Goal: Task Accomplishment & Management: Manage account settings

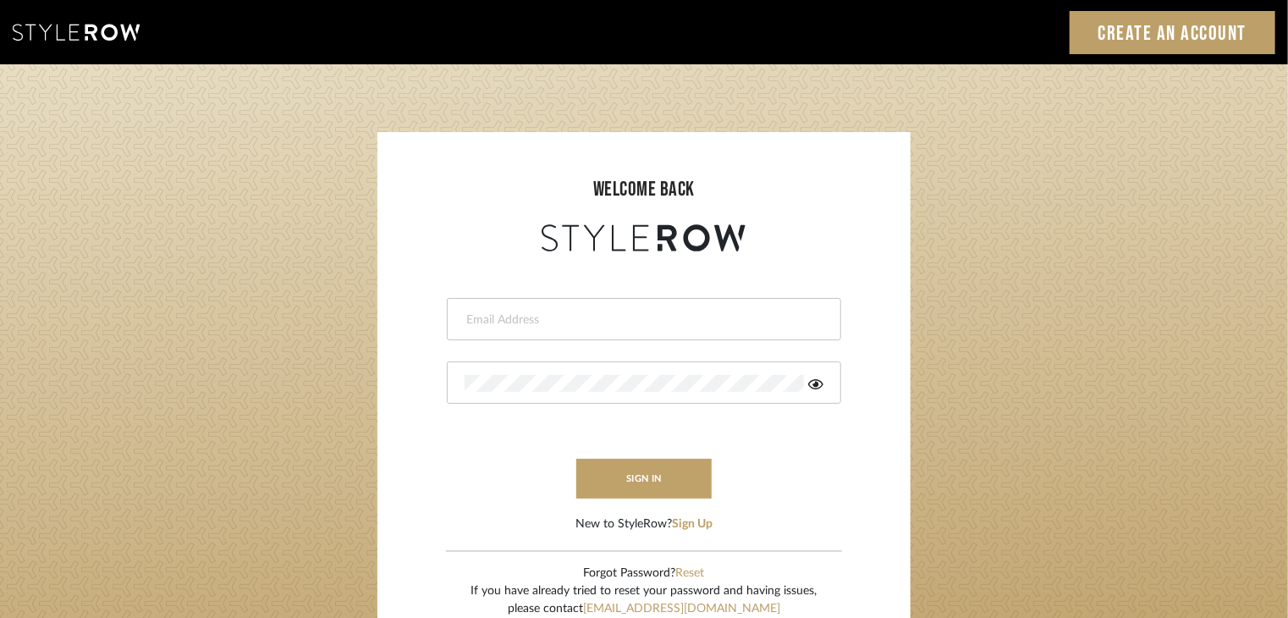
click at [578, 315] on input "email" at bounding box center [642, 319] width 355 height 17
type input "selvasubikksa@gmail.com"
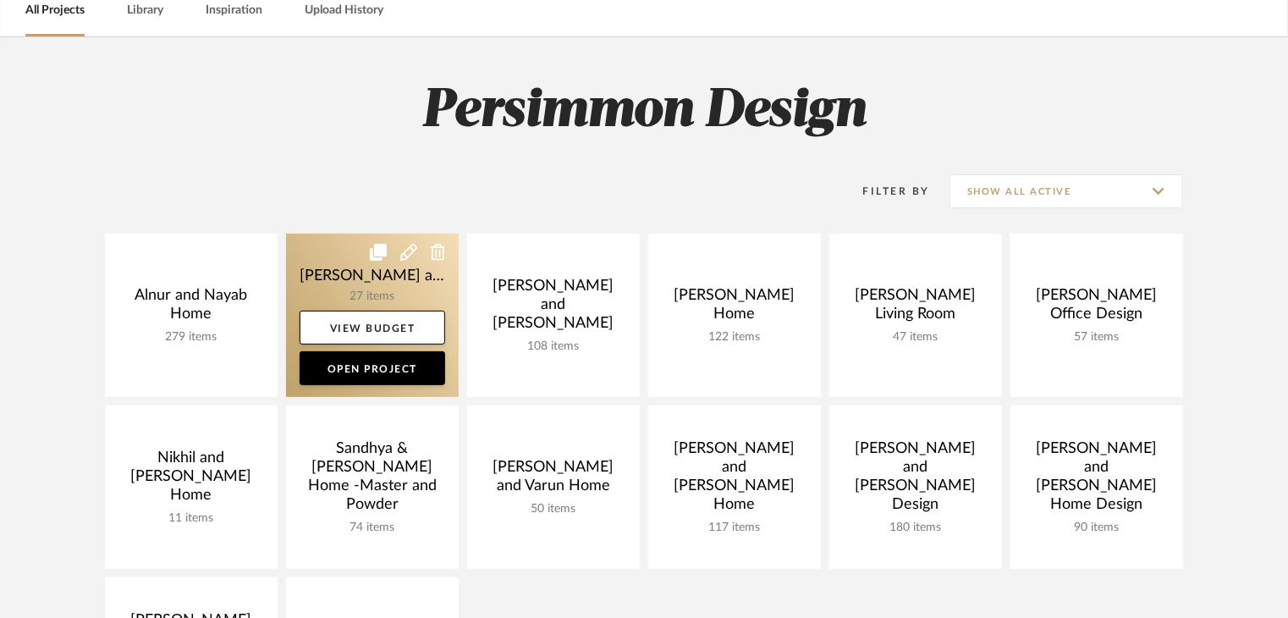
scroll to position [254, 0]
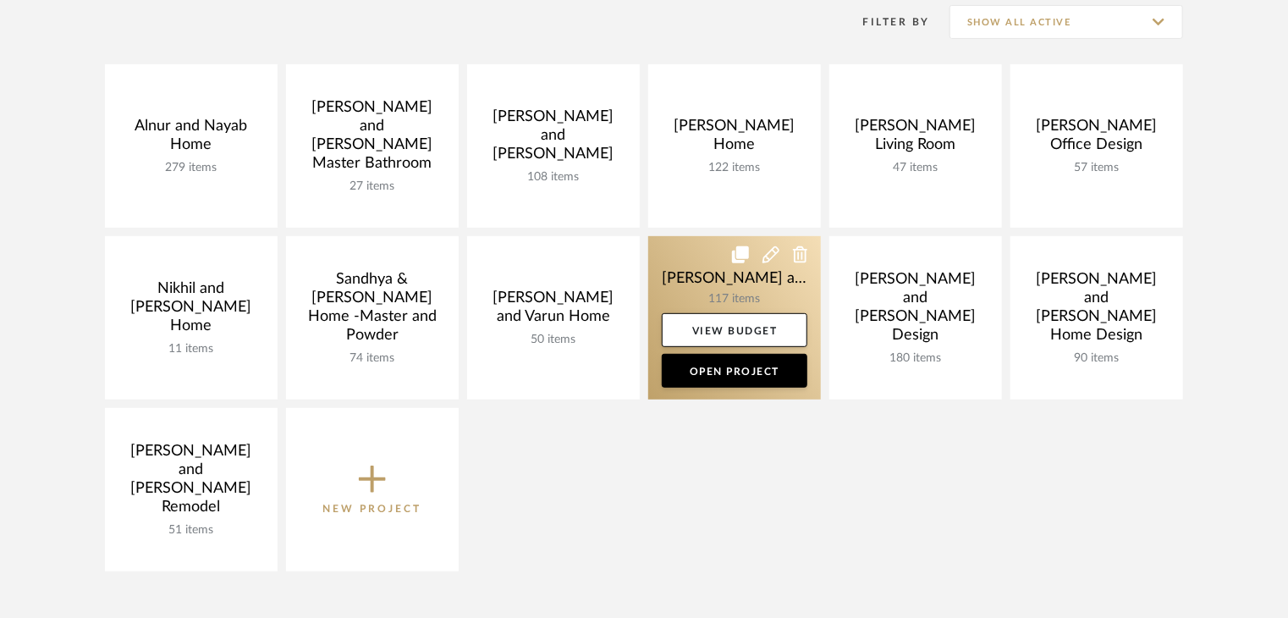
click at [687, 272] on link at bounding box center [734, 317] width 173 height 163
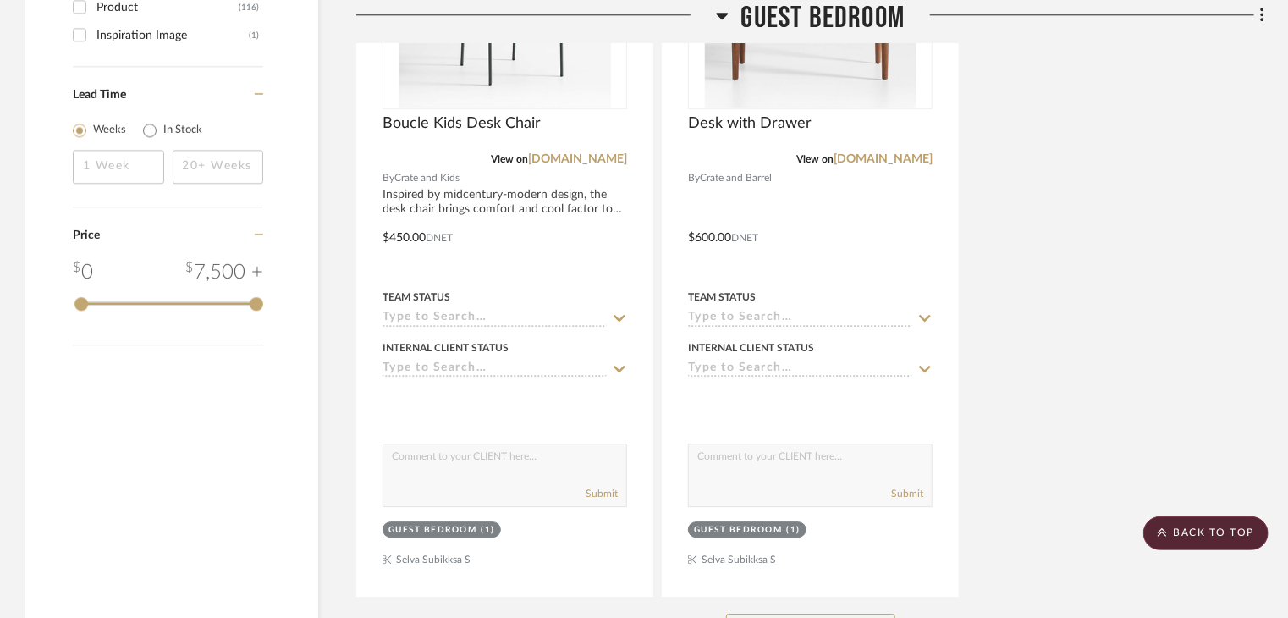
scroll to position [2539, 0]
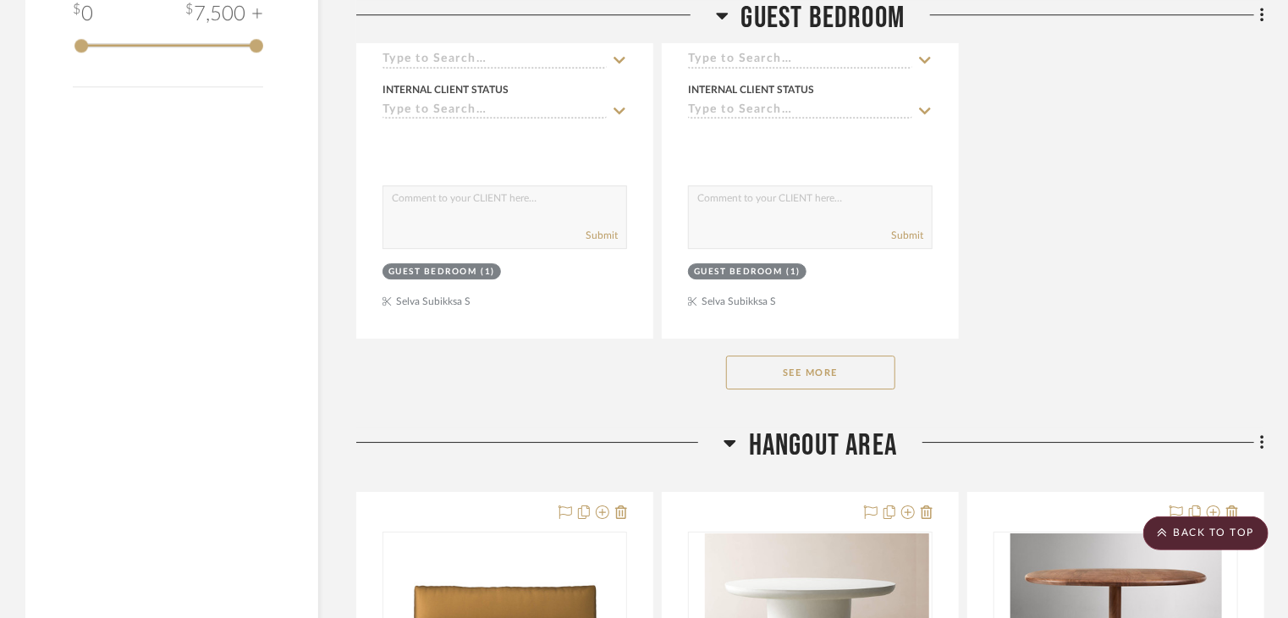
click at [770, 355] on button "See More" at bounding box center [810, 372] width 169 height 34
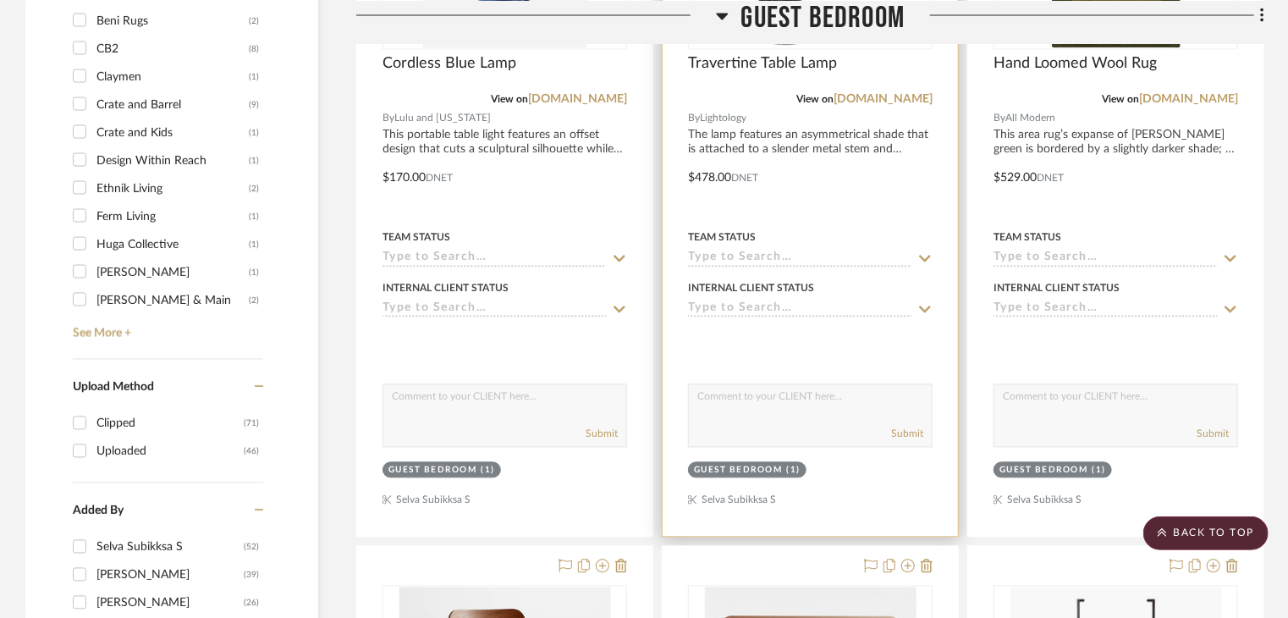
scroll to position [1523, 0]
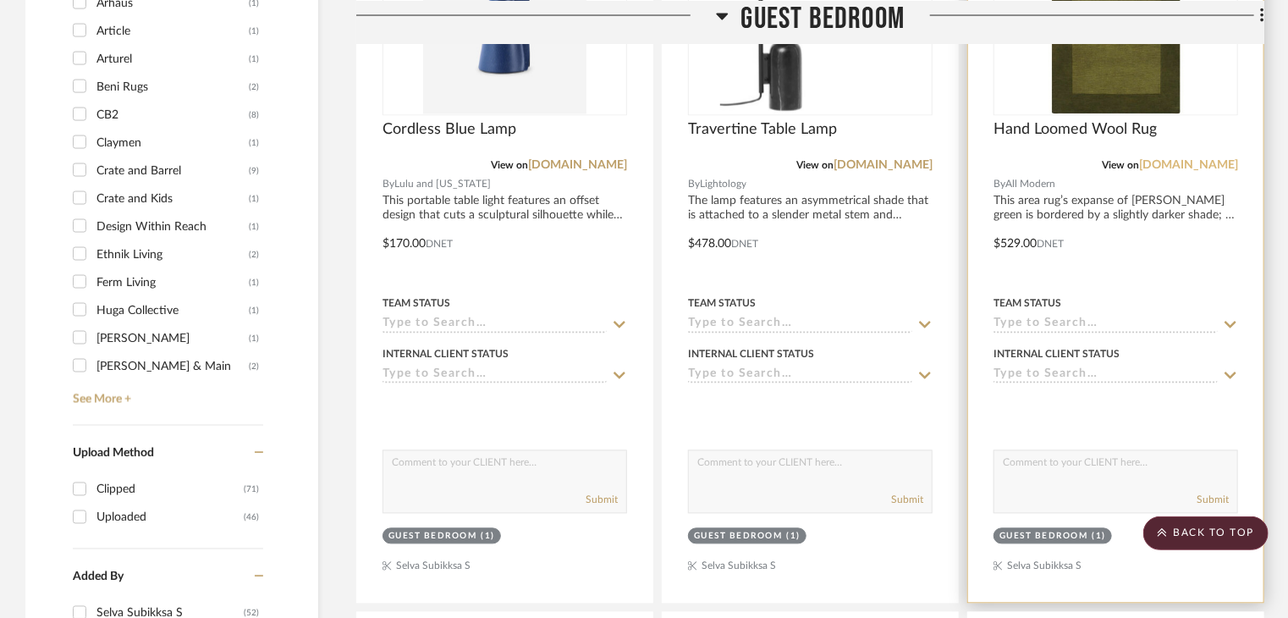
click at [1207, 160] on link "[DOMAIN_NAME]" at bounding box center [1188, 166] width 99 height 12
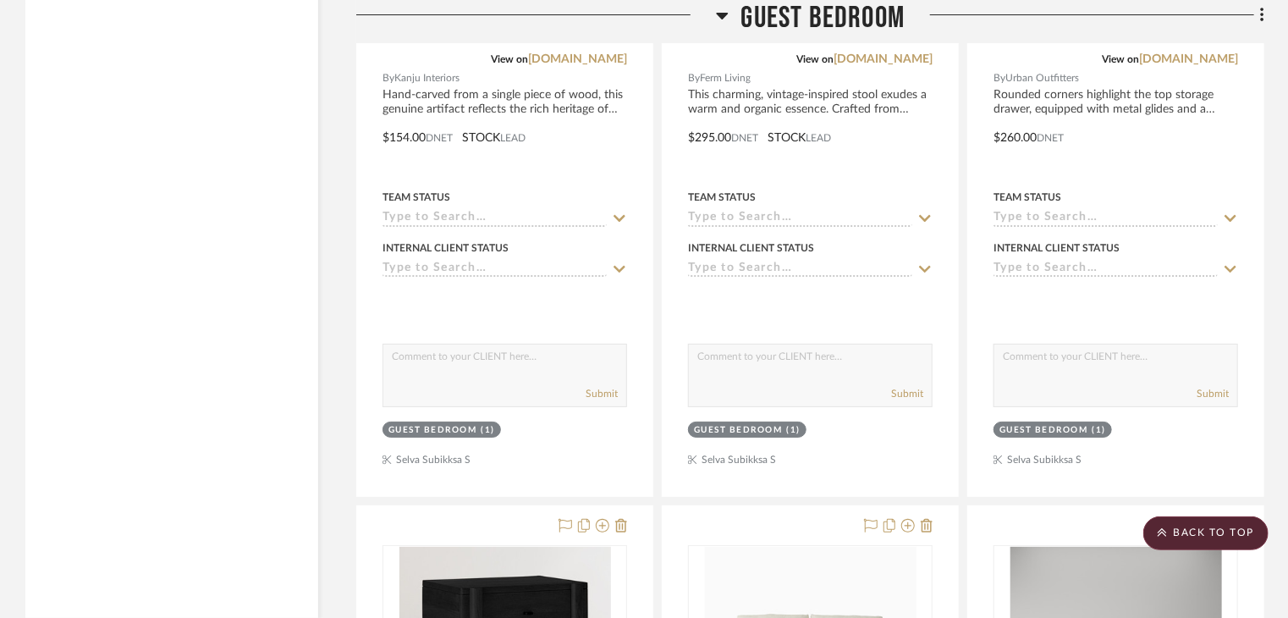
scroll to position [3470, 0]
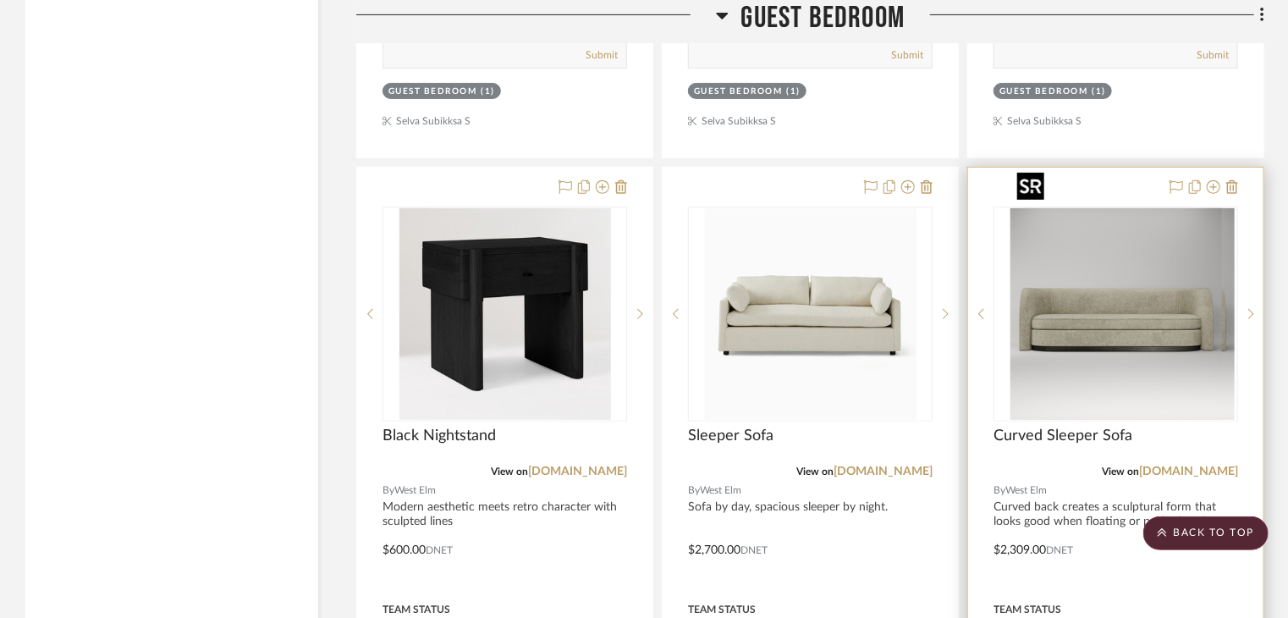
click at [1081, 294] on img "0" at bounding box center [1129, 314] width 212 height 212
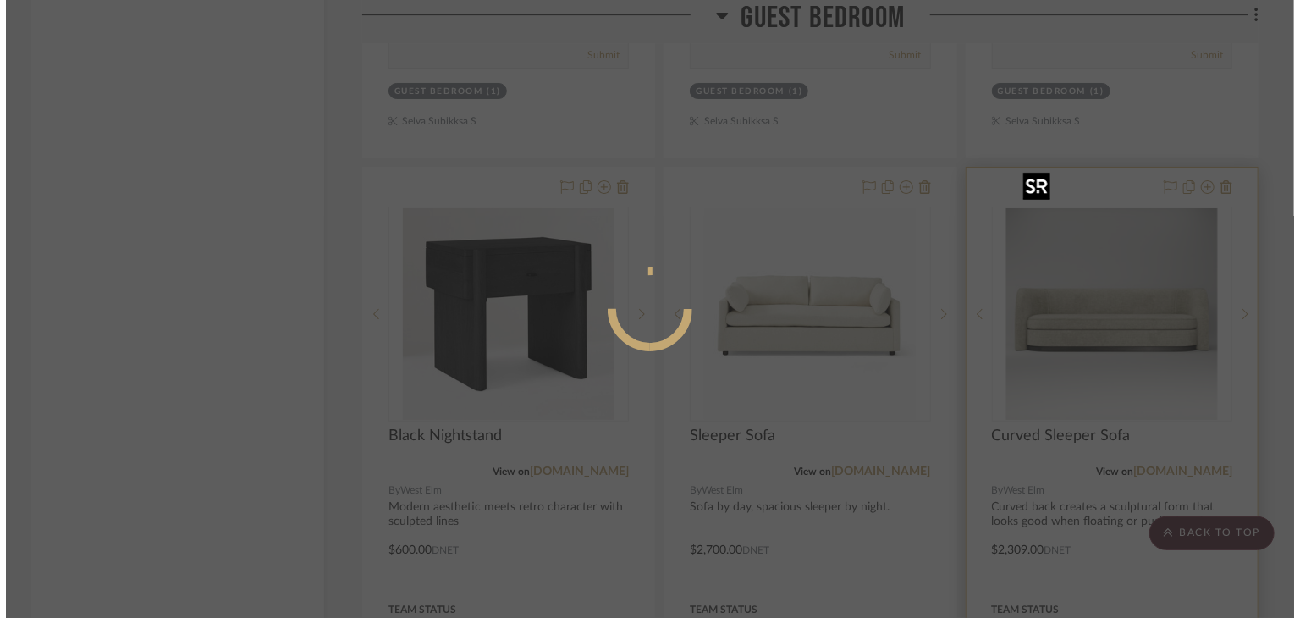
scroll to position [0, 0]
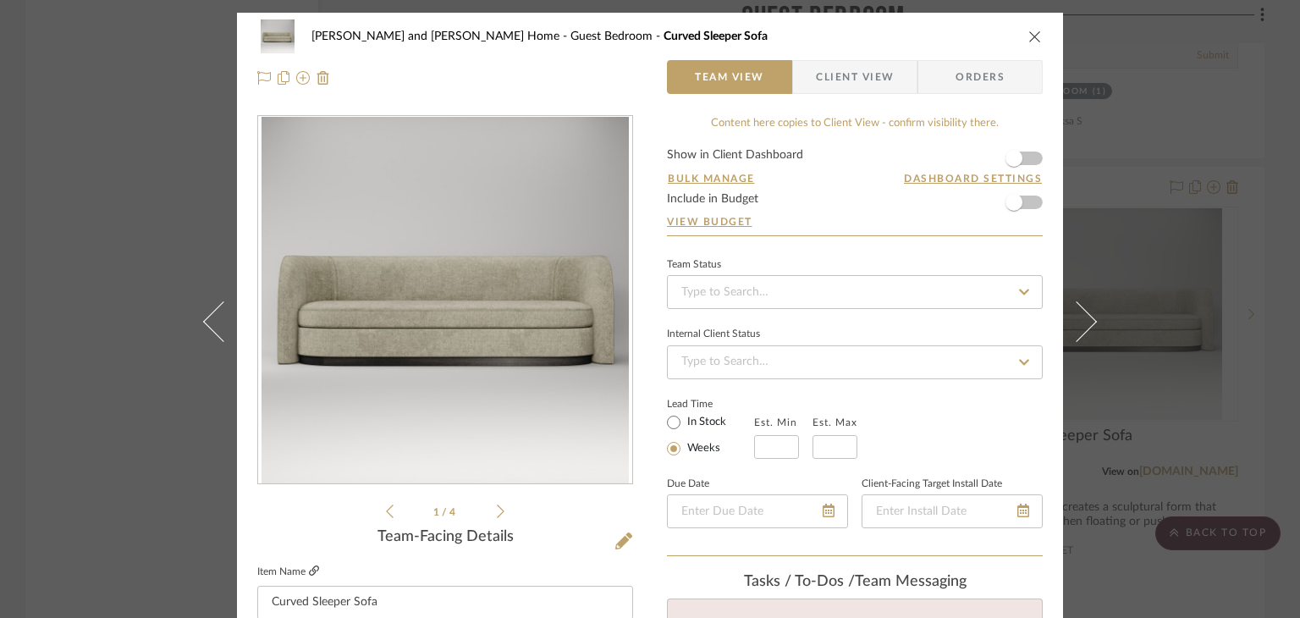
click at [311, 570] on icon at bounding box center [314, 570] width 10 height 10
click at [1204, 223] on div "Sharika and Ashish Home Guest Bedroom Curved Sleeper Sofa Team View Client View…" at bounding box center [650, 309] width 1300 height 618
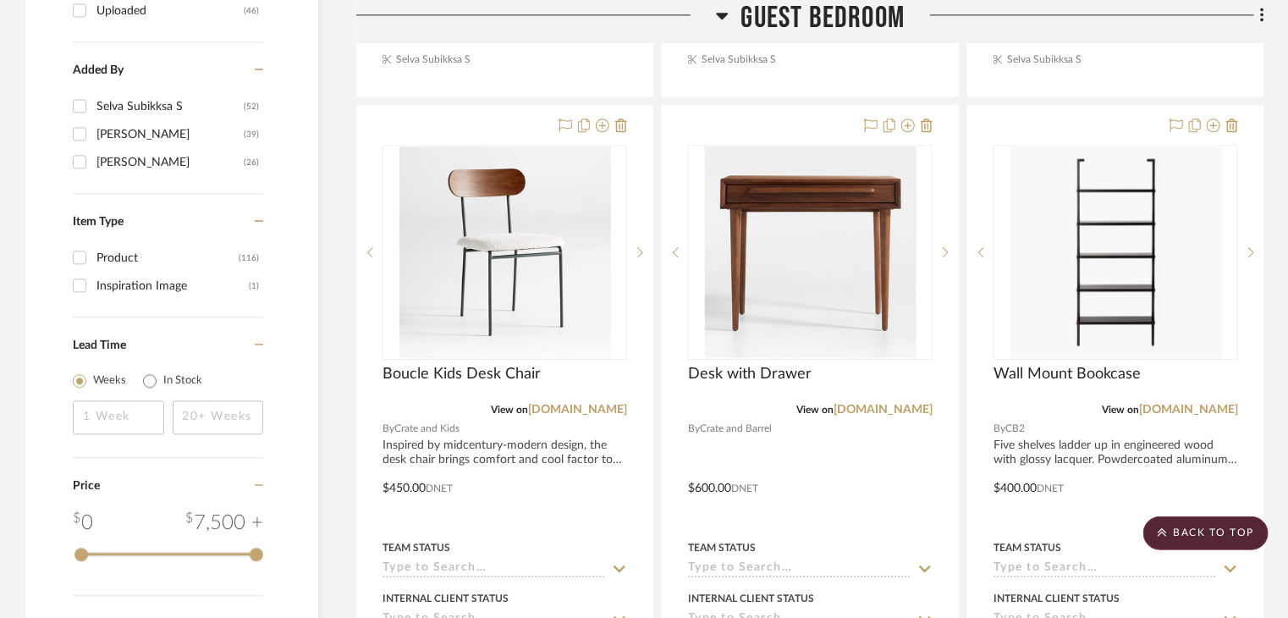
scroll to position [1946, 0]
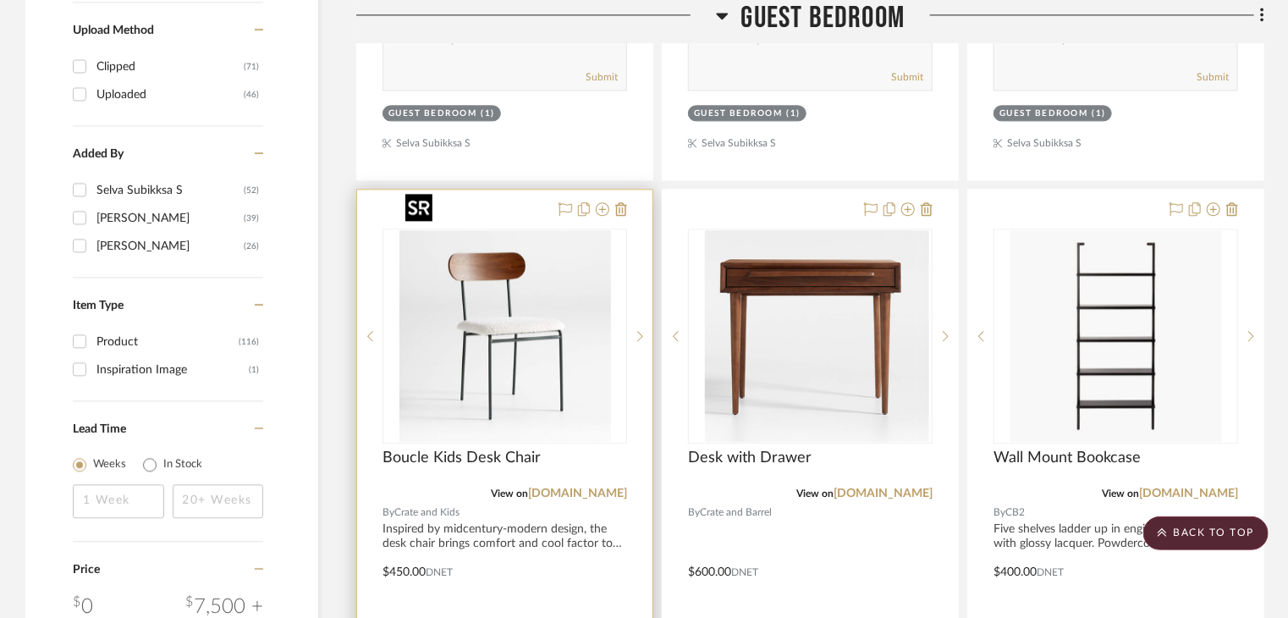
click at [525, 323] on div at bounding box center [505, 335] width 245 height 215
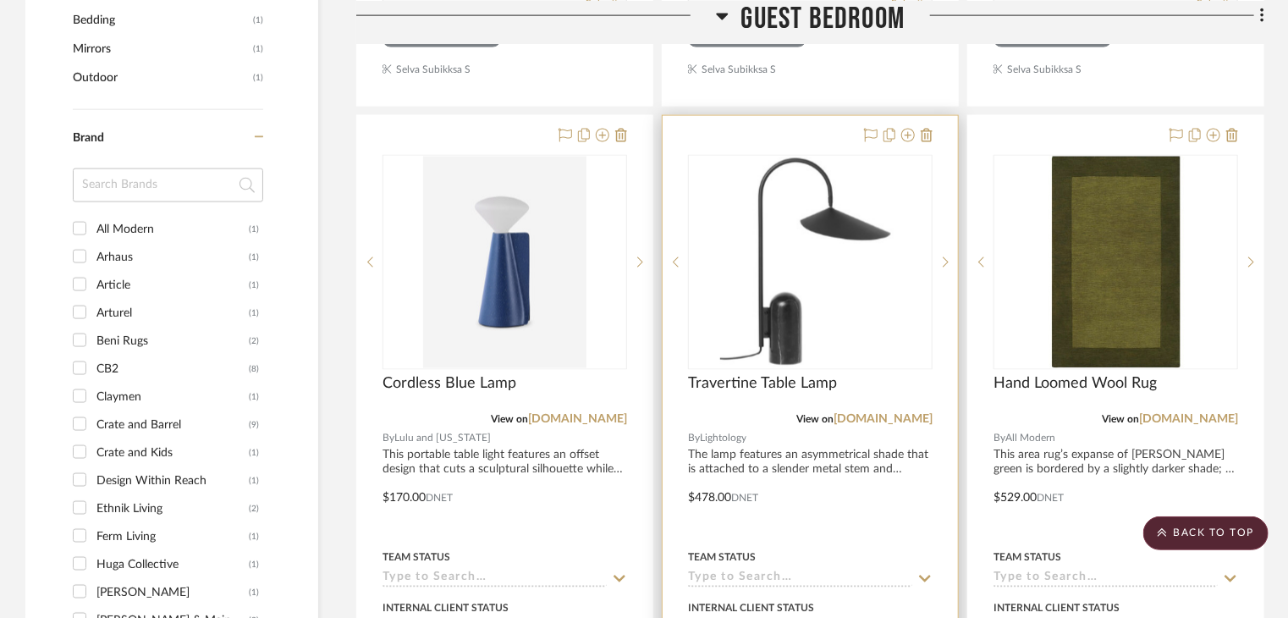
scroll to position [592, 0]
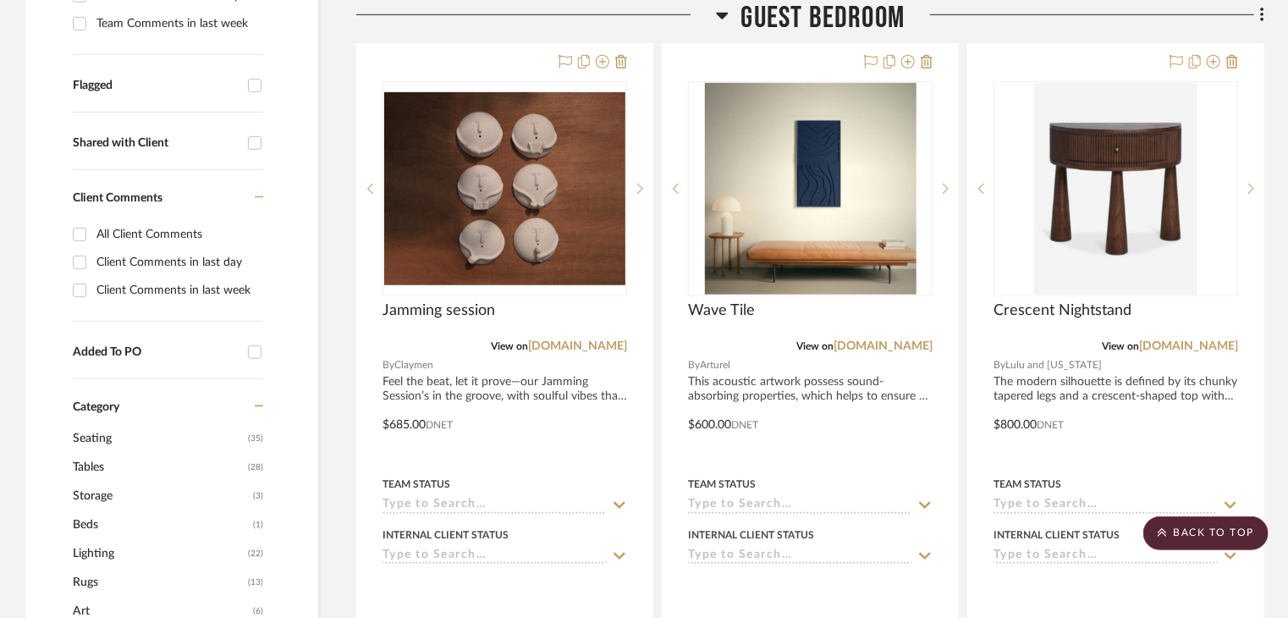
click at [720, 12] on icon at bounding box center [722, 15] width 13 height 20
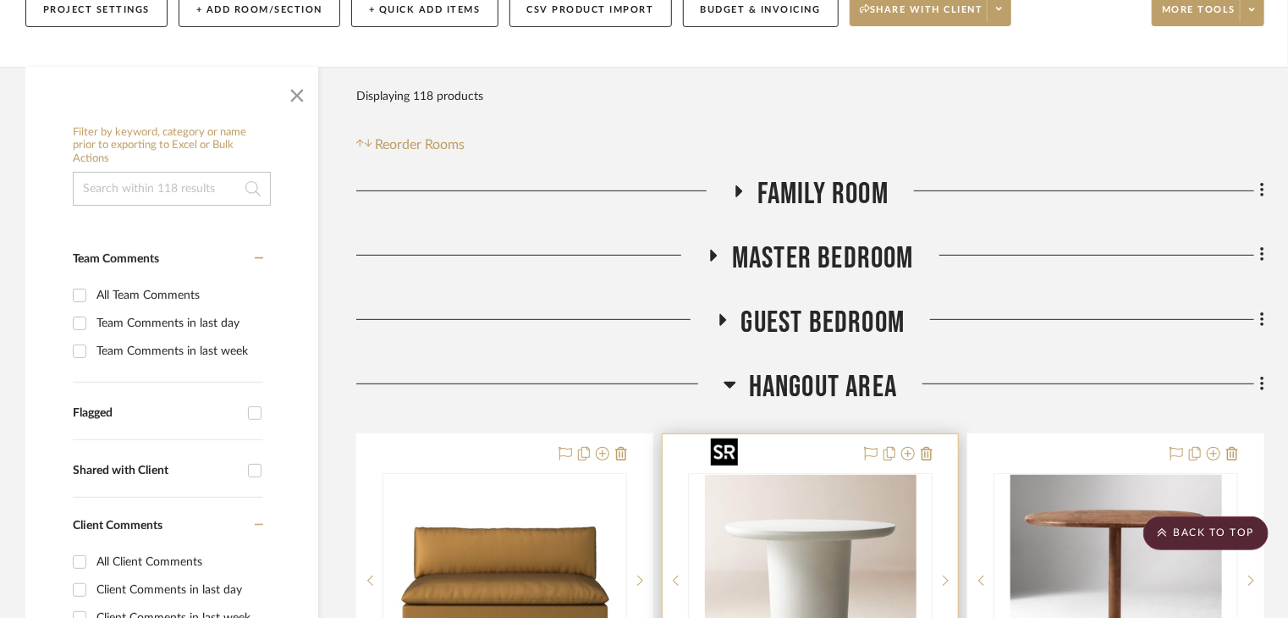
scroll to position [0, 0]
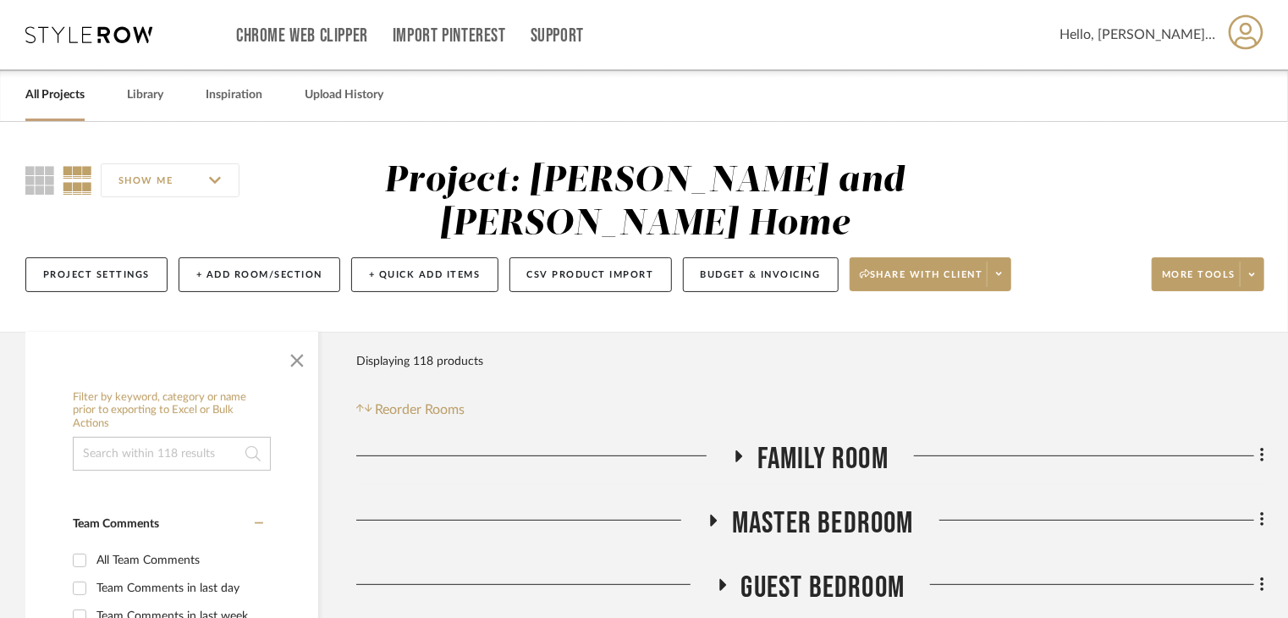
click at [736, 449] on fa-icon at bounding box center [738, 461] width 13 height 25
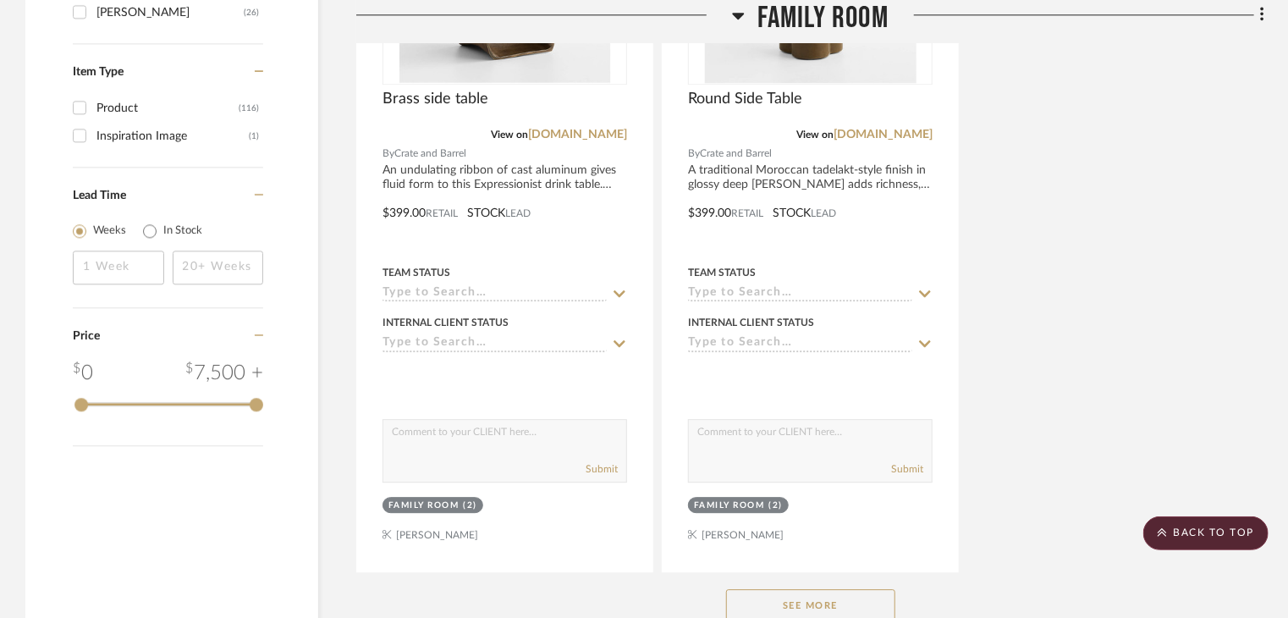
scroll to position [2285, 0]
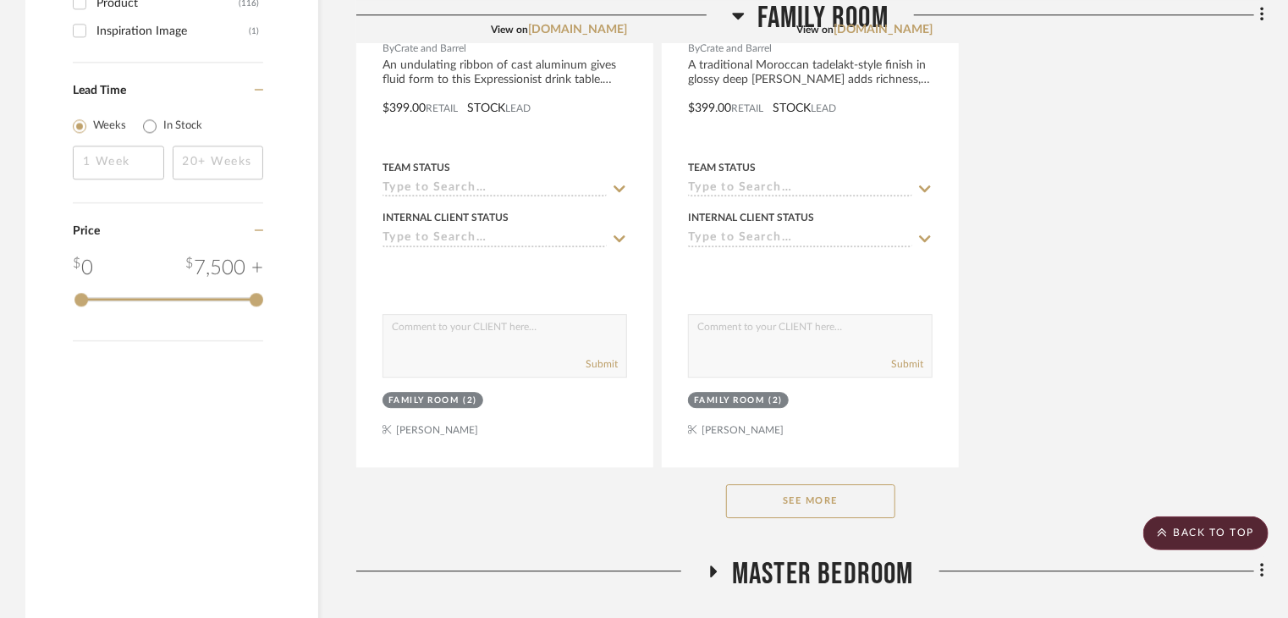
drag, startPoint x: 858, startPoint y: 461, endPoint x: 870, endPoint y: 463, distance: 12.0
click at [868, 484] on button "See More" at bounding box center [810, 501] width 169 height 34
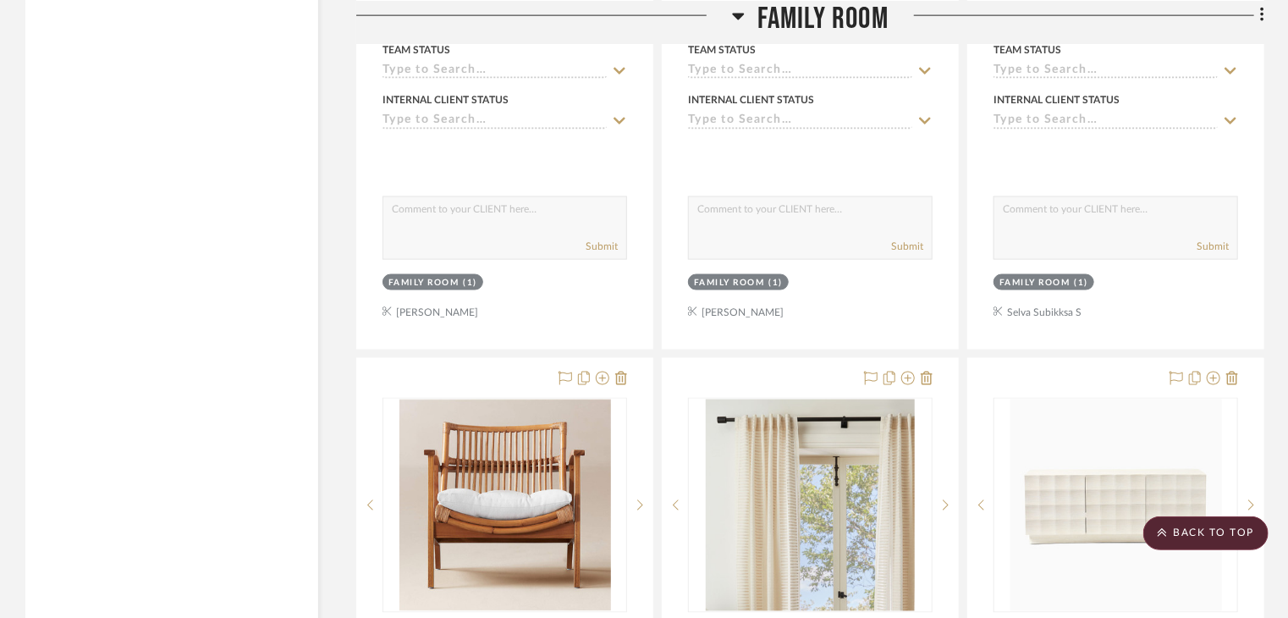
scroll to position [7870, 0]
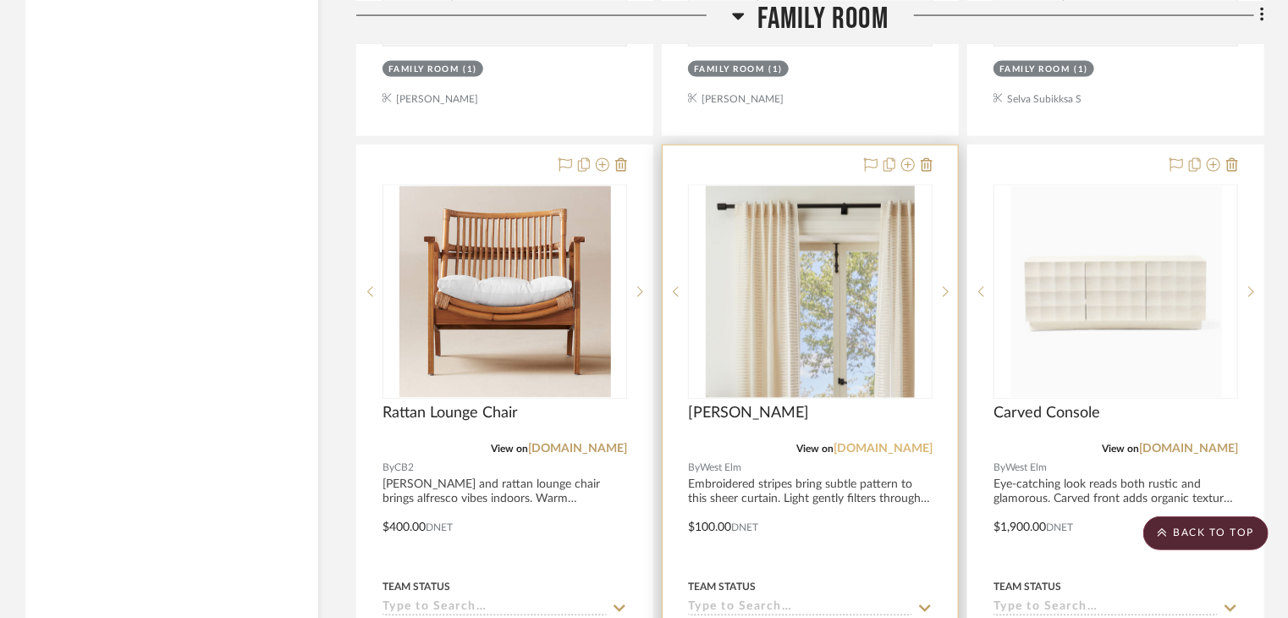
click at [904, 443] on link "westelm.com" at bounding box center [883, 449] width 99 height 12
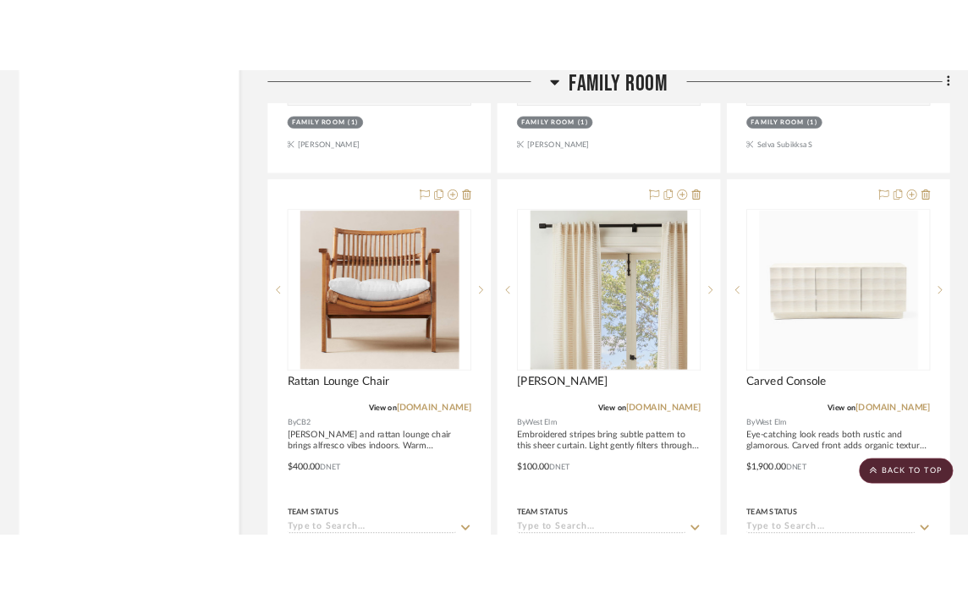
scroll to position [7913, 0]
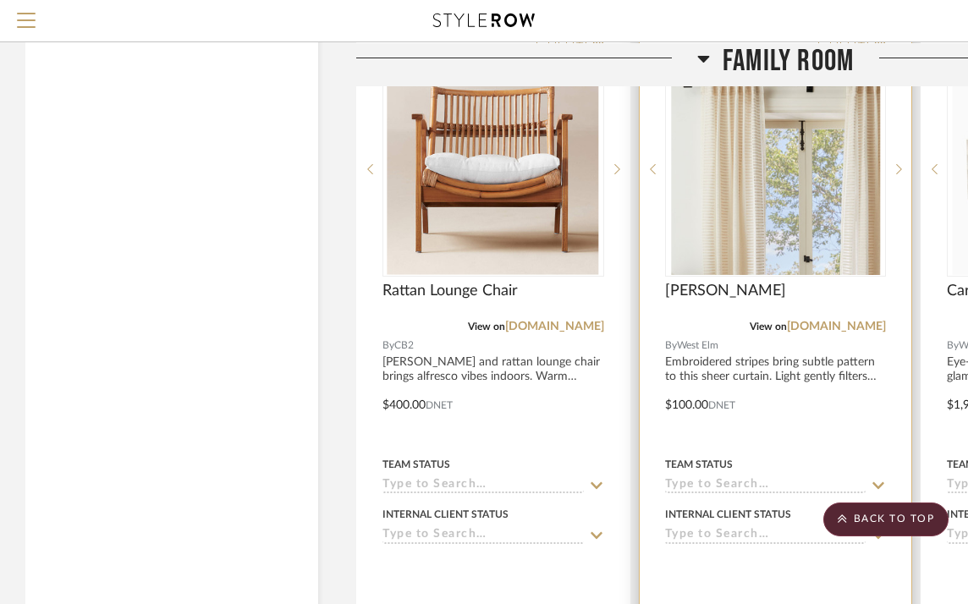
click at [793, 297] on div "[PERSON_NAME]" at bounding box center [776, 300] width 222 height 37
click at [744, 295] on span "[PERSON_NAME]" at bounding box center [725, 291] width 121 height 19
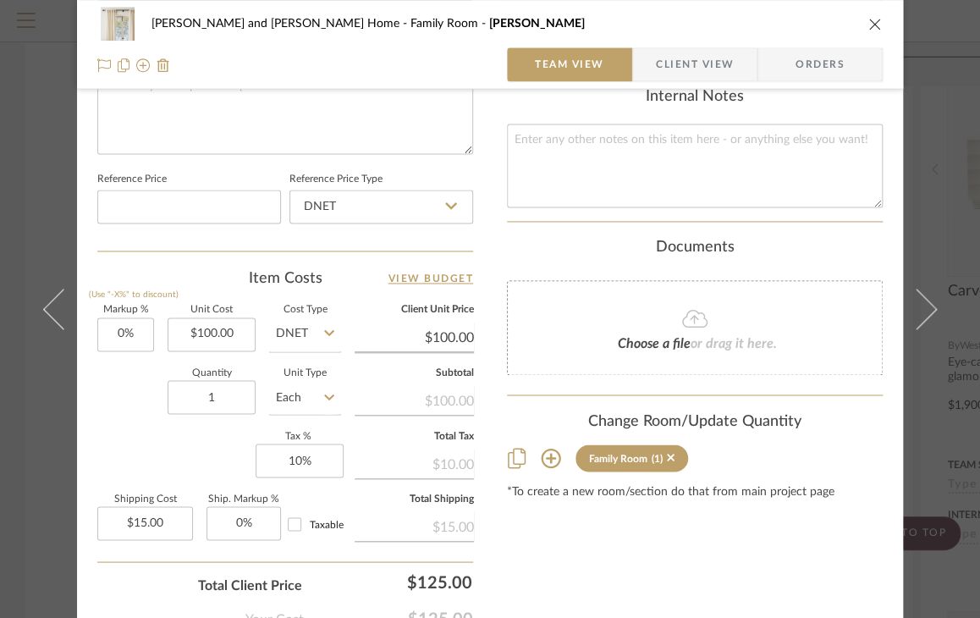
scroll to position [846, 0]
click at [949, 372] on div "Sharika and Ashish Home Family Room Sheer Curtain Team View Client View Orders …" at bounding box center [490, 309] width 980 height 618
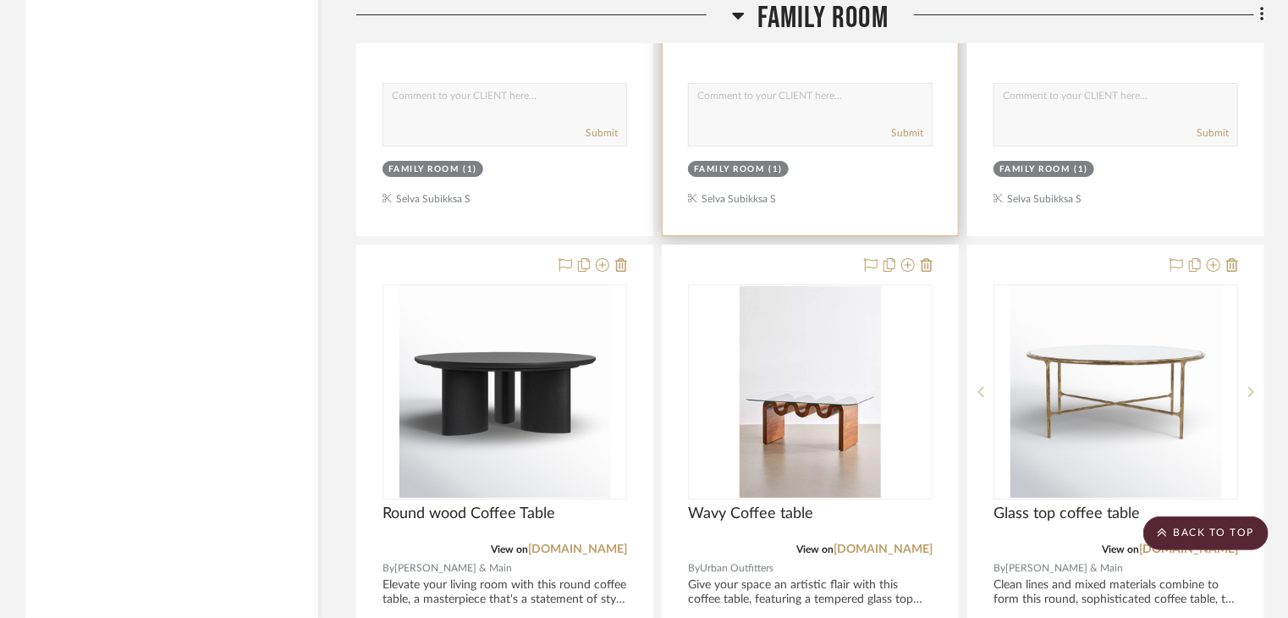
scroll to position [6262, 0]
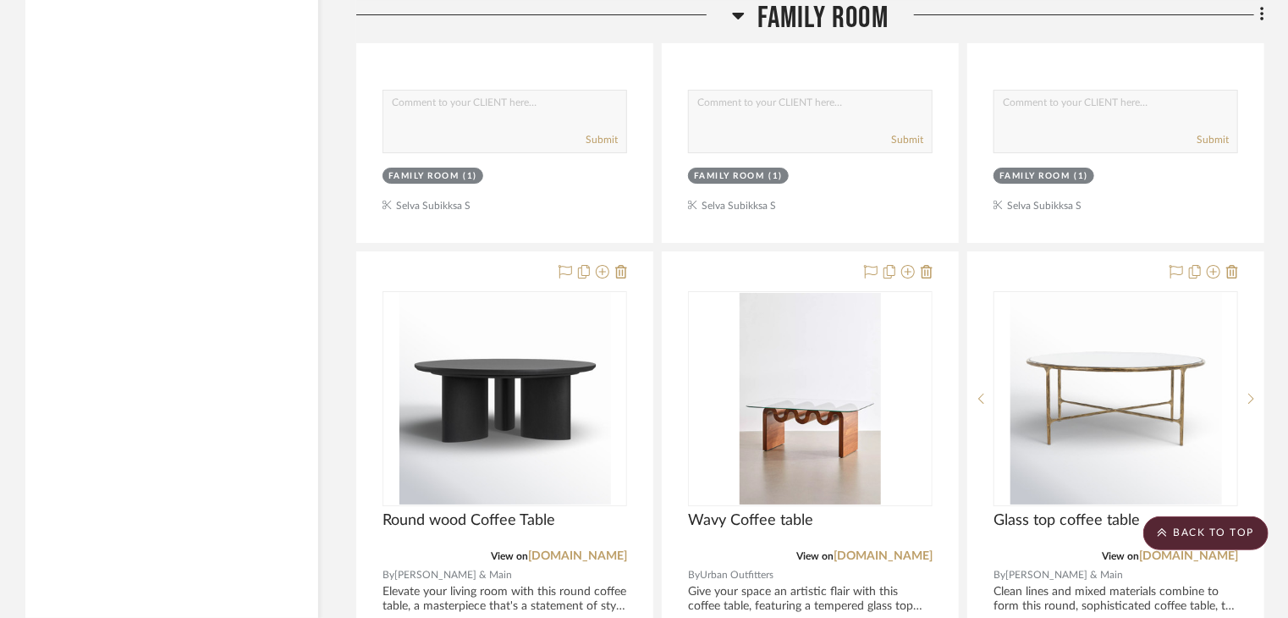
click at [732, 22] on icon at bounding box center [738, 15] width 13 height 20
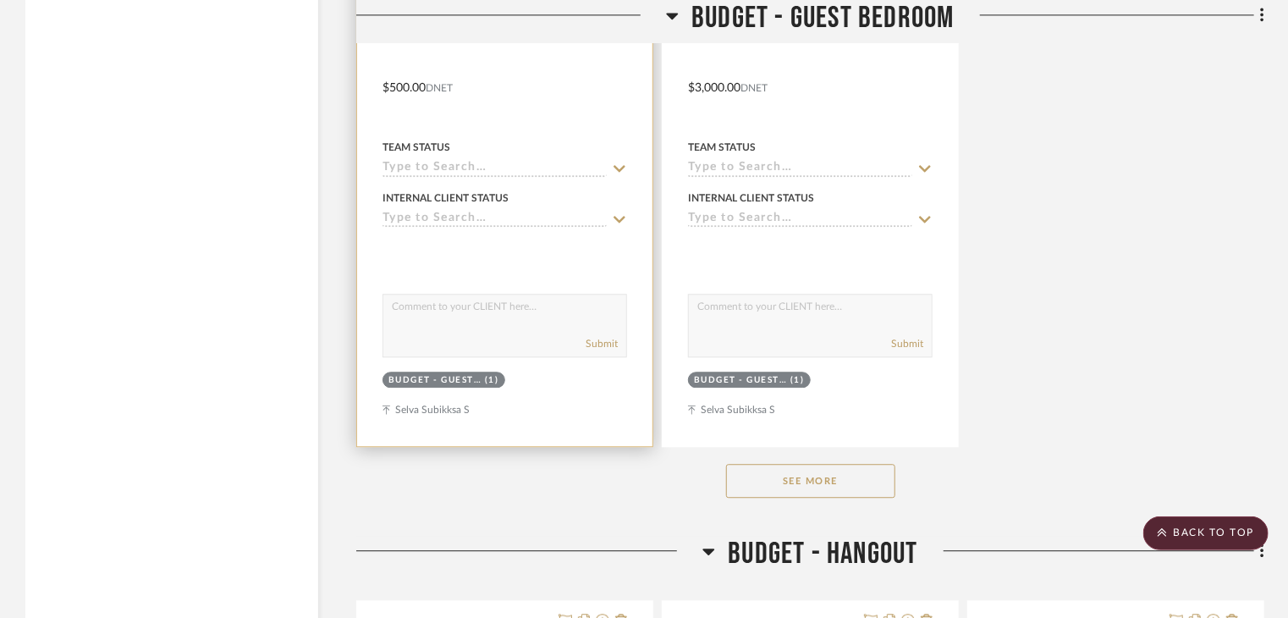
scroll to position [5162, 0]
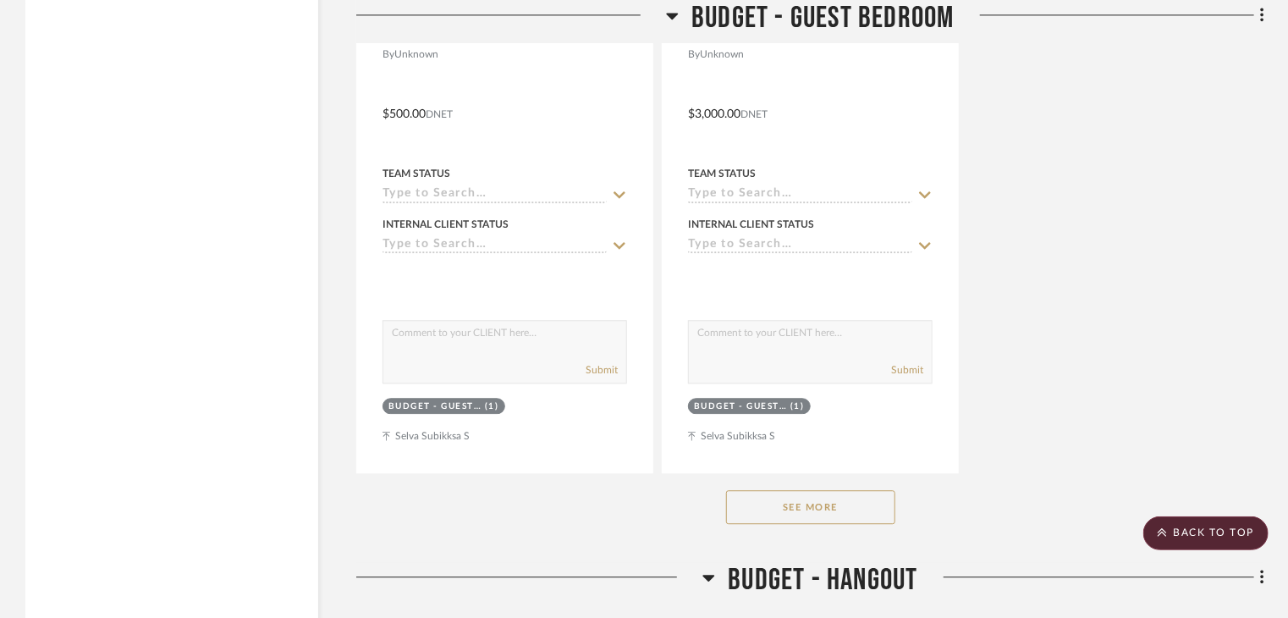
click at [703, 567] on icon at bounding box center [708, 577] width 13 height 20
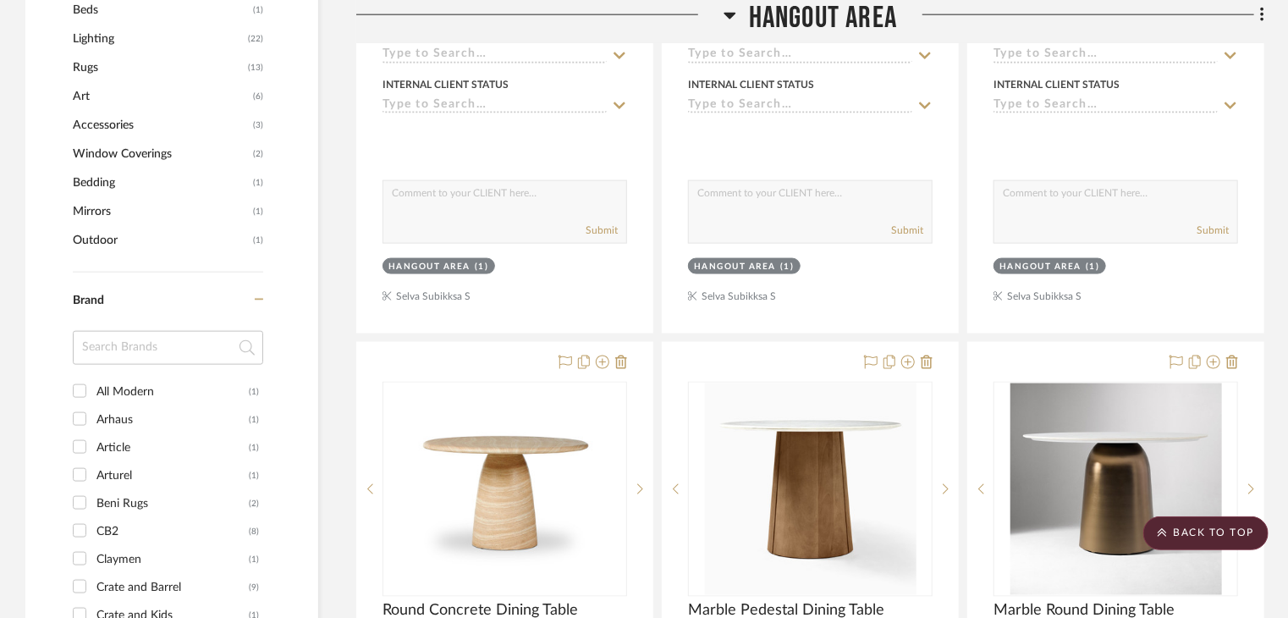
scroll to position [1100, 0]
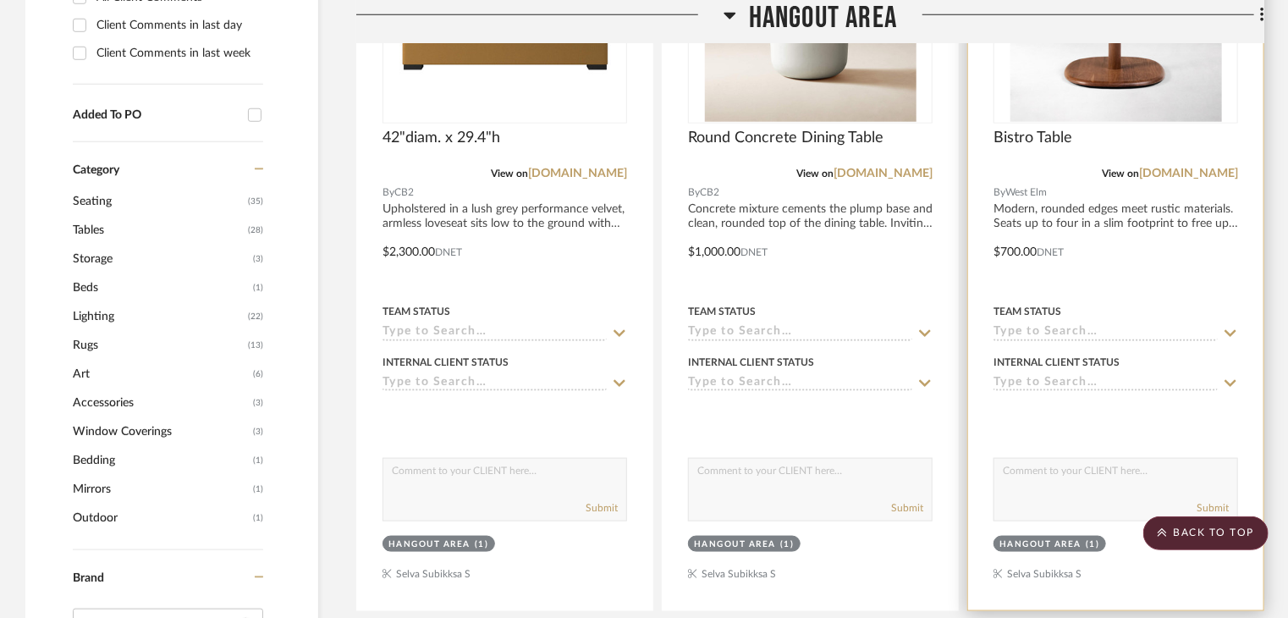
scroll to position [846, 0]
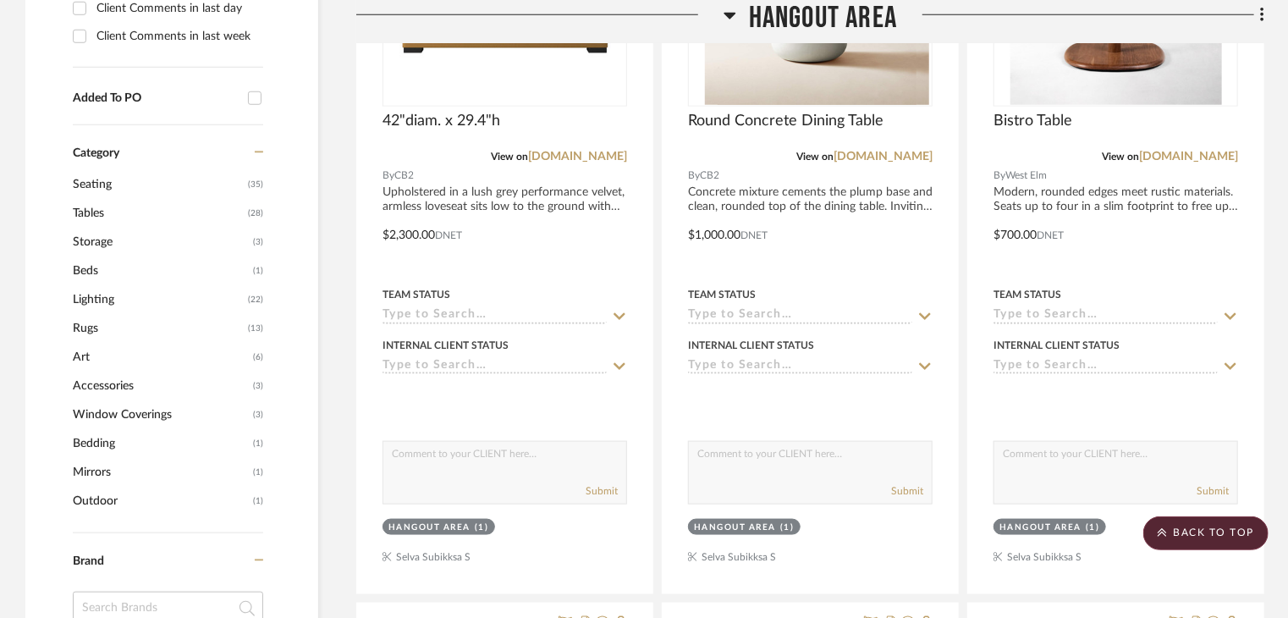
click at [730, 14] on icon at bounding box center [730, 16] width 12 height 7
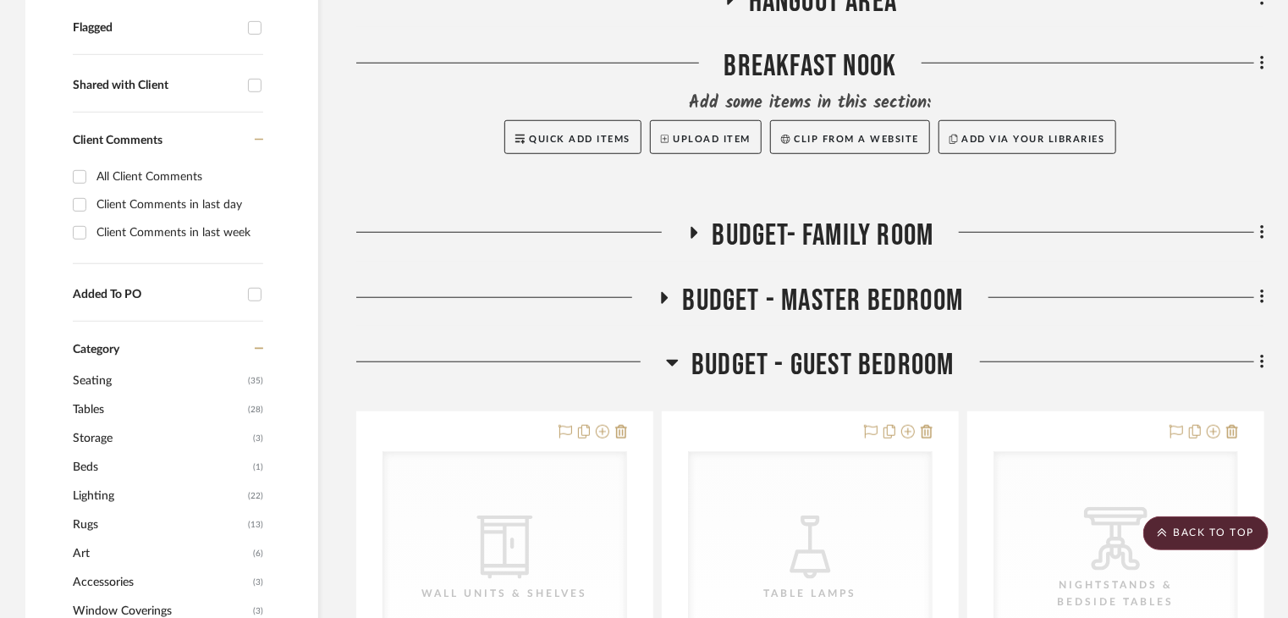
scroll to position [423, 0]
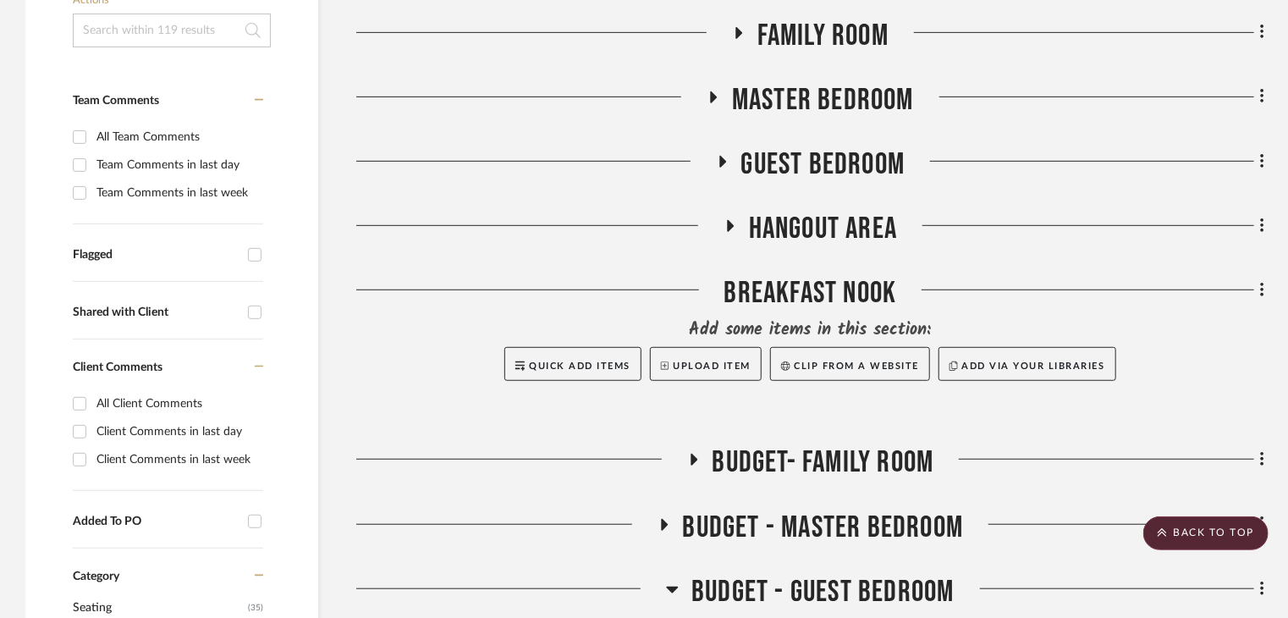
click at [732, 146] on h3 "Guest Bedroom" at bounding box center [811, 164] width 190 height 36
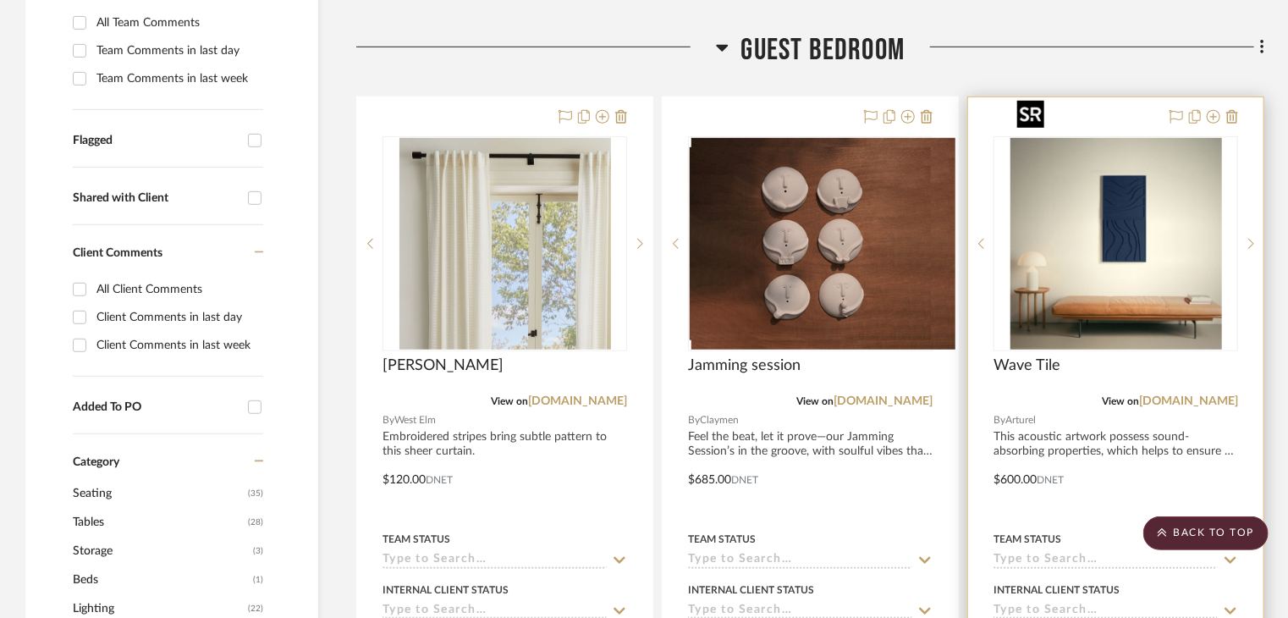
scroll to position [508, 0]
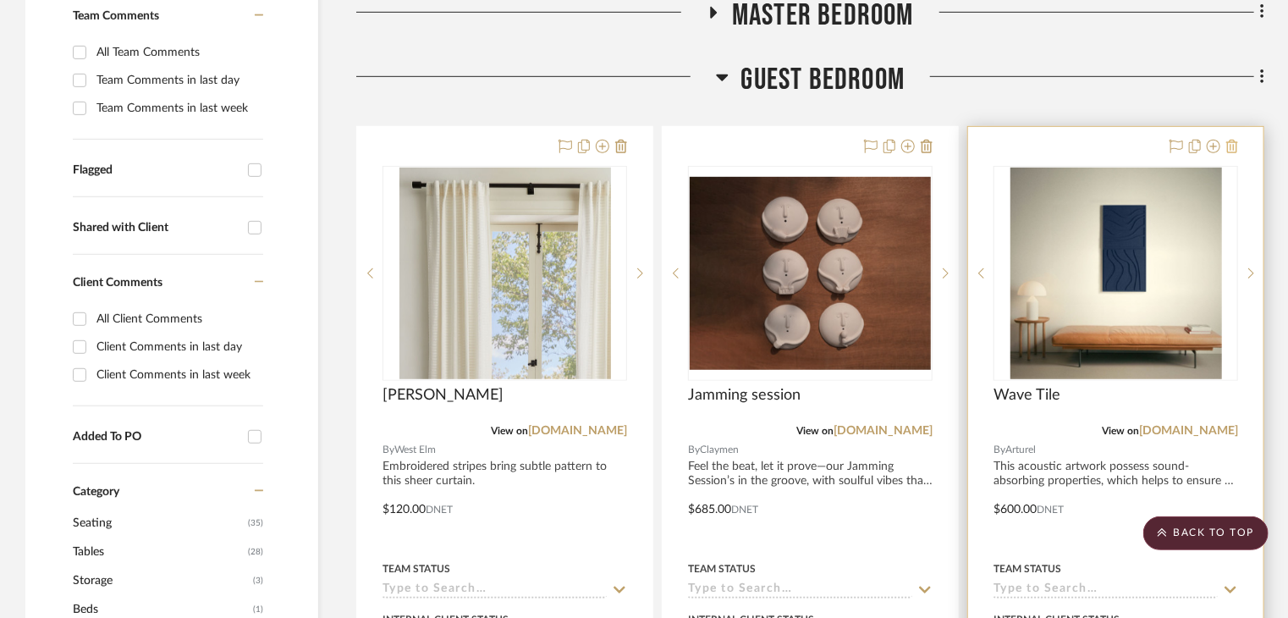
click at [1236, 140] on icon at bounding box center [1232, 147] width 12 height 14
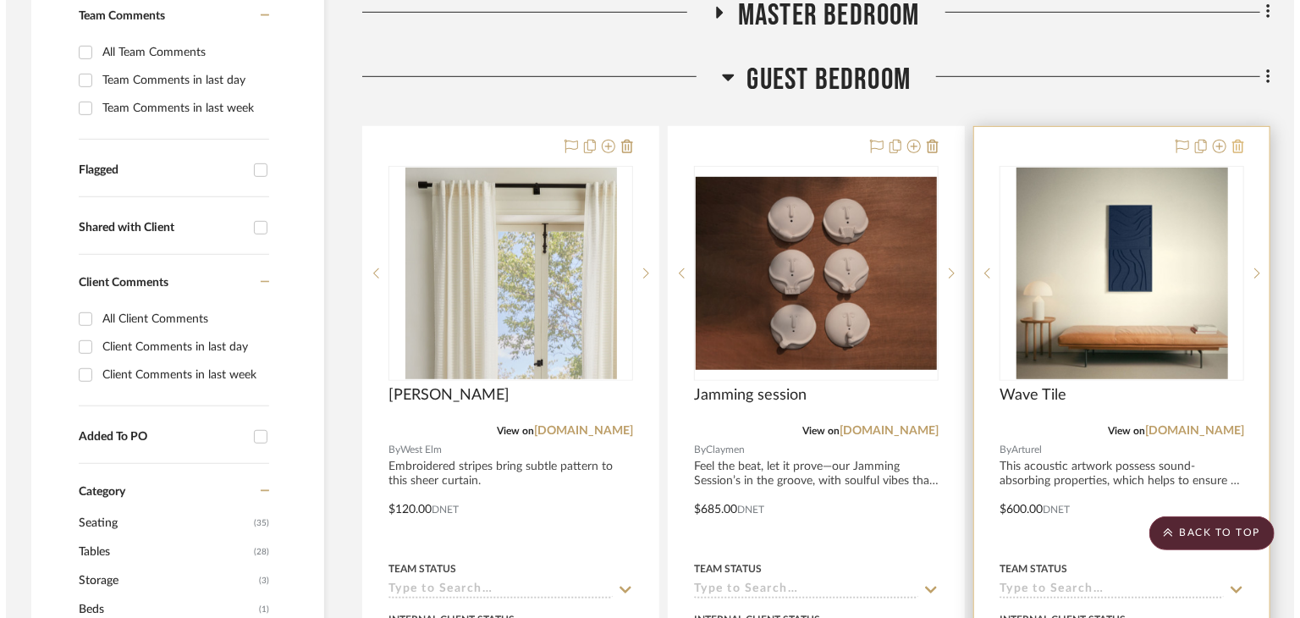
scroll to position [0, 0]
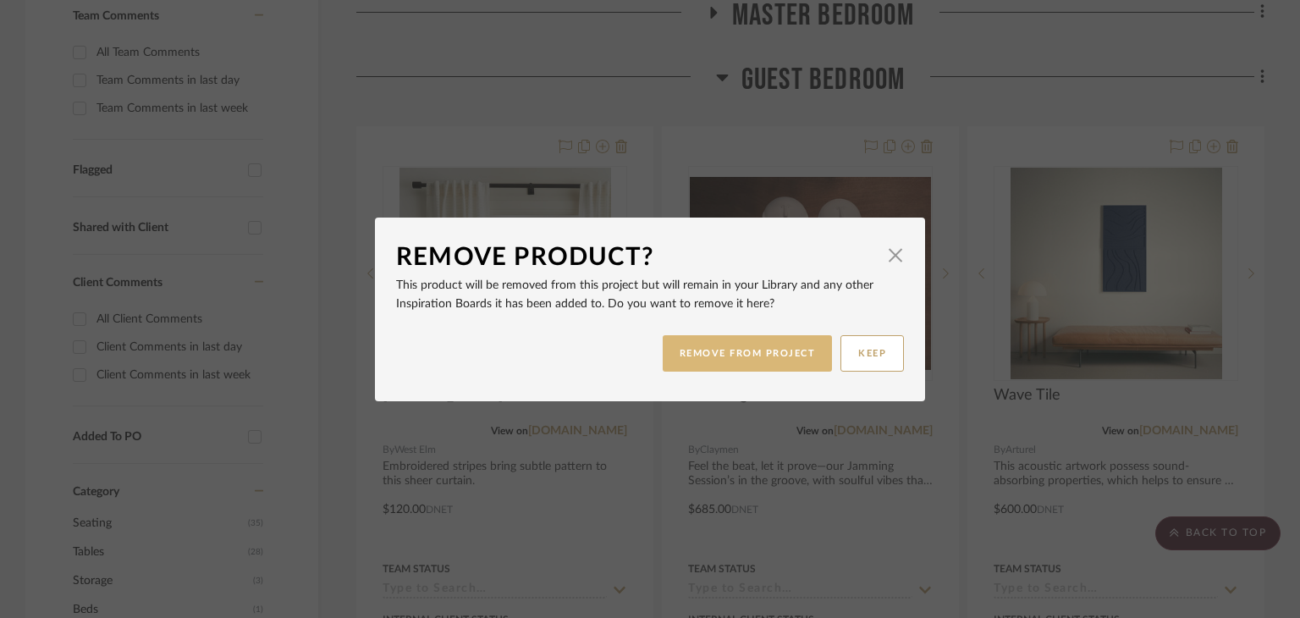
click at [770, 344] on button "REMOVE FROM PROJECT" at bounding box center [748, 353] width 170 height 36
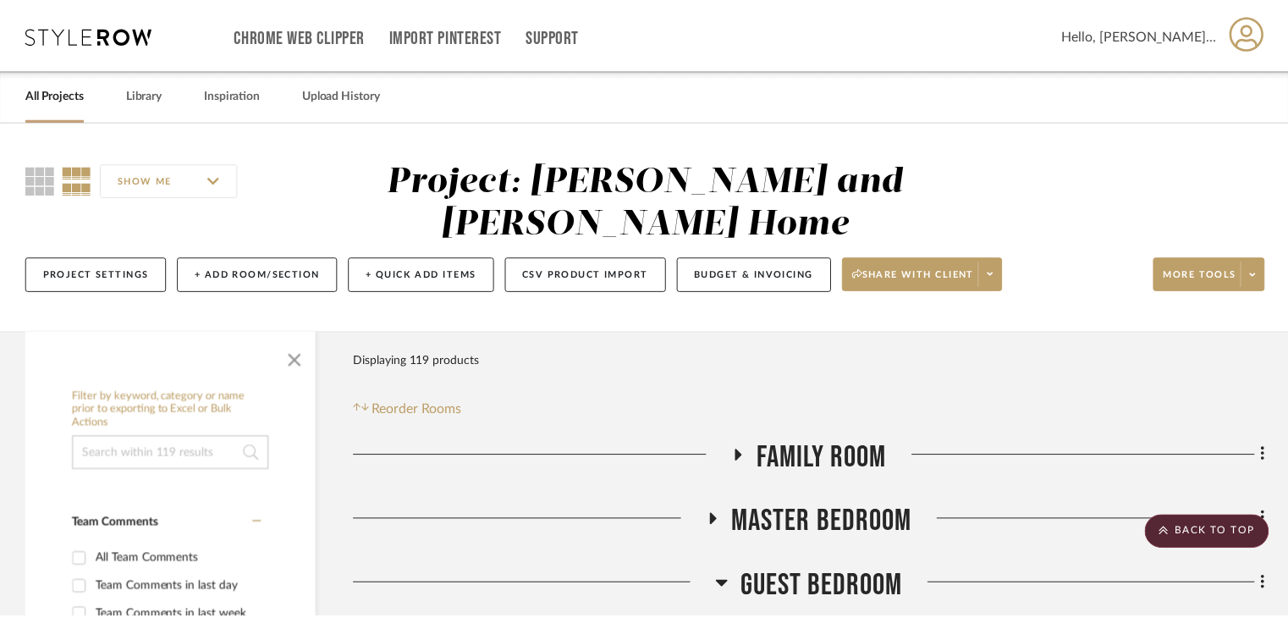
scroll to position [508, 0]
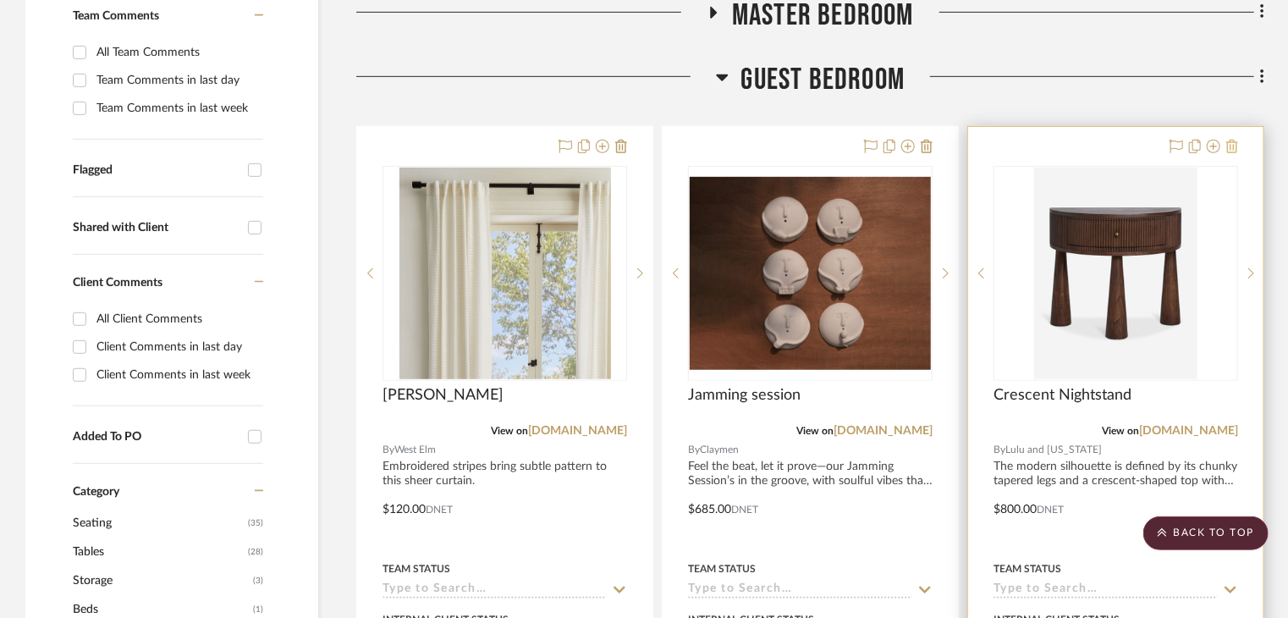
click at [1230, 140] on icon at bounding box center [1232, 147] width 12 height 14
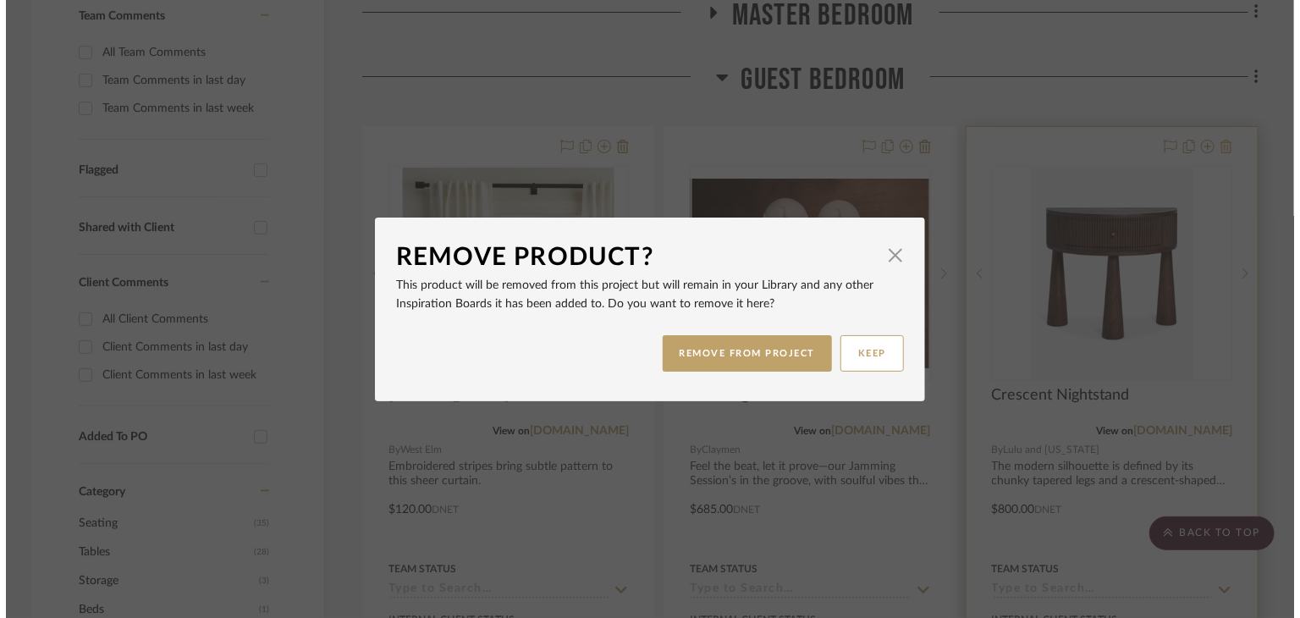
scroll to position [0, 0]
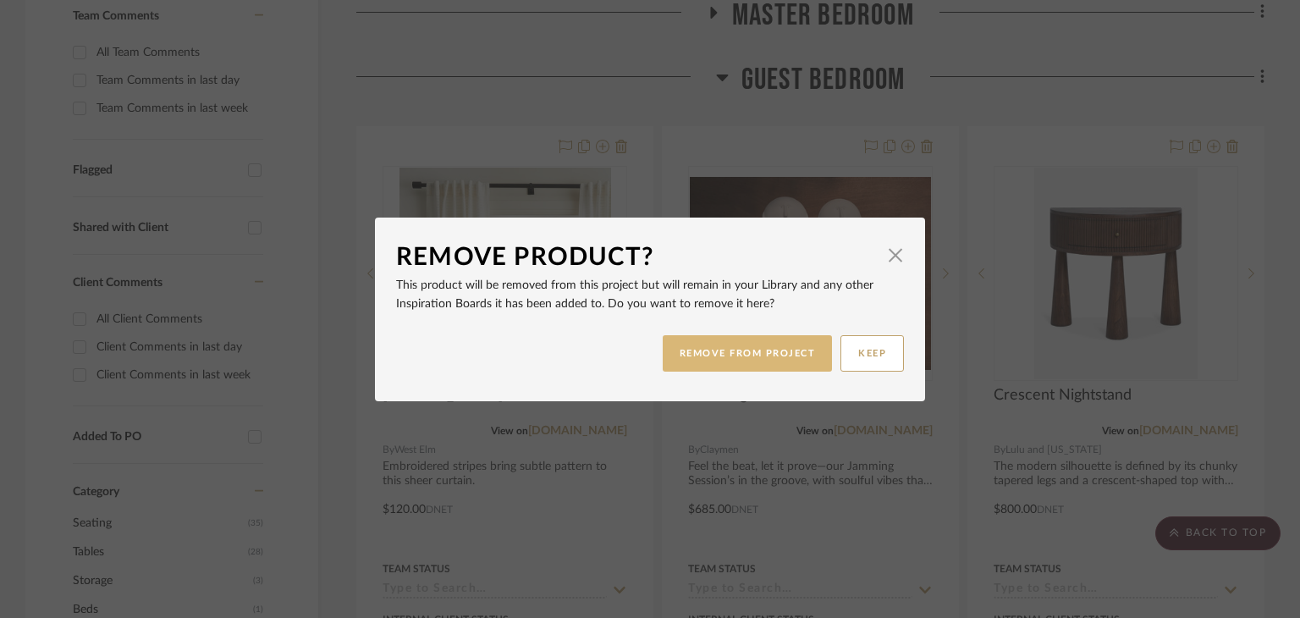
click at [773, 354] on button "REMOVE FROM PROJECT" at bounding box center [748, 353] width 170 height 36
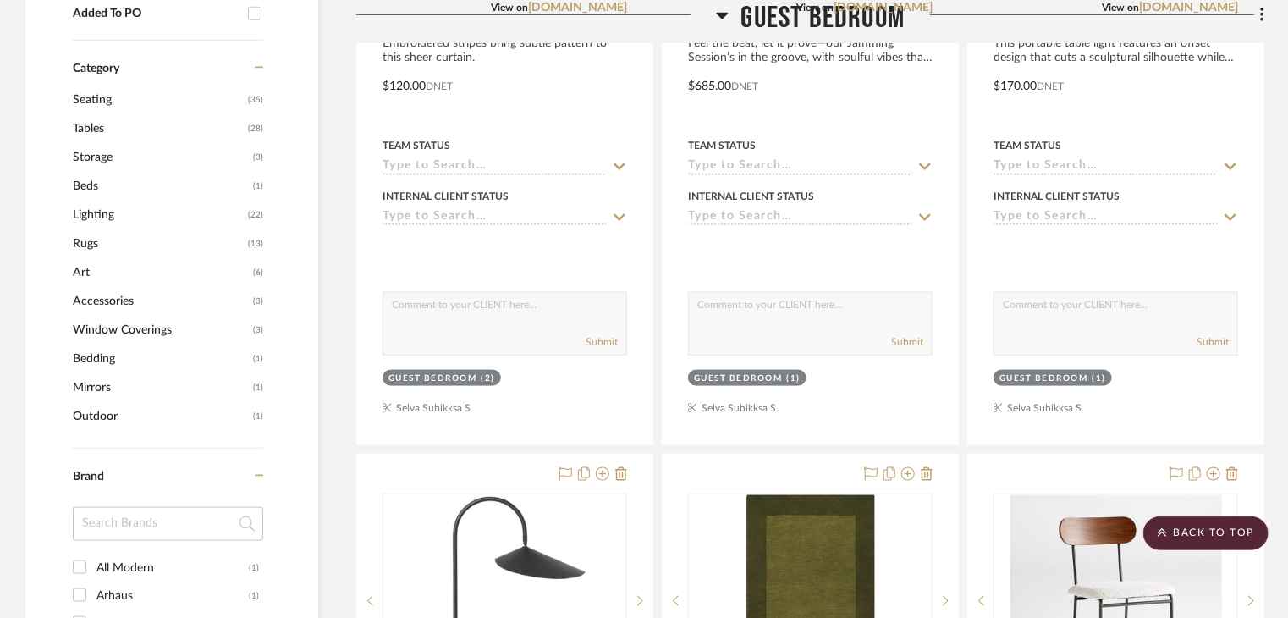
scroll to position [1269, 0]
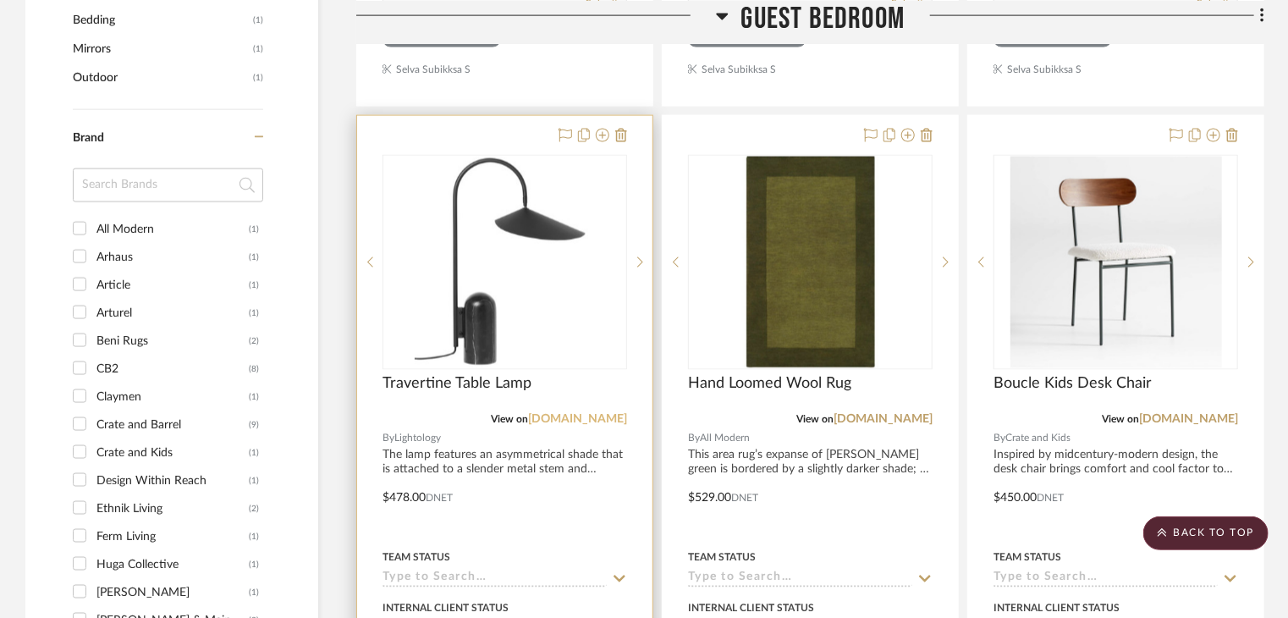
click at [596, 414] on link "lightology.com" at bounding box center [577, 420] width 99 height 12
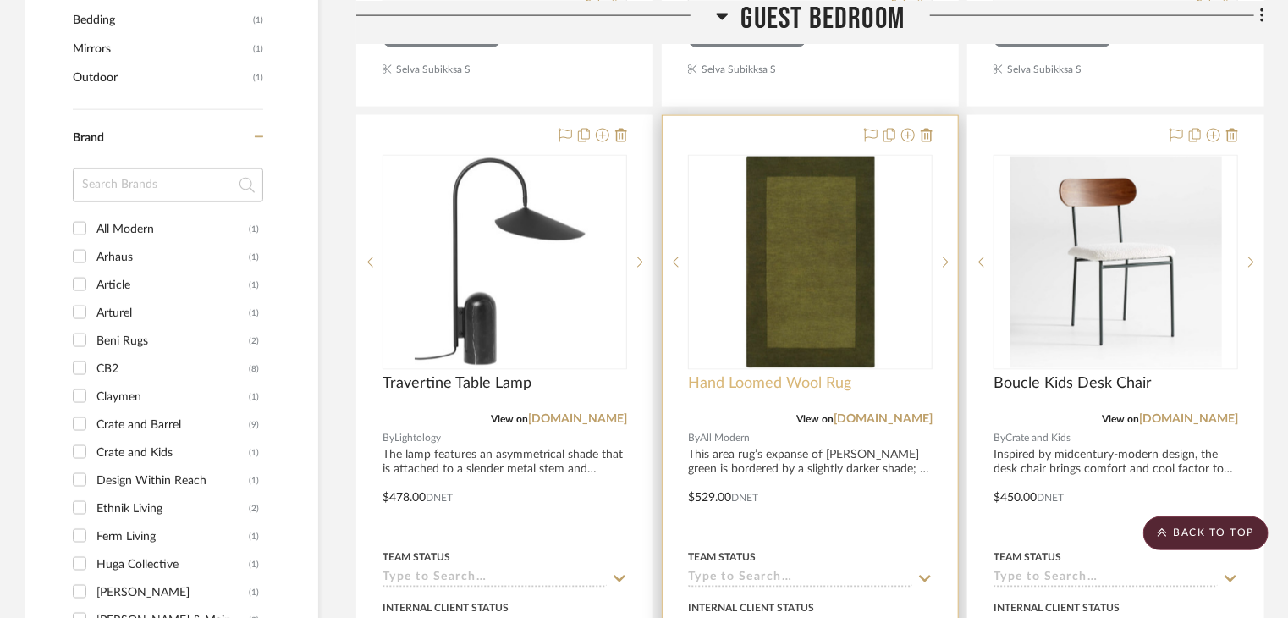
click at [760, 375] on span "Hand Loomed Wool Rug" at bounding box center [769, 384] width 163 height 19
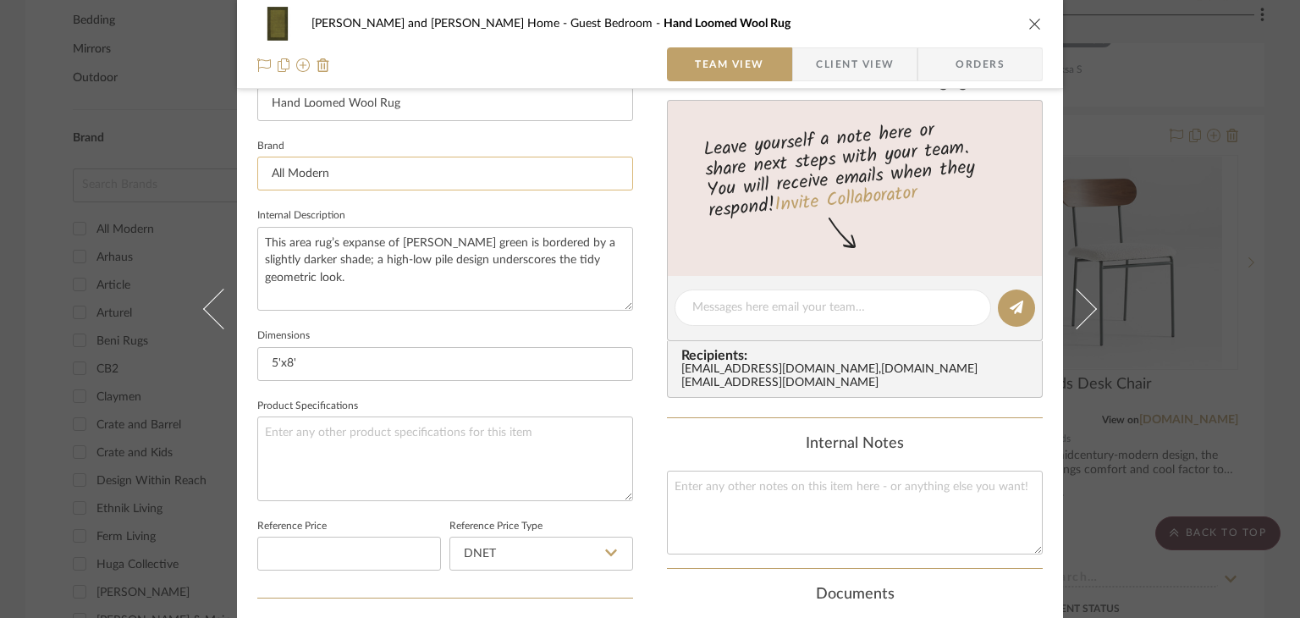
scroll to position [508, 0]
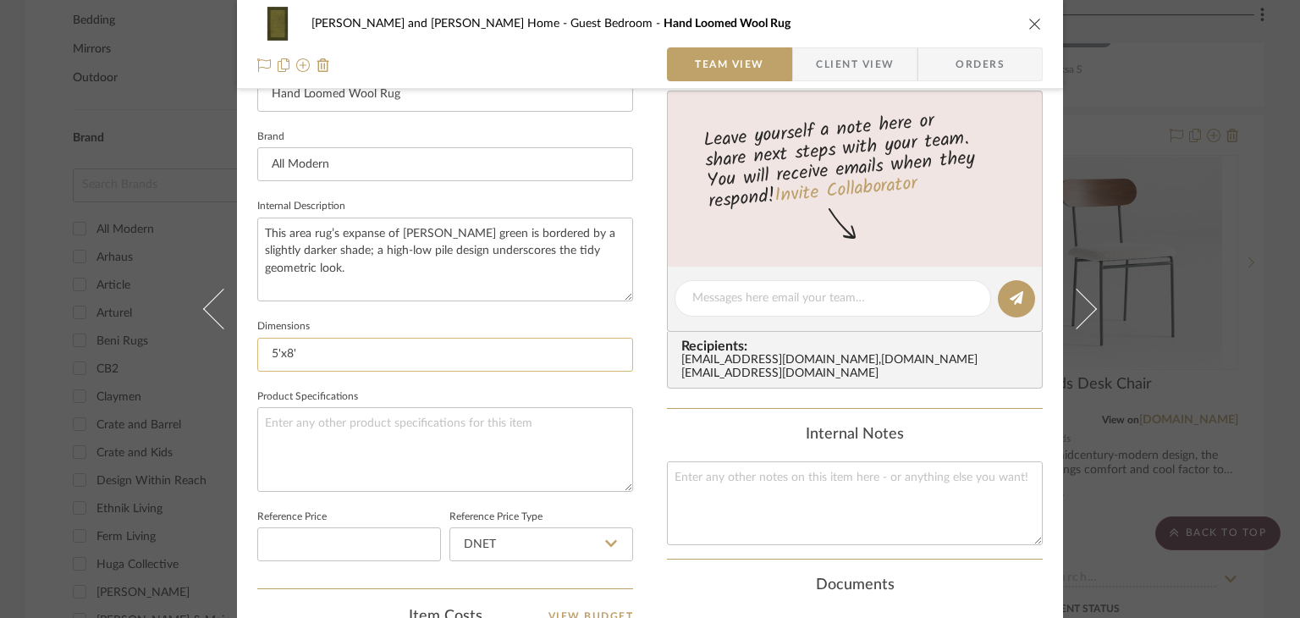
click at [271, 353] on input "5'x8'" at bounding box center [445, 355] width 376 height 34
click at [286, 355] on input "6'x8'" at bounding box center [445, 355] width 376 height 34
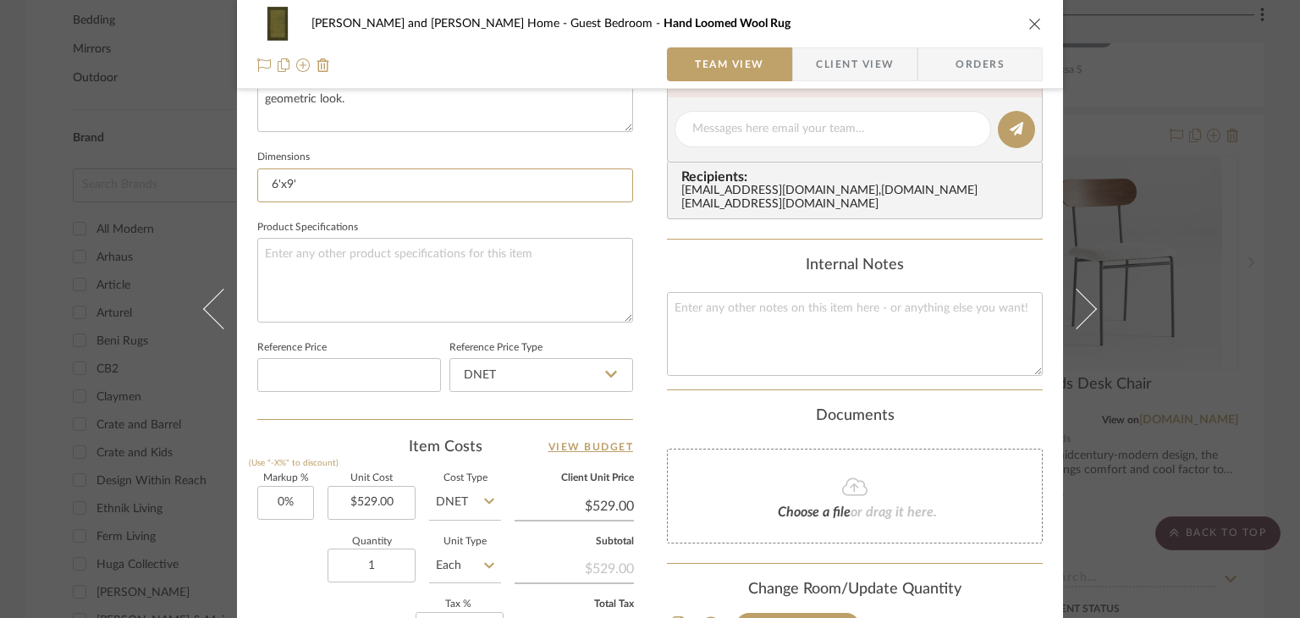
scroll to position [762, 0]
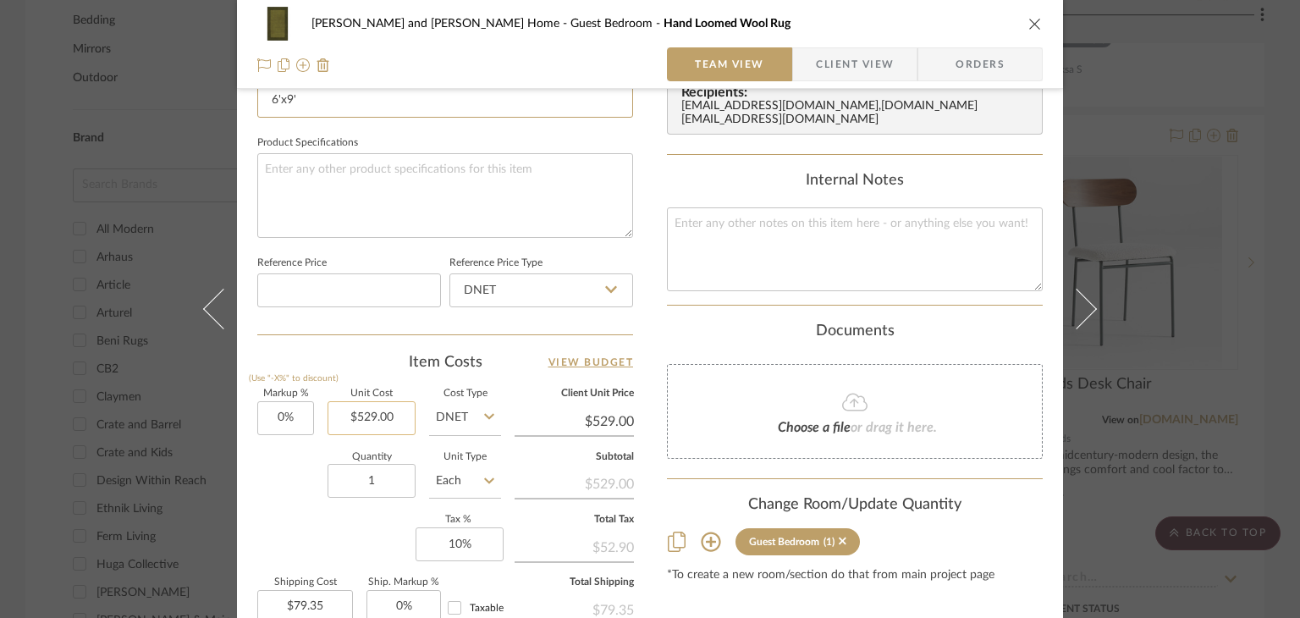
type input "6'x9'"
type input "529.00"
click at [371, 423] on input "529.00" at bounding box center [372, 418] width 88 height 34
type input "$450.00"
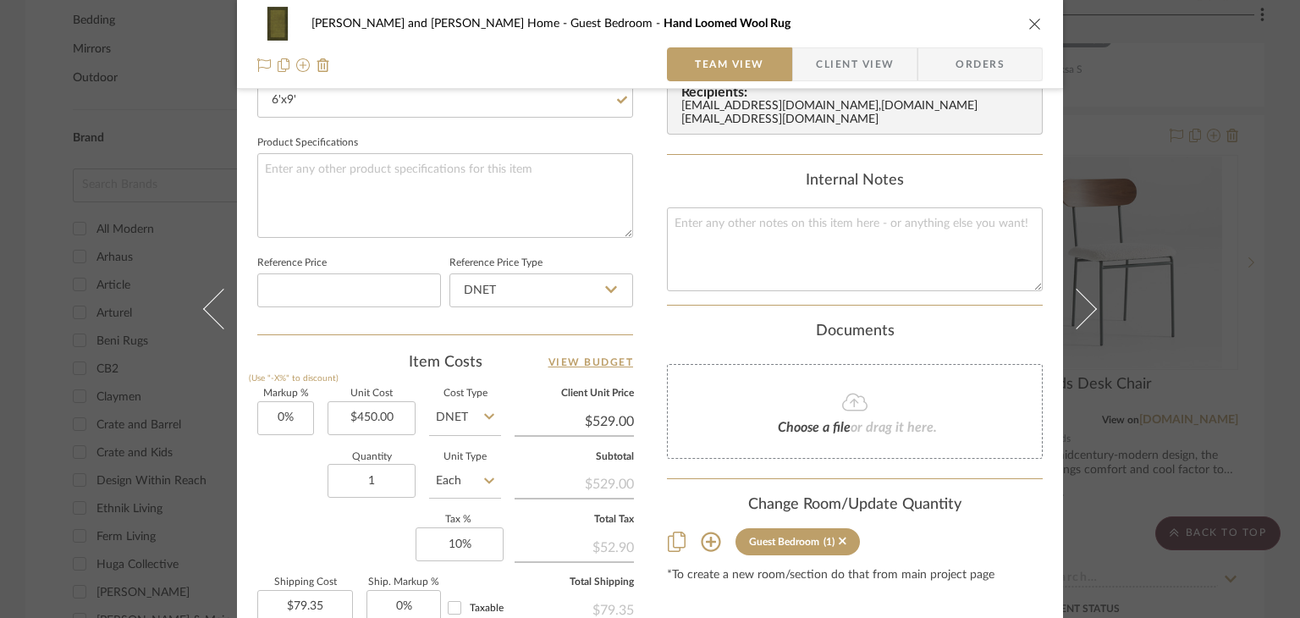
click at [678, 301] on div "Content here copies to Client View - confirm visibility there. Show in Client D…" at bounding box center [855, 49] width 376 height 1393
type input "$450.00"
type input "$67.50"
click at [1030, 19] on icon "close" at bounding box center [1035, 24] width 14 height 14
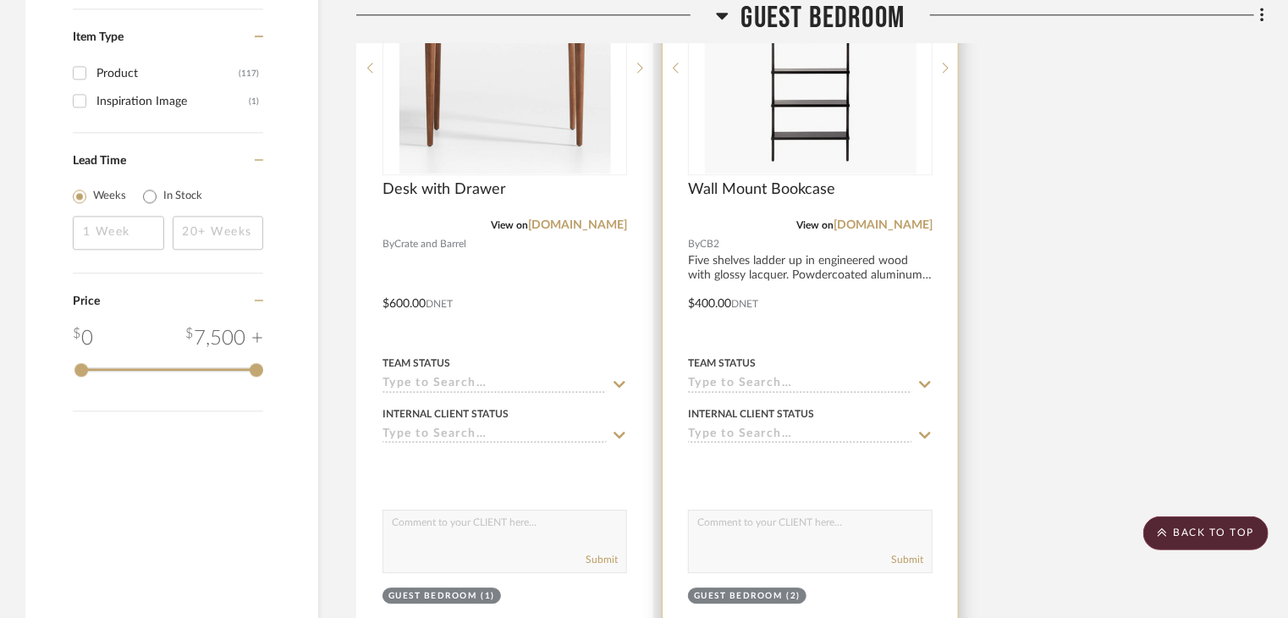
scroll to position [2370, 0]
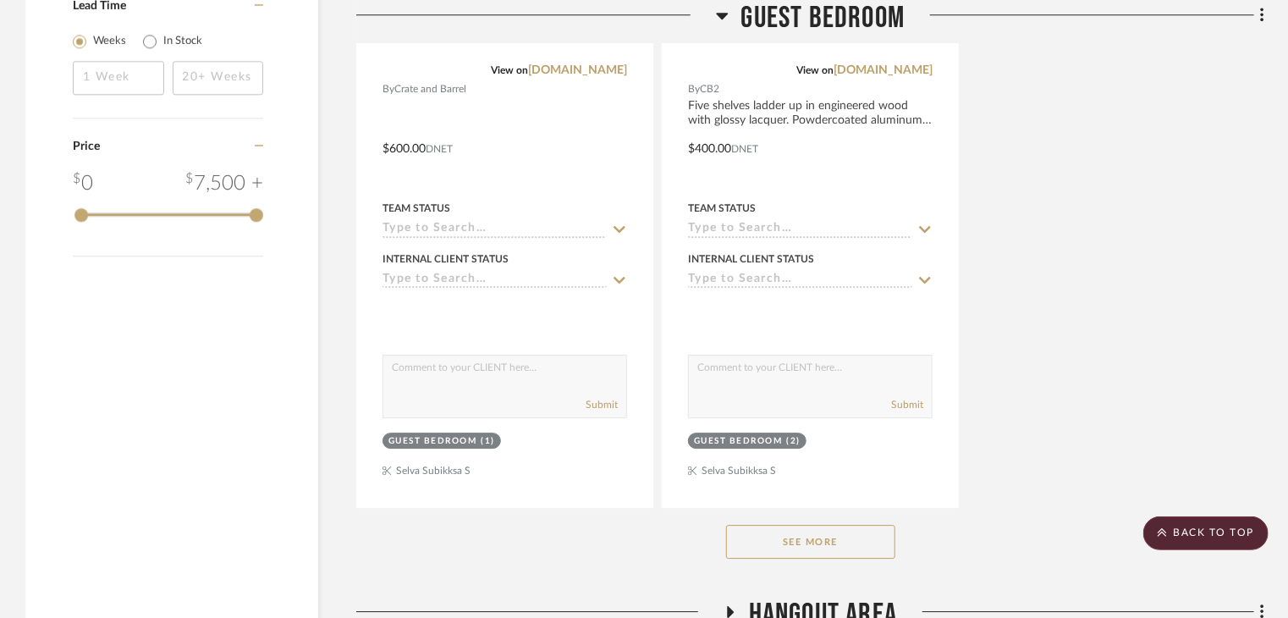
click at [862, 525] on button "See More" at bounding box center [810, 542] width 169 height 34
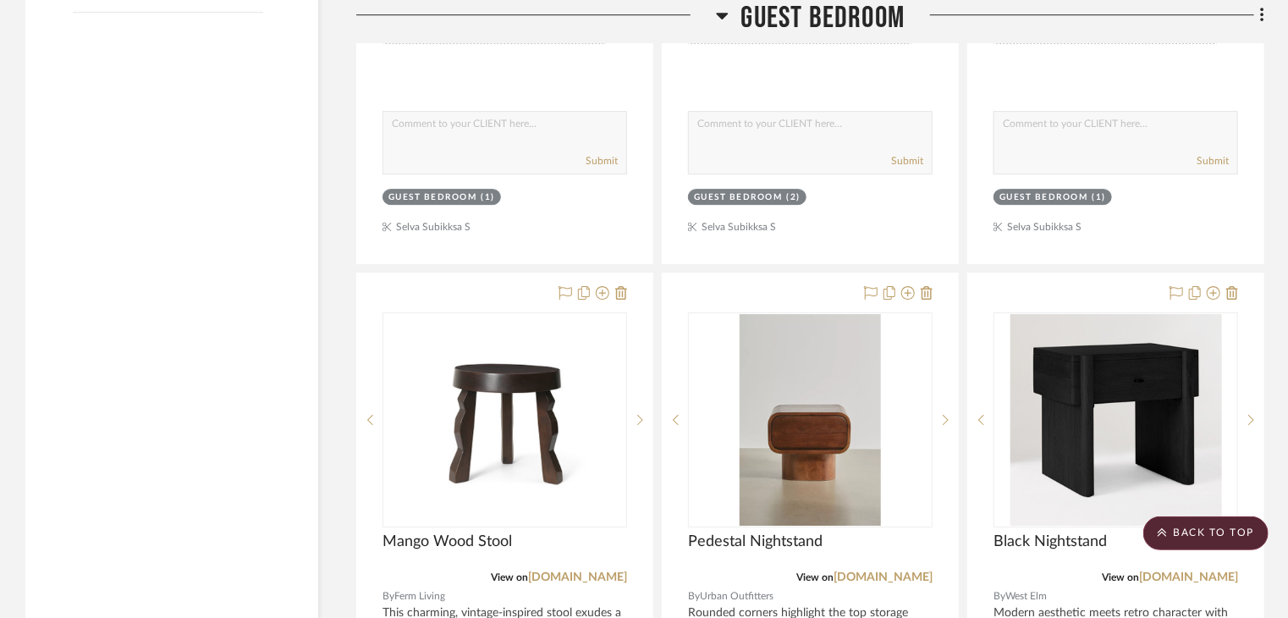
scroll to position [2623, 0]
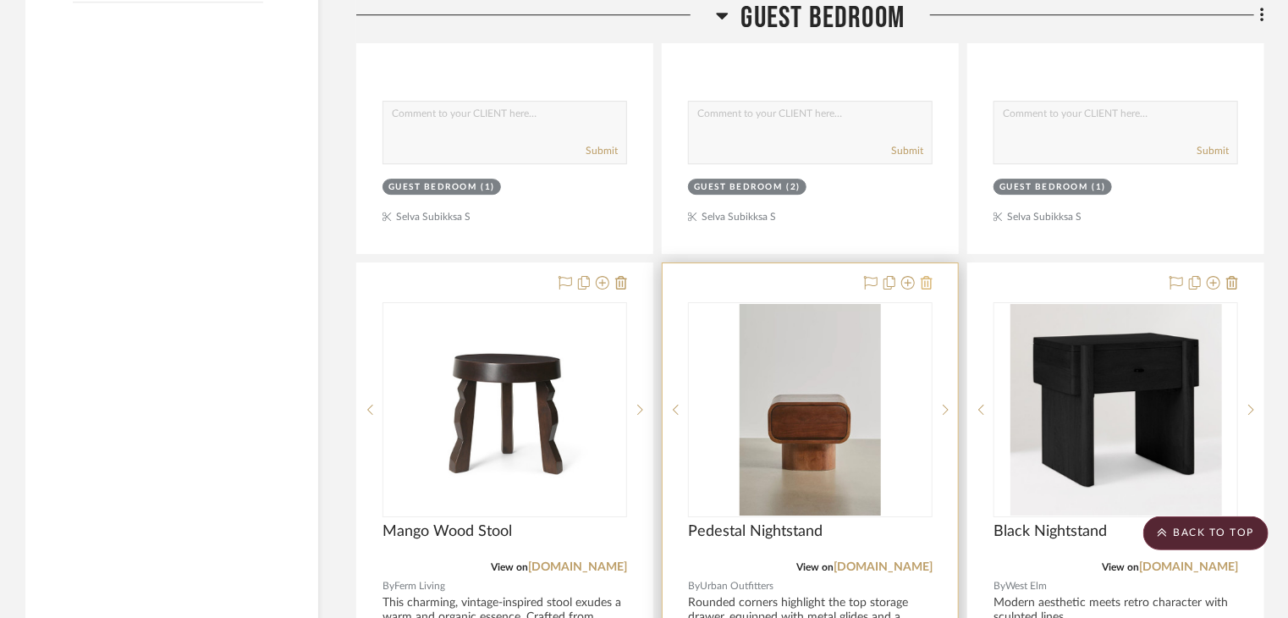
click at [930, 276] on icon at bounding box center [927, 283] width 12 height 14
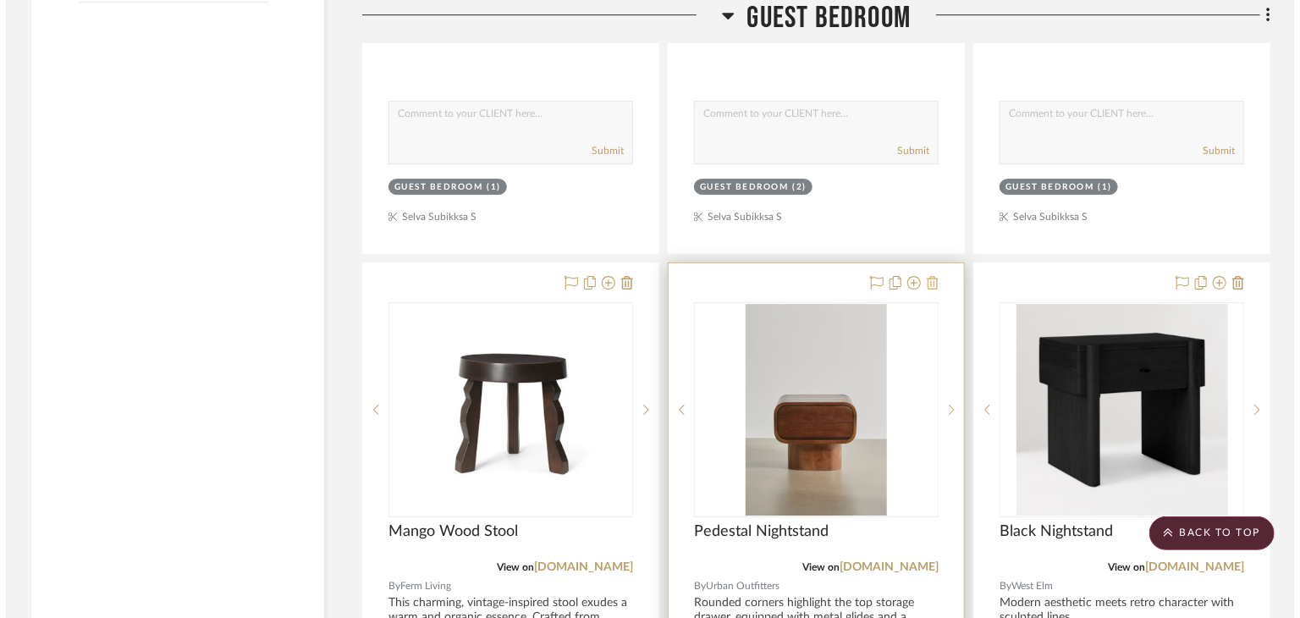
scroll to position [0, 0]
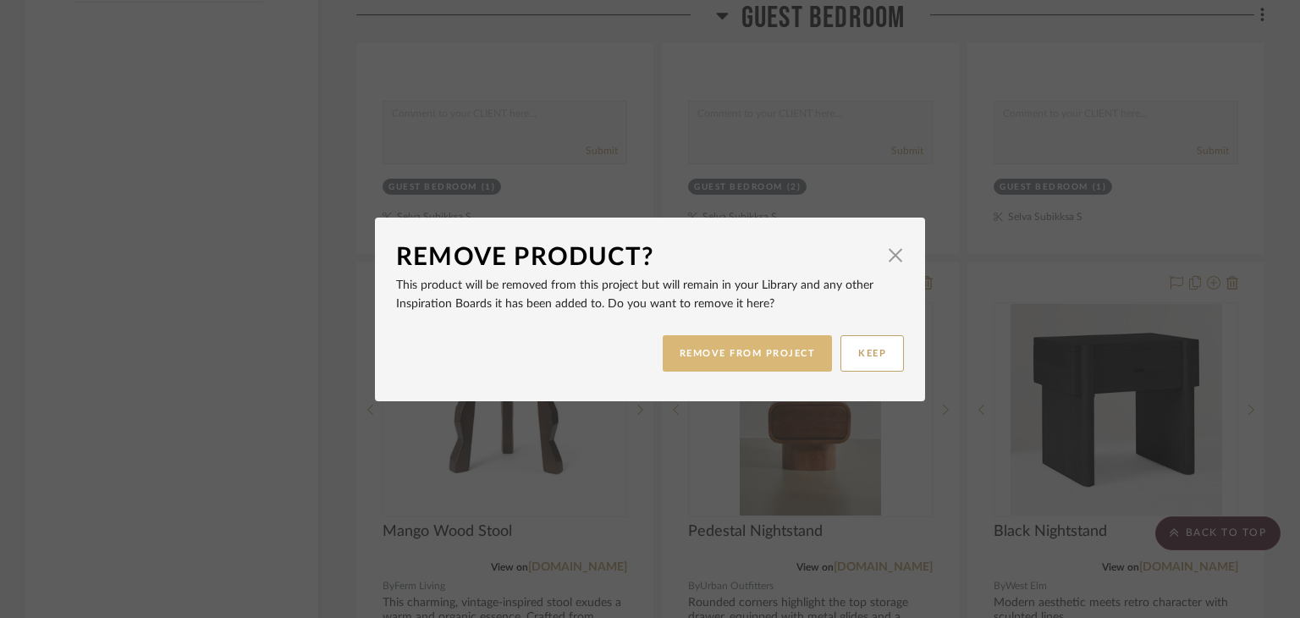
click at [807, 358] on button "REMOVE FROM PROJECT" at bounding box center [748, 353] width 170 height 36
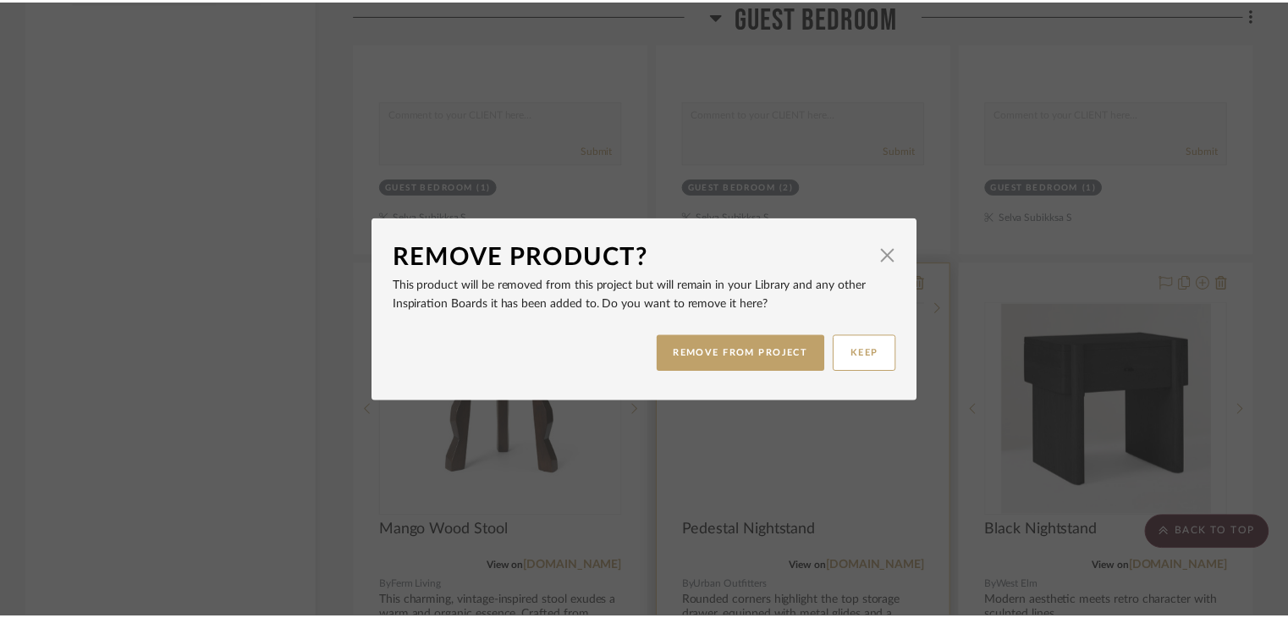
scroll to position [2623, 0]
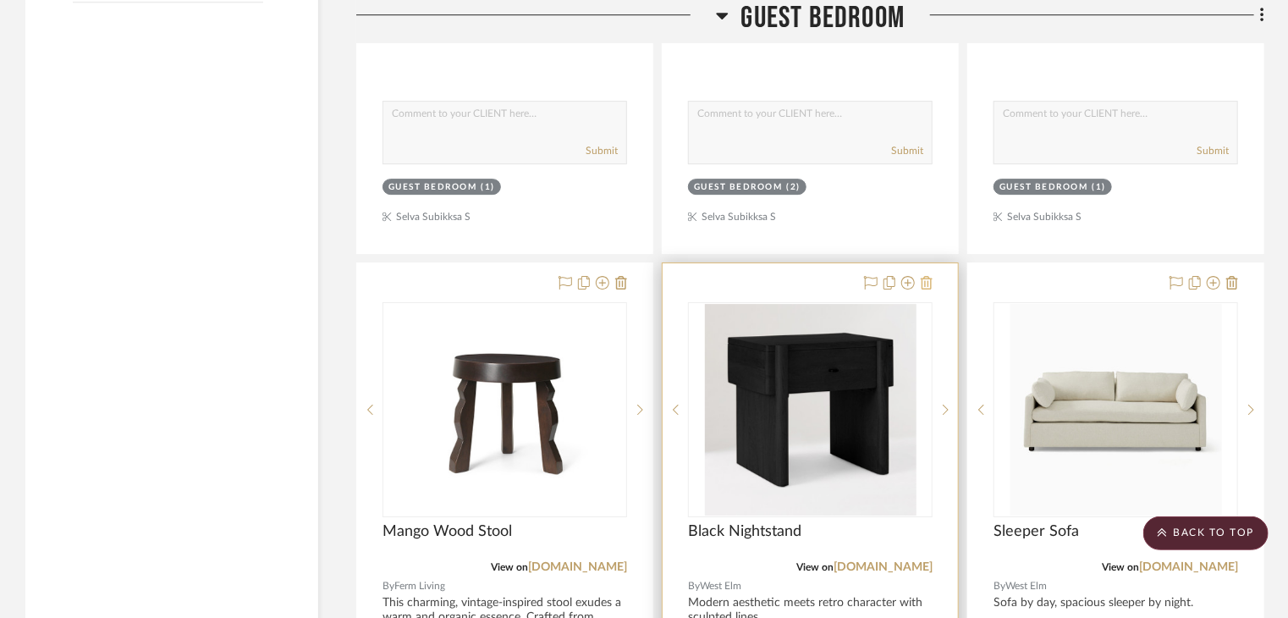
click at [927, 276] on icon at bounding box center [927, 283] width 12 height 14
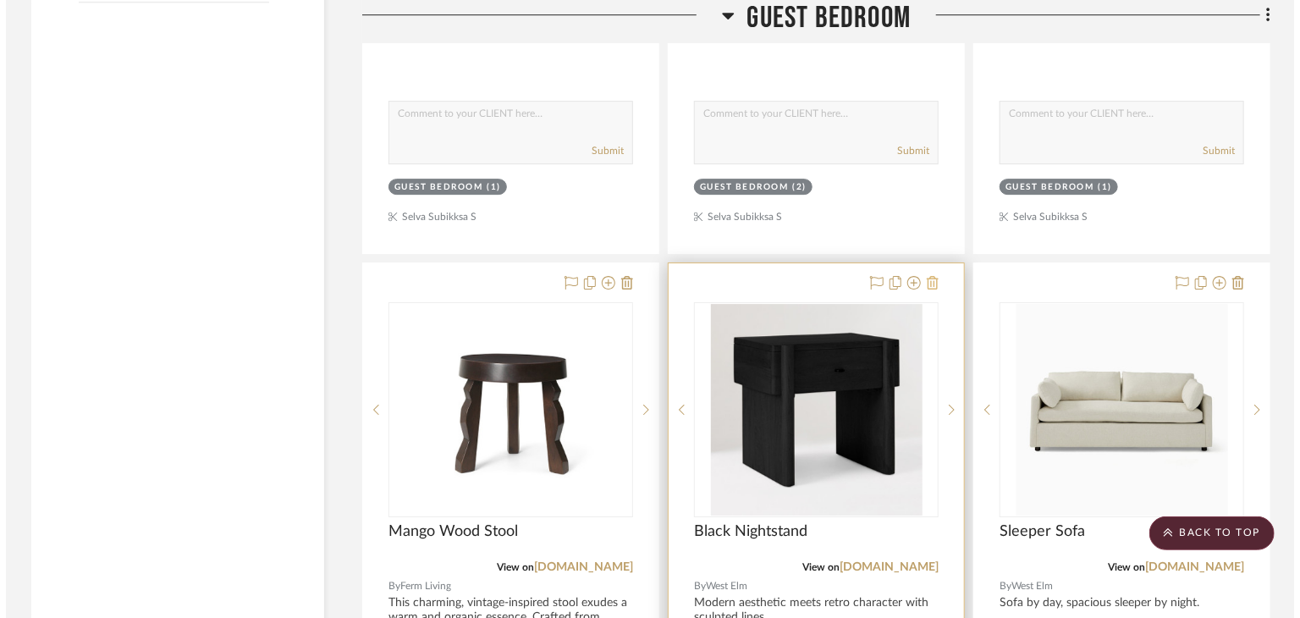
scroll to position [0, 0]
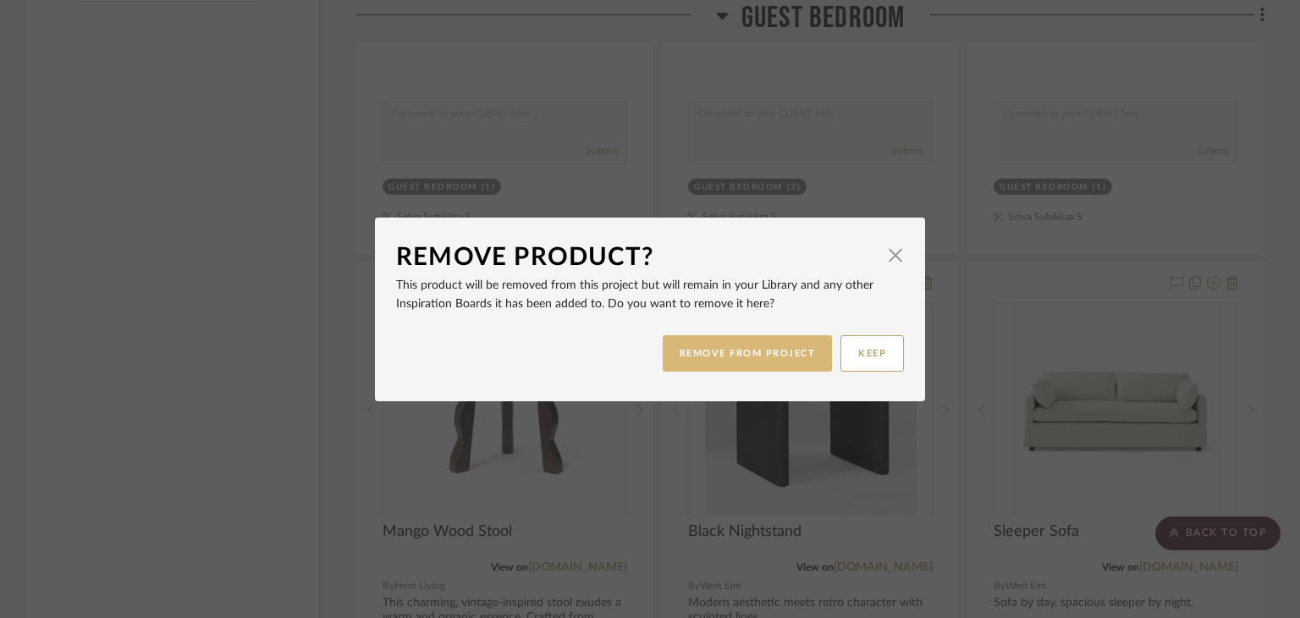
click at [745, 351] on button "REMOVE FROM PROJECT" at bounding box center [748, 353] width 170 height 36
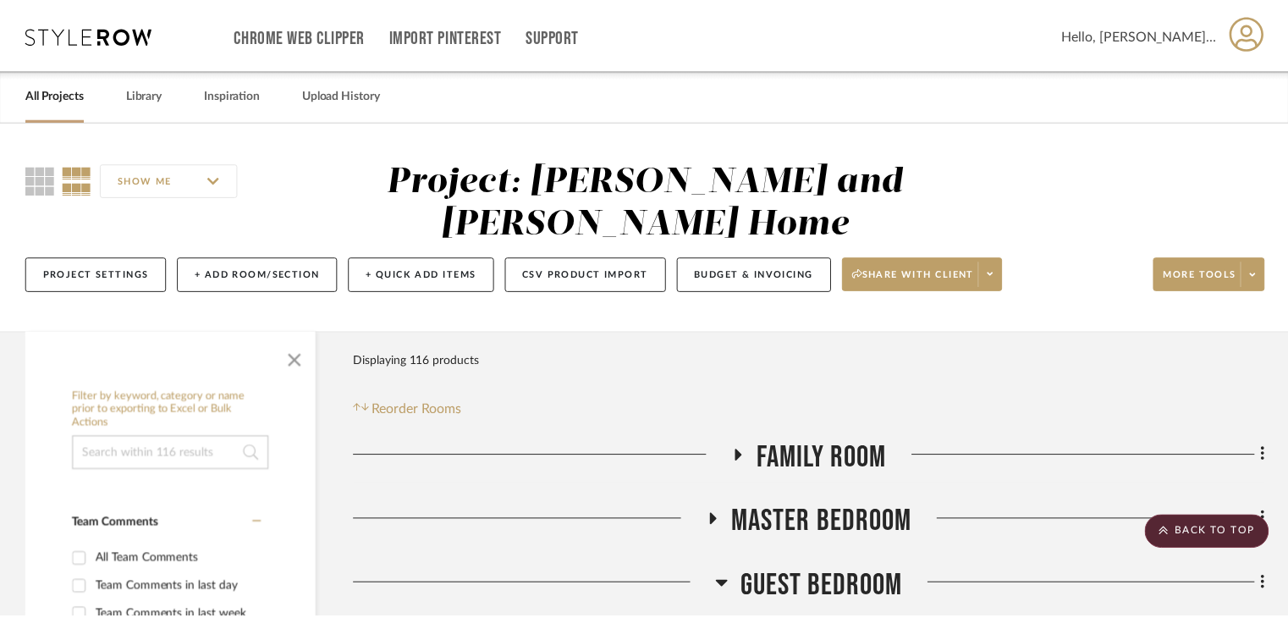
scroll to position [2623, 0]
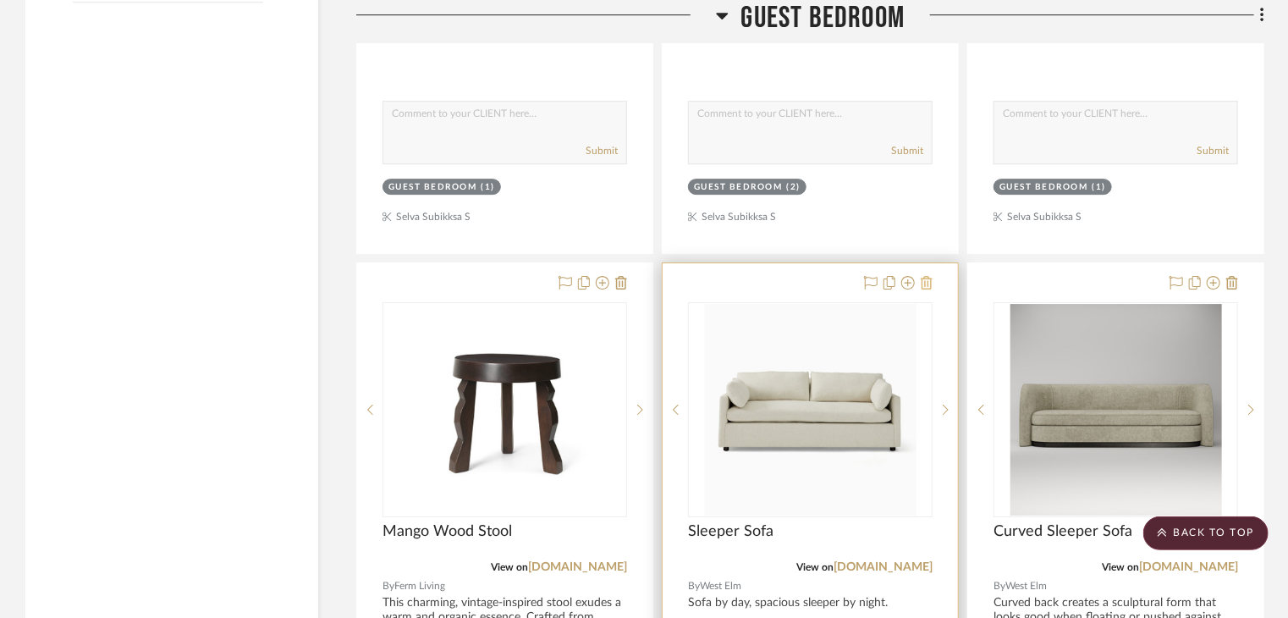
click at [926, 276] on icon at bounding box center [927, 283] width 12 height 14
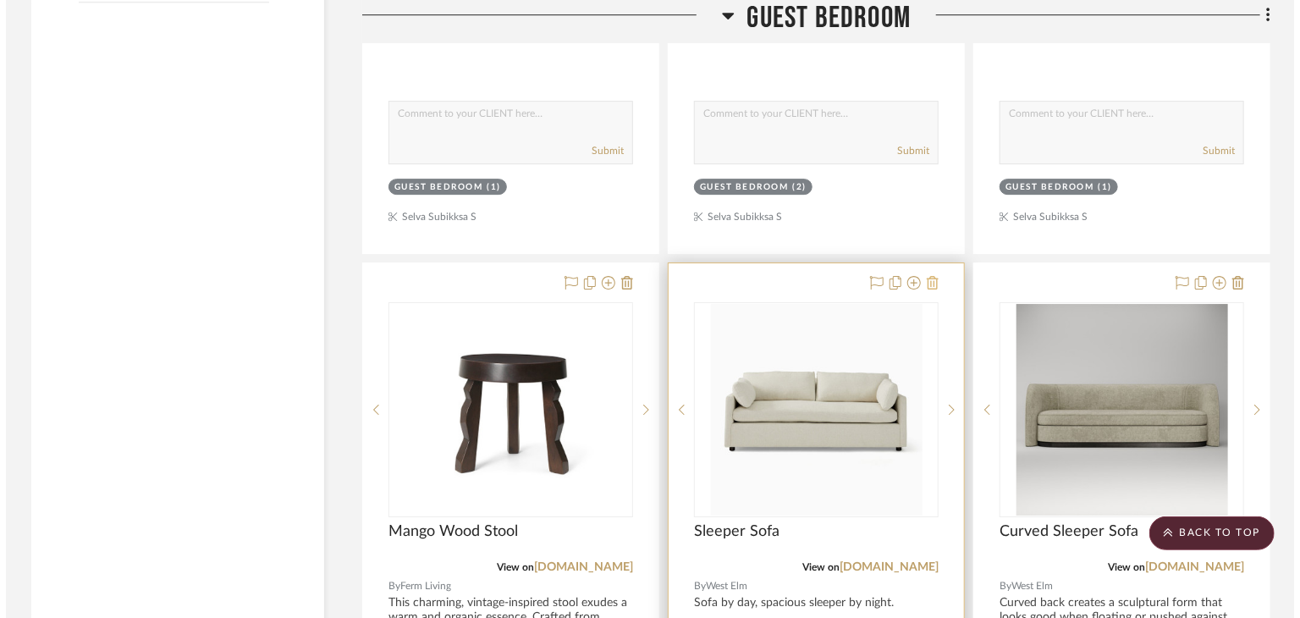
scroll to position [0, 0]
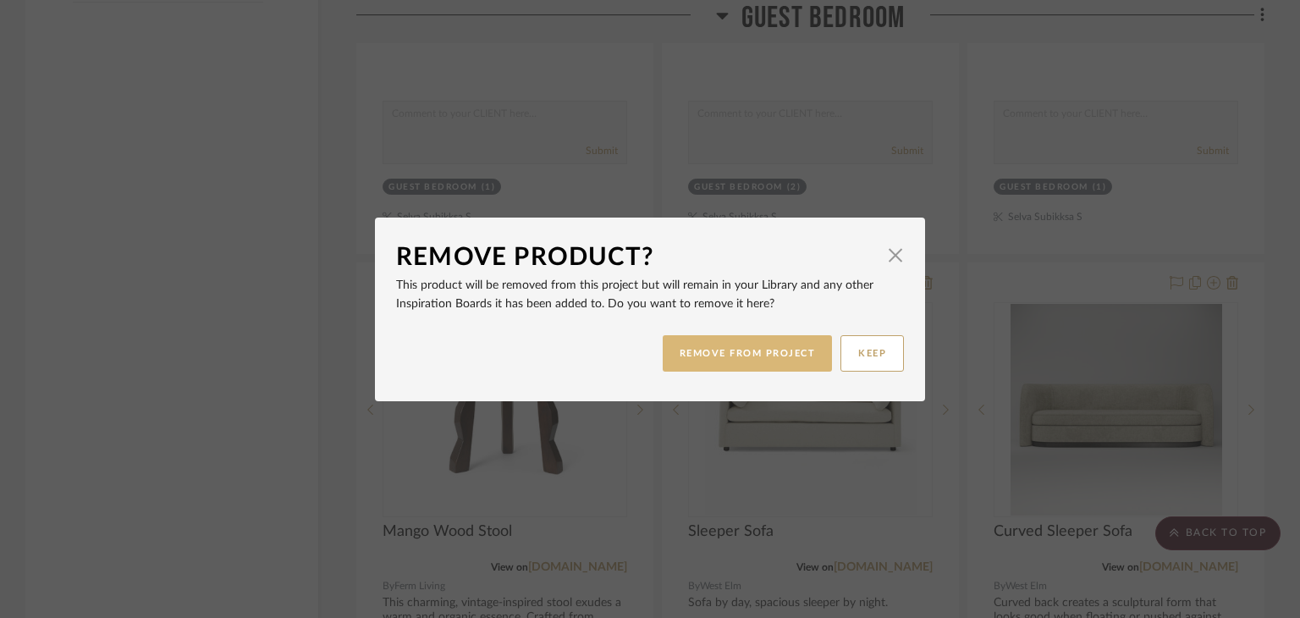
click at [745, 350] on button "REMOVE FROM PROJECT" at bounding box center [748, 353] width 170 height 36
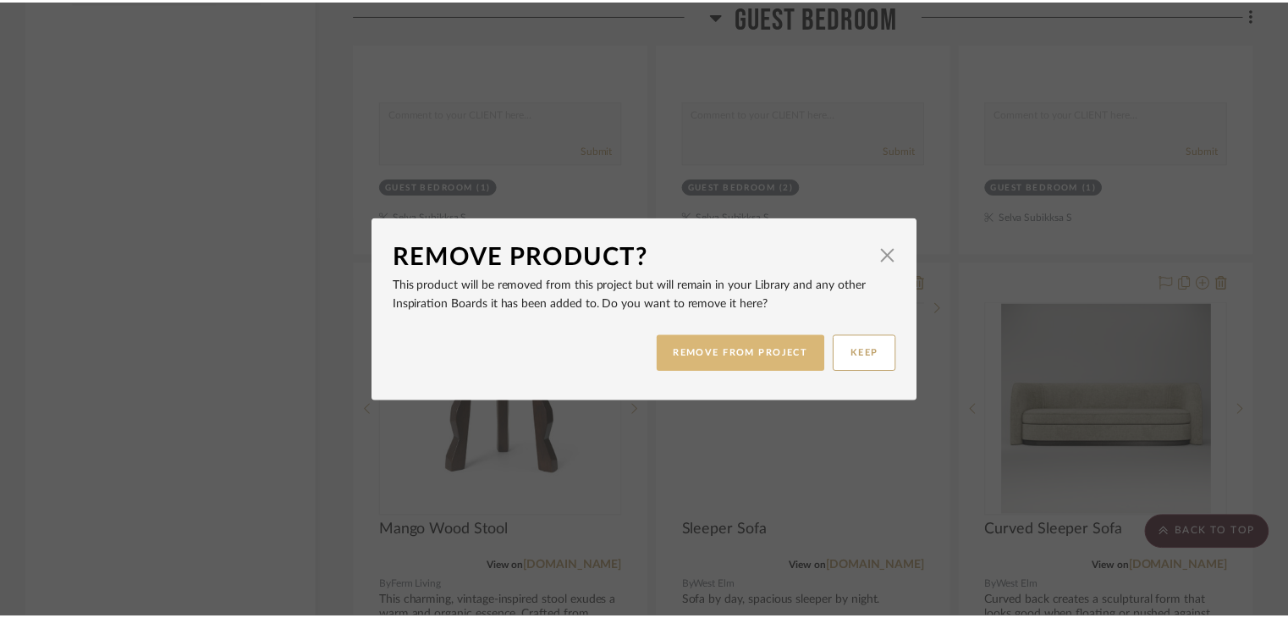
scroll to position [2623, 0]
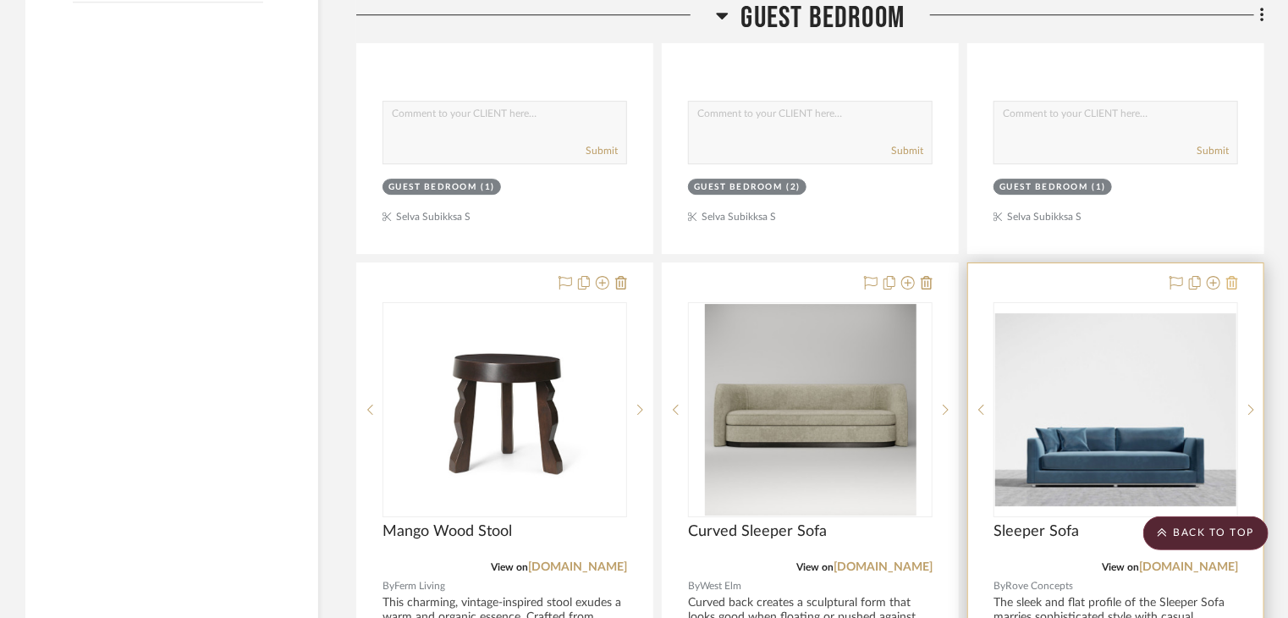
click at [1237, 276] on icon at bounding box center [1232, 283] width 12 height 14
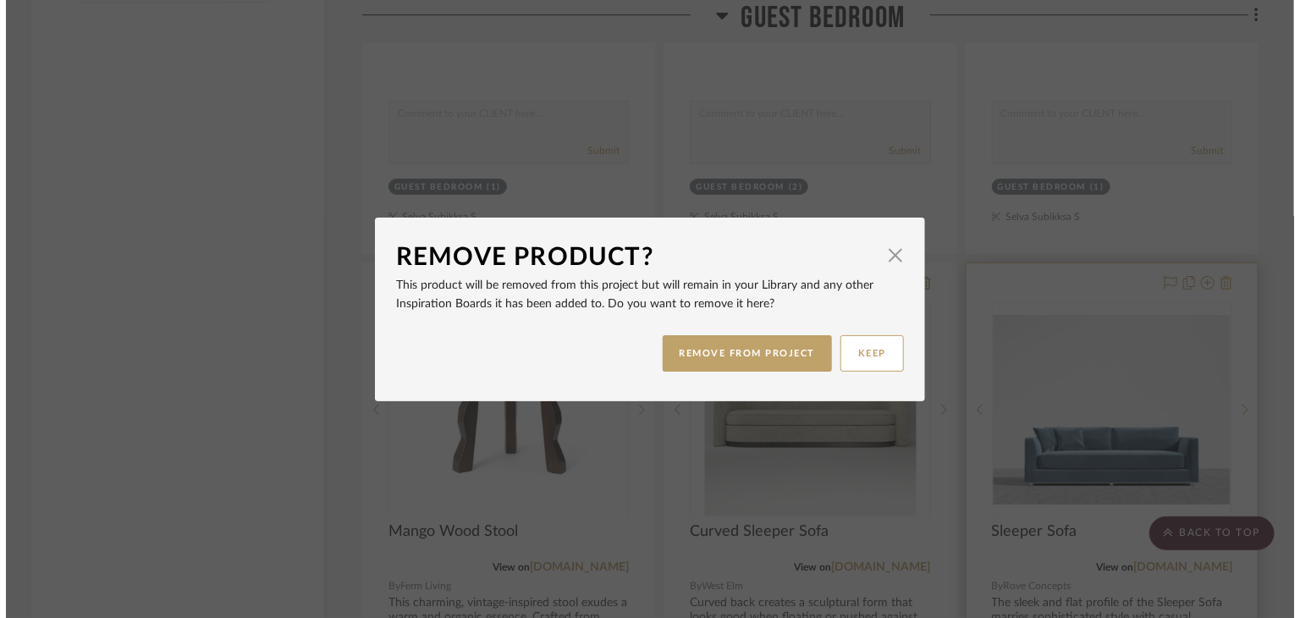
scroll to position [0, 0]
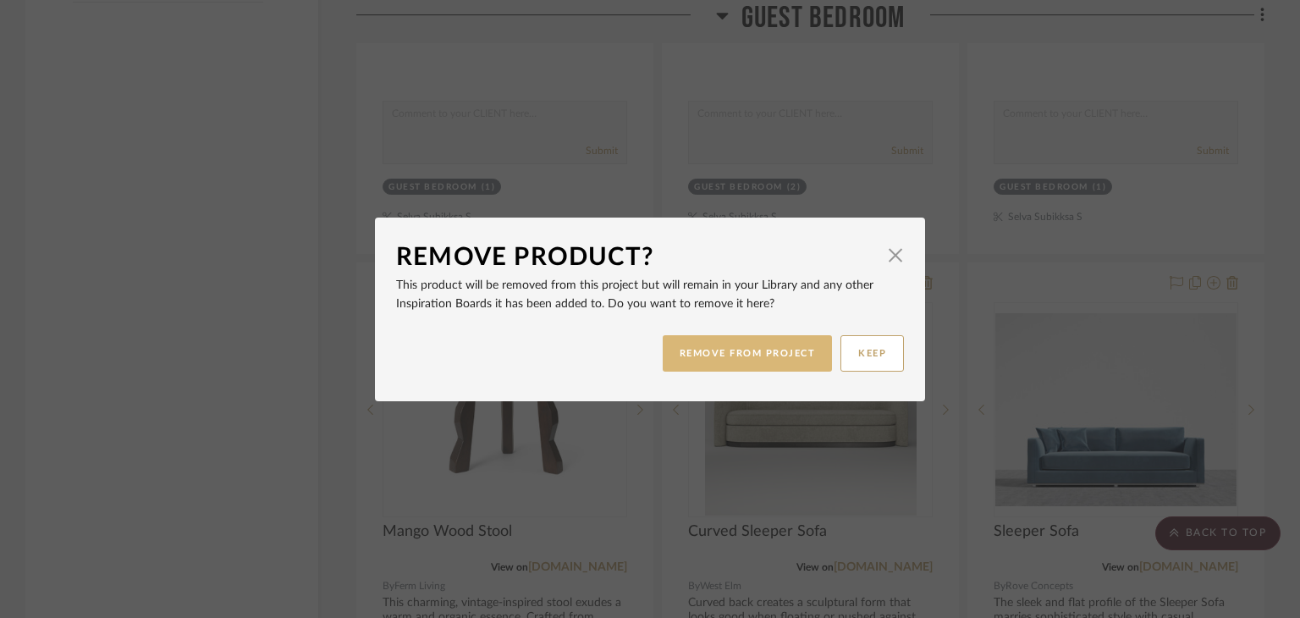
click at [801, 350] on button "REMOVE FROM PROJECT" at bounding box center [748, 353] width 170 height 36
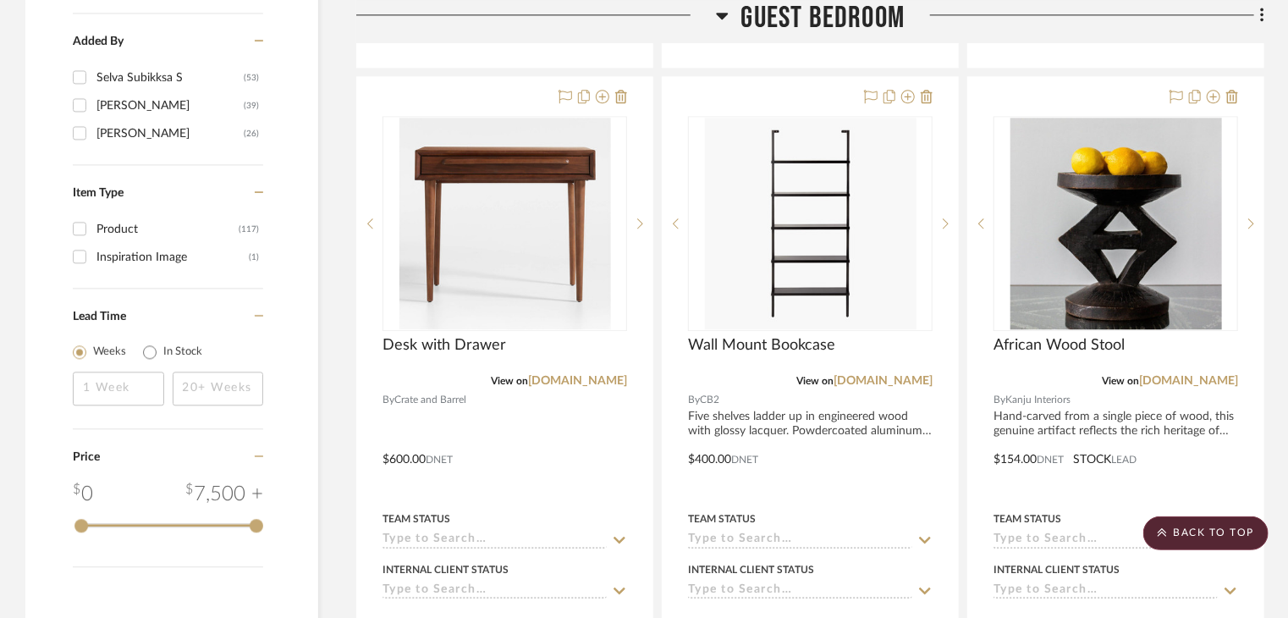
scroll to position [2031, 0]
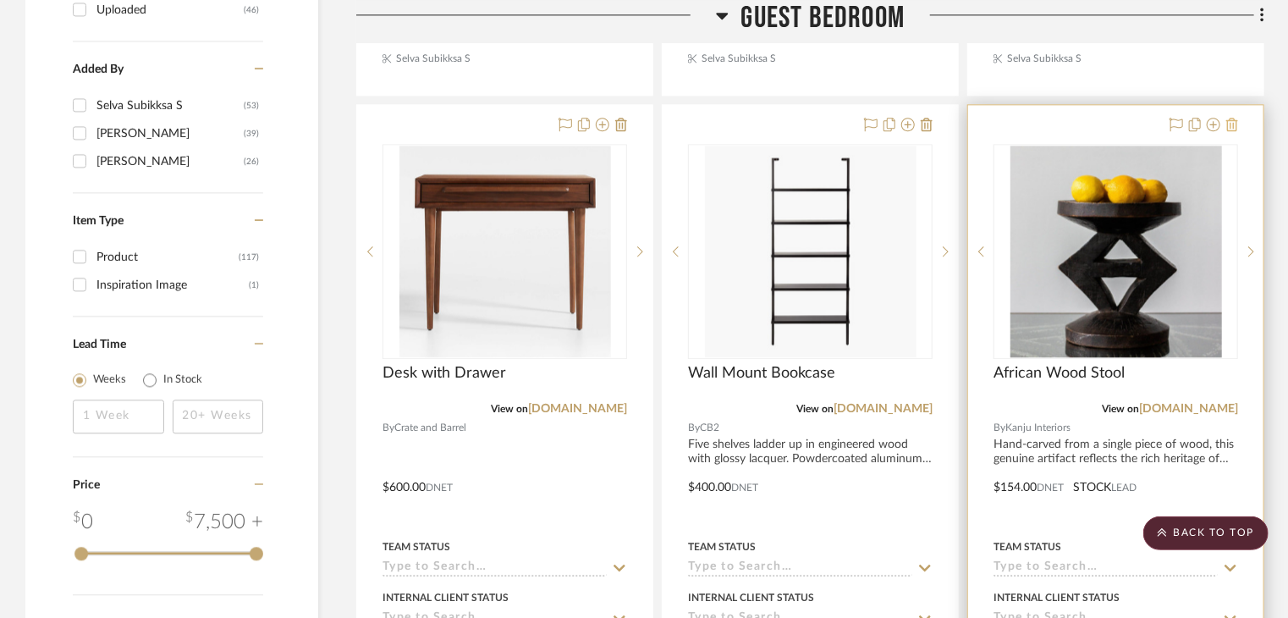
click at [1233, 118] on icon at bounding box center [1232, 125] width 12 height 14
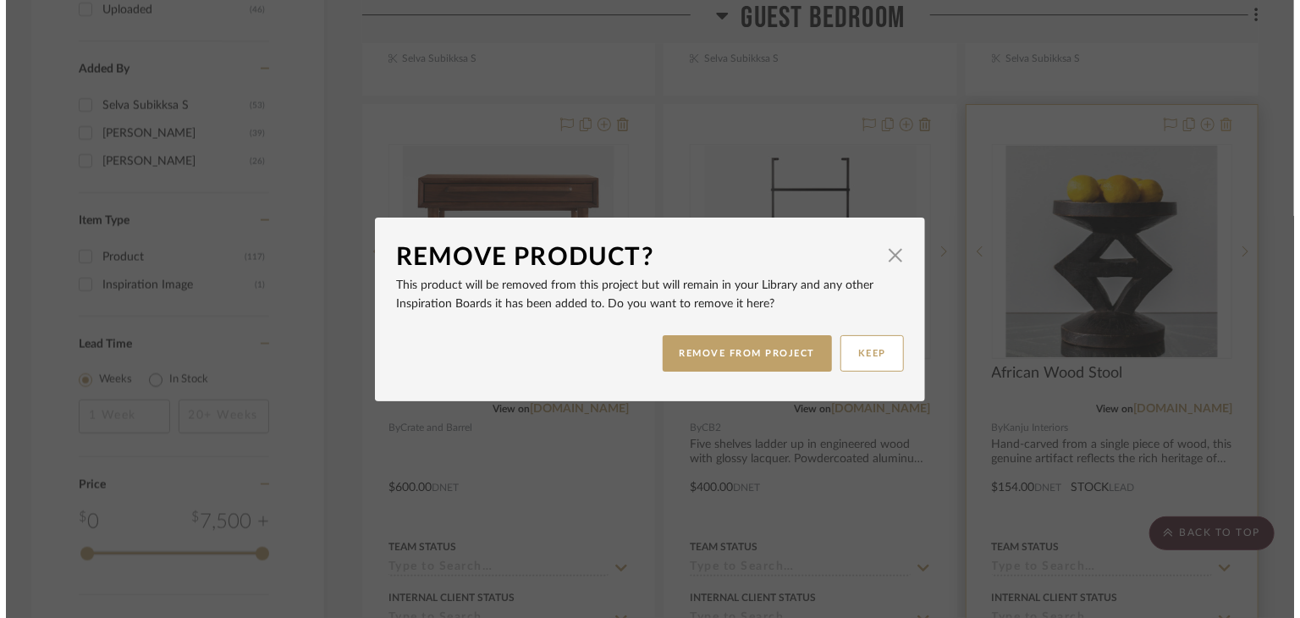
scroll to position [0, 0]
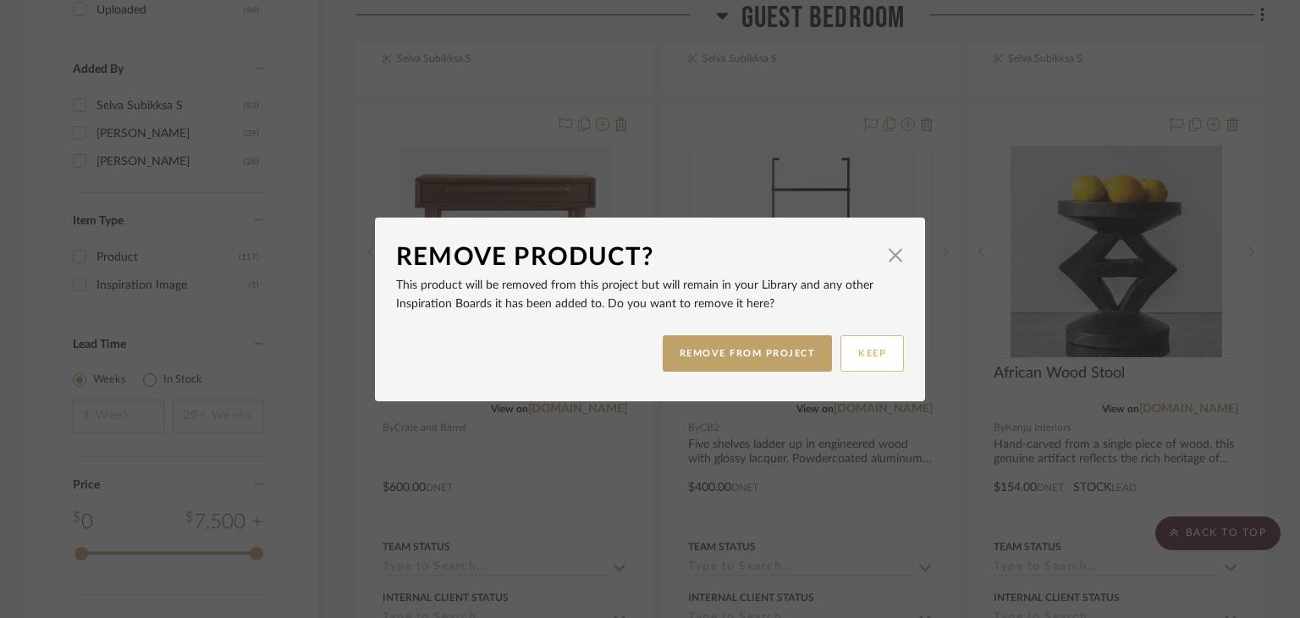
click at [895, 347] on button "KEEP" at bounding box center [871, 353] width 63 height 36
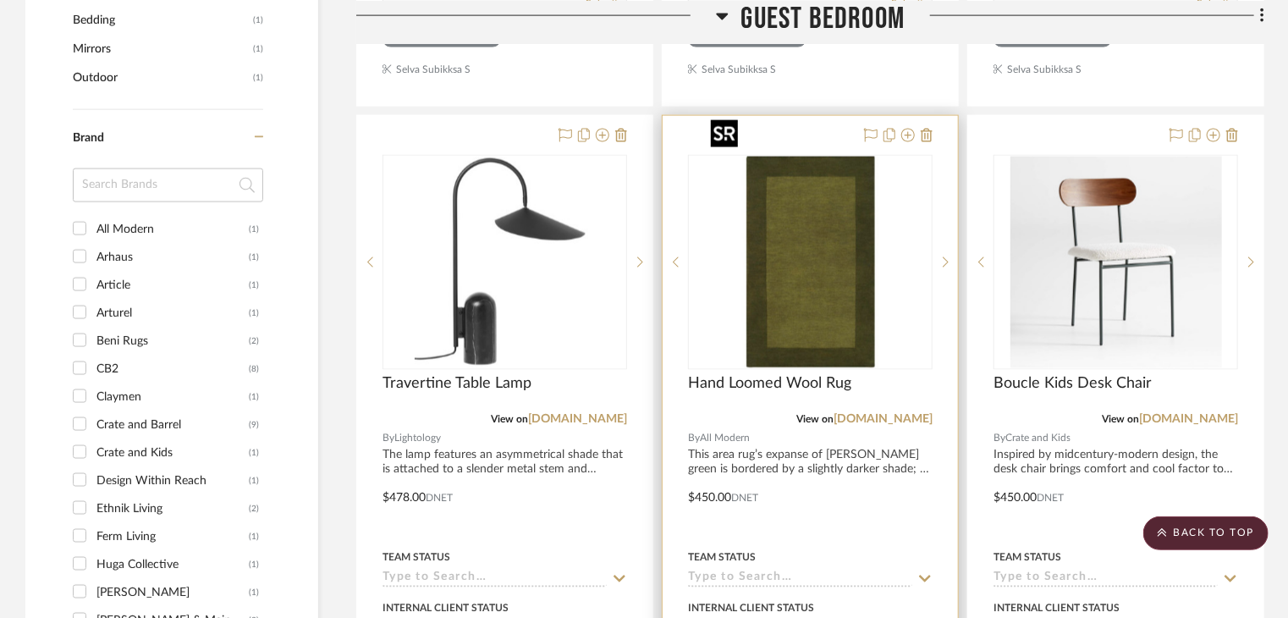
scroll to position [1100, 0]
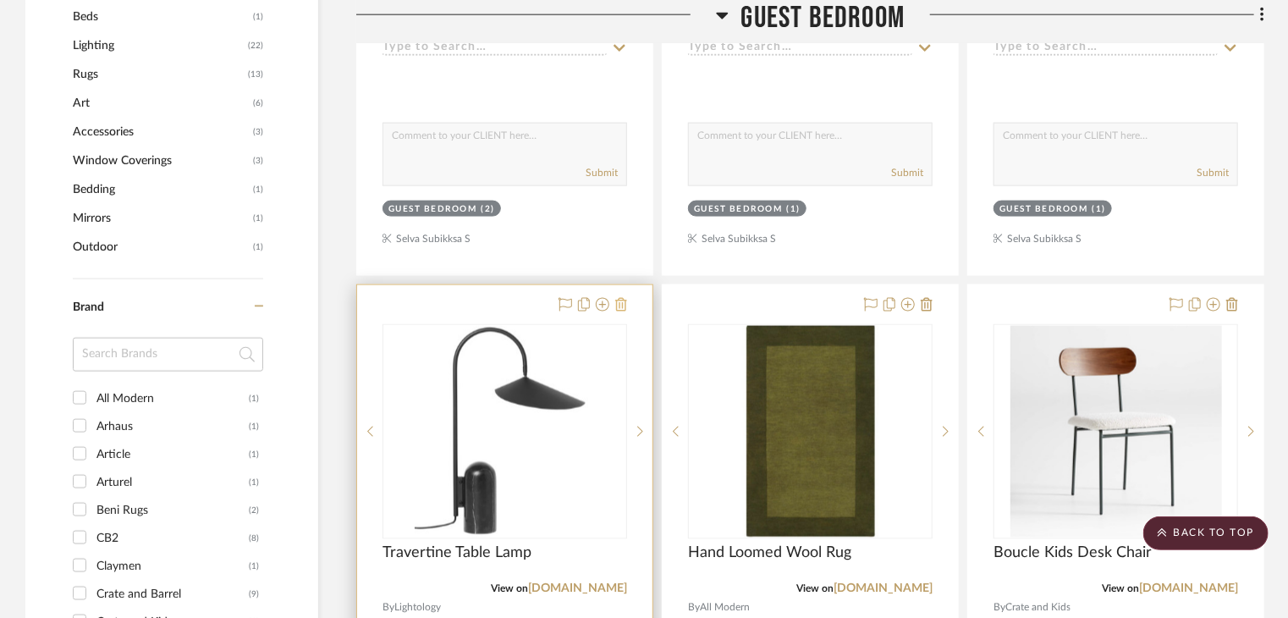
click at [620, 298] on icon at bounding box center [621, 305] width 12 height 14
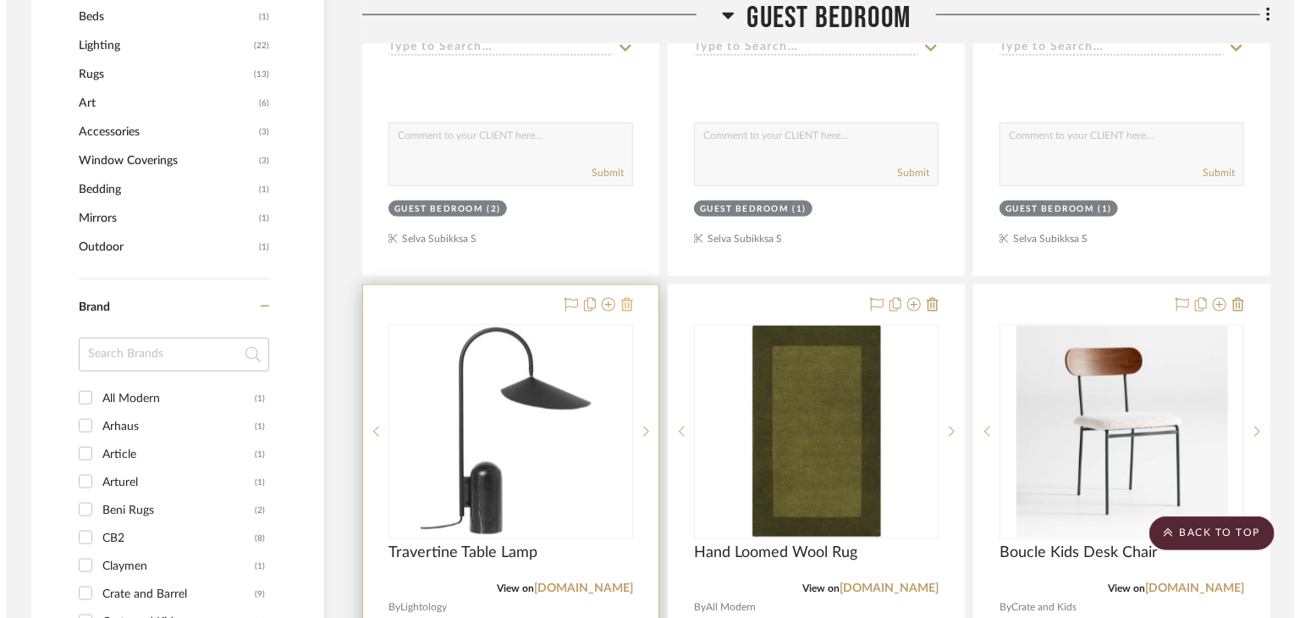
scroll to position [0, 0]
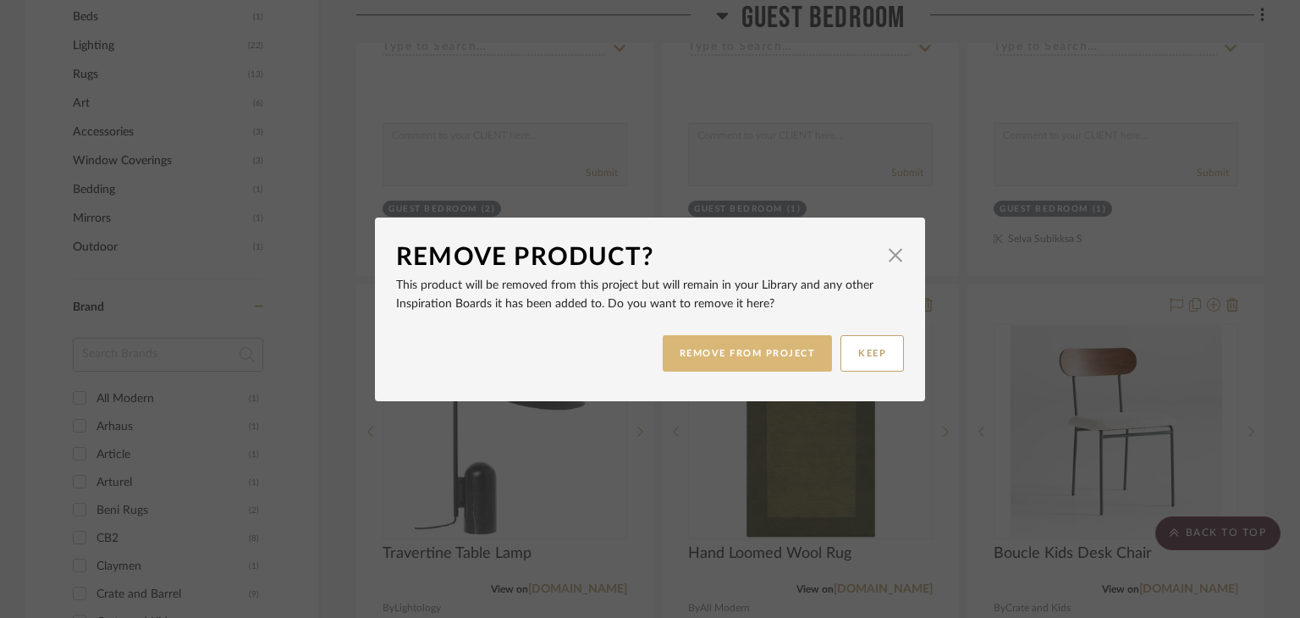
click at [755, 339] on button "REMOVE FROM PROJECT" at bounding box center [748, 353] width 170 height 36
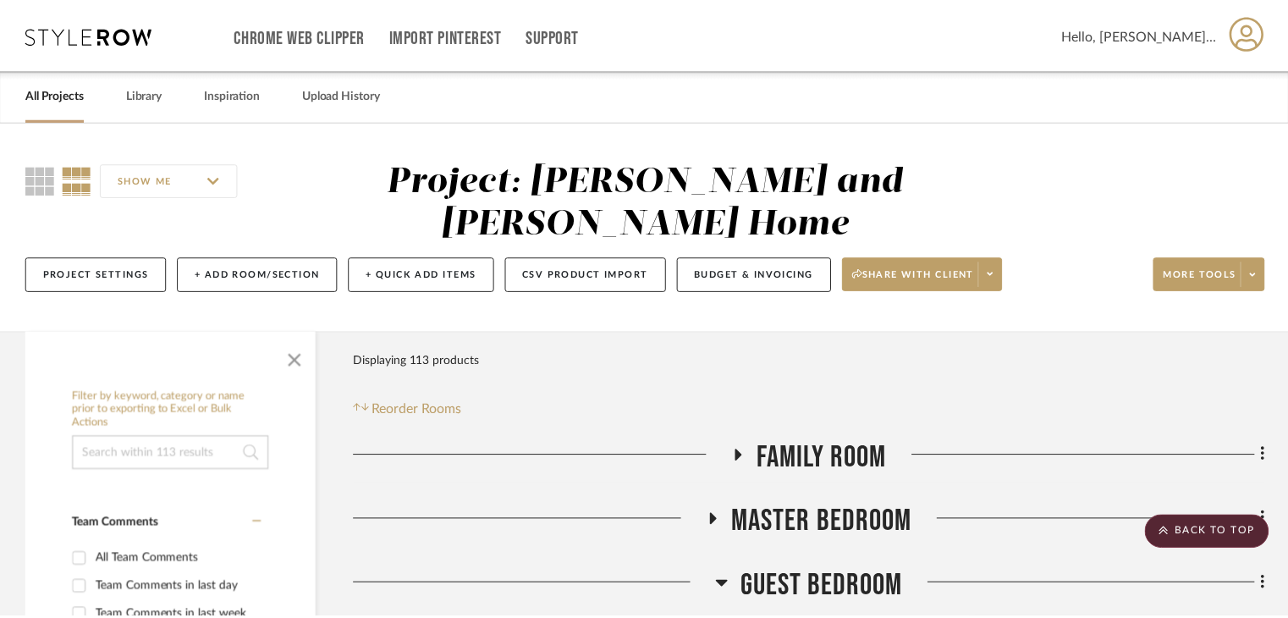
scroll to position [1100, 0]
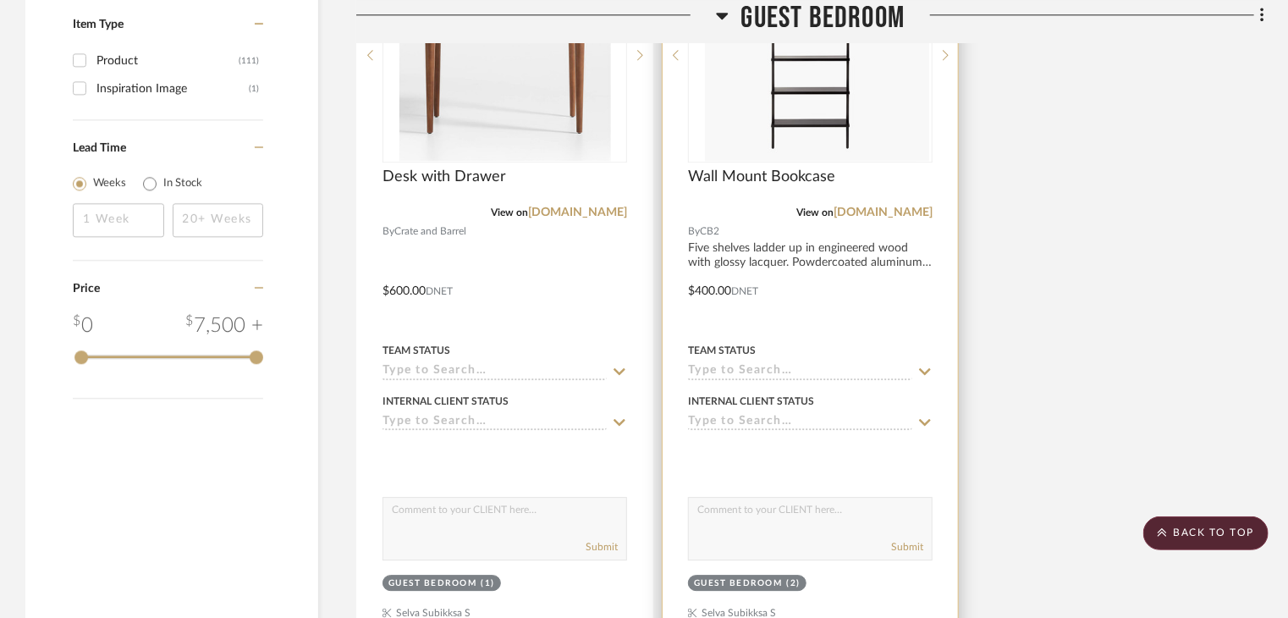
scroll to position [2454, 0]
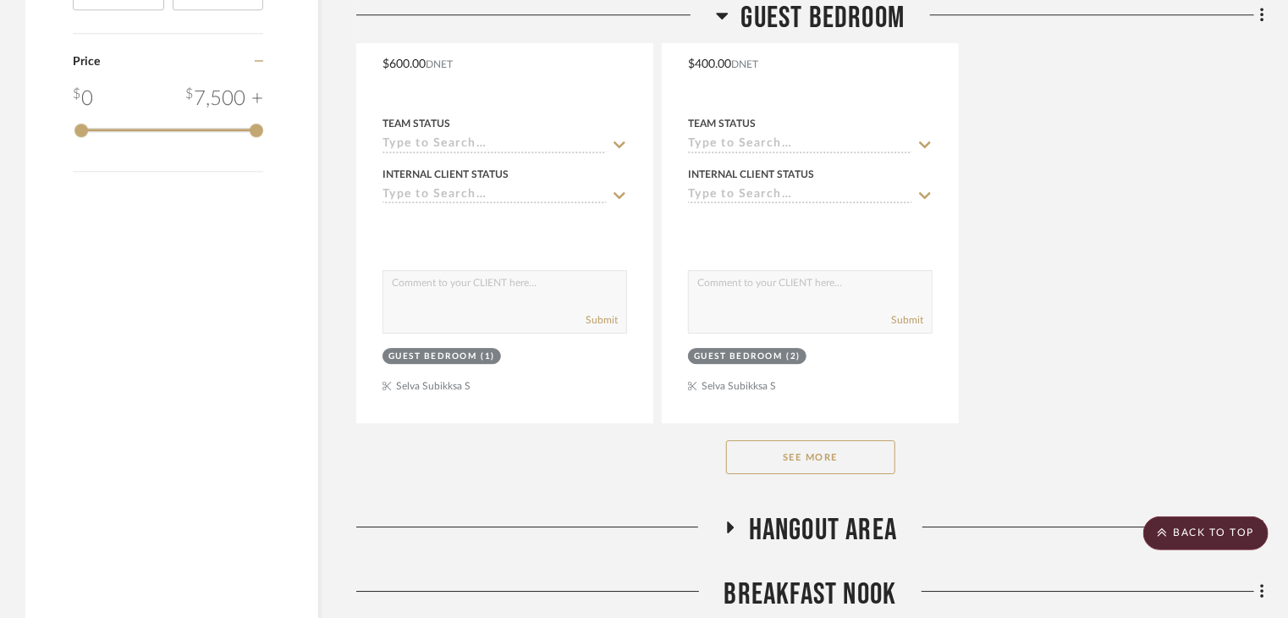
click at [840, 440] on button "See More" at bounding box center [810, 457] width 169 height 34
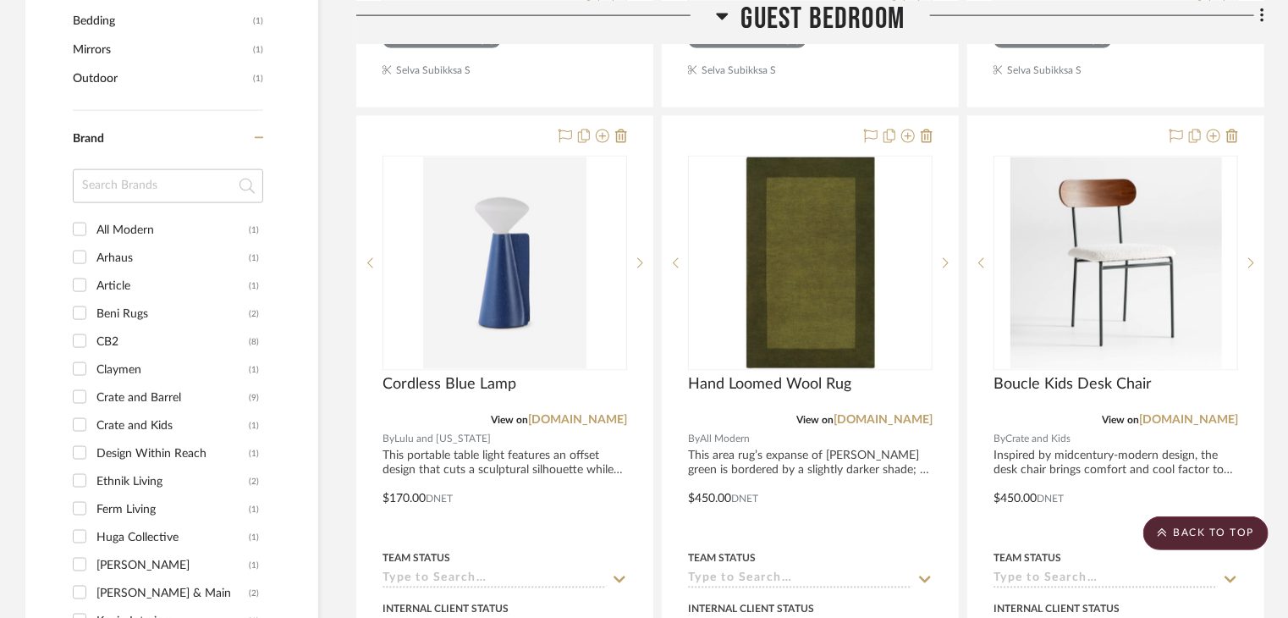
scroll to position [1269, 0]
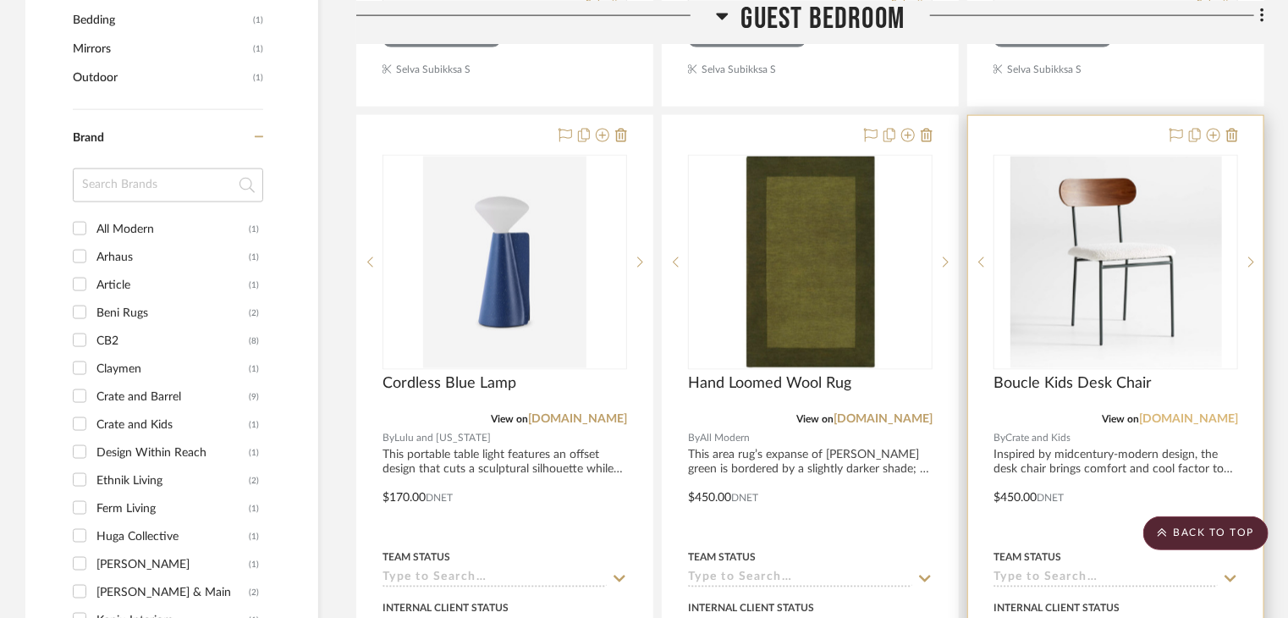
click at [1221, 414] on link "[DOMAIN_NAME]" at bounding box center [1188, 420] width 99 height 12
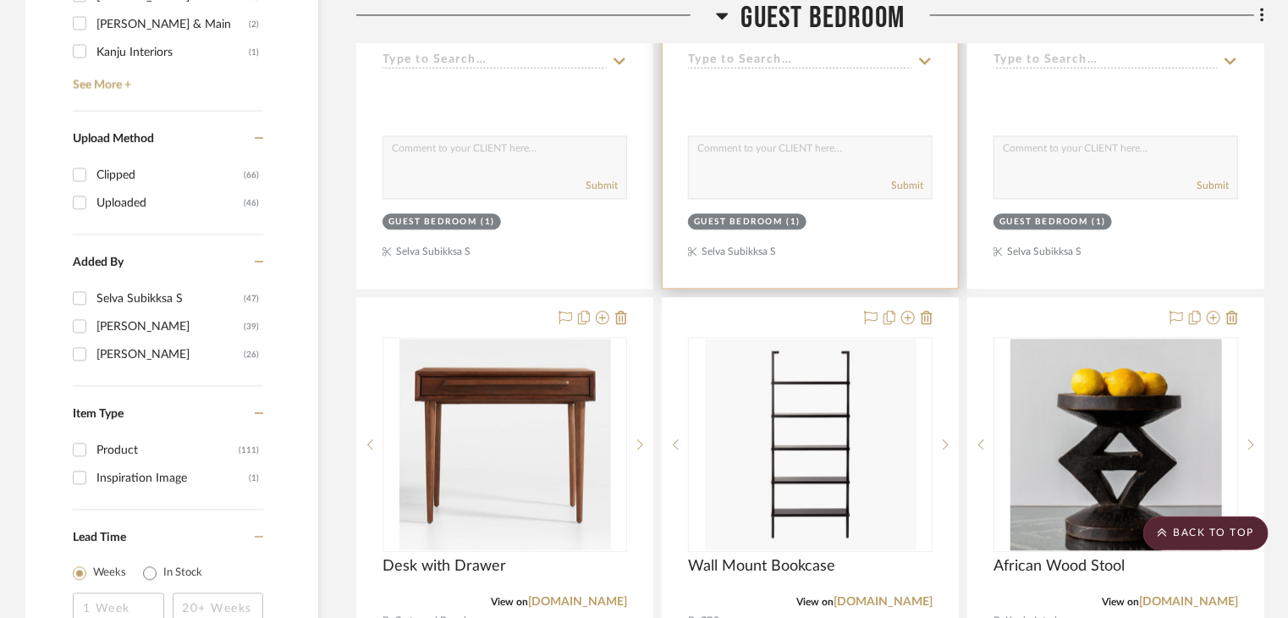
scroll to position [2031, 0]
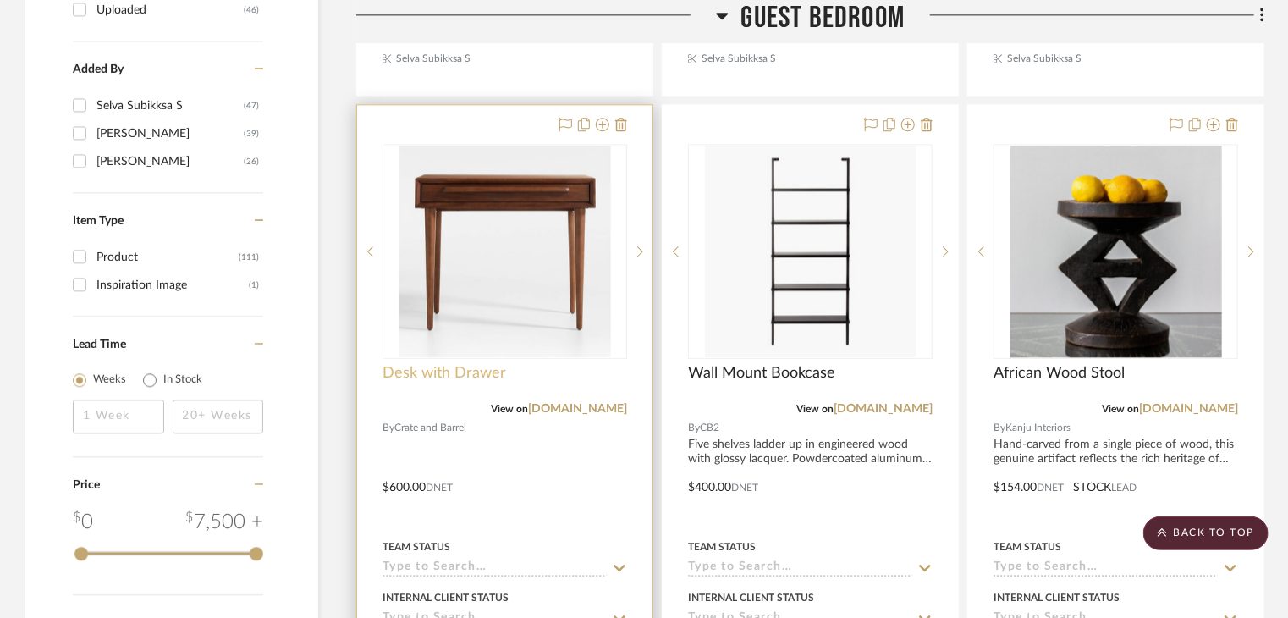
click at [435, 364] on span "Desk with Drawer" at bounding box center [445, 373] width 124 height 19
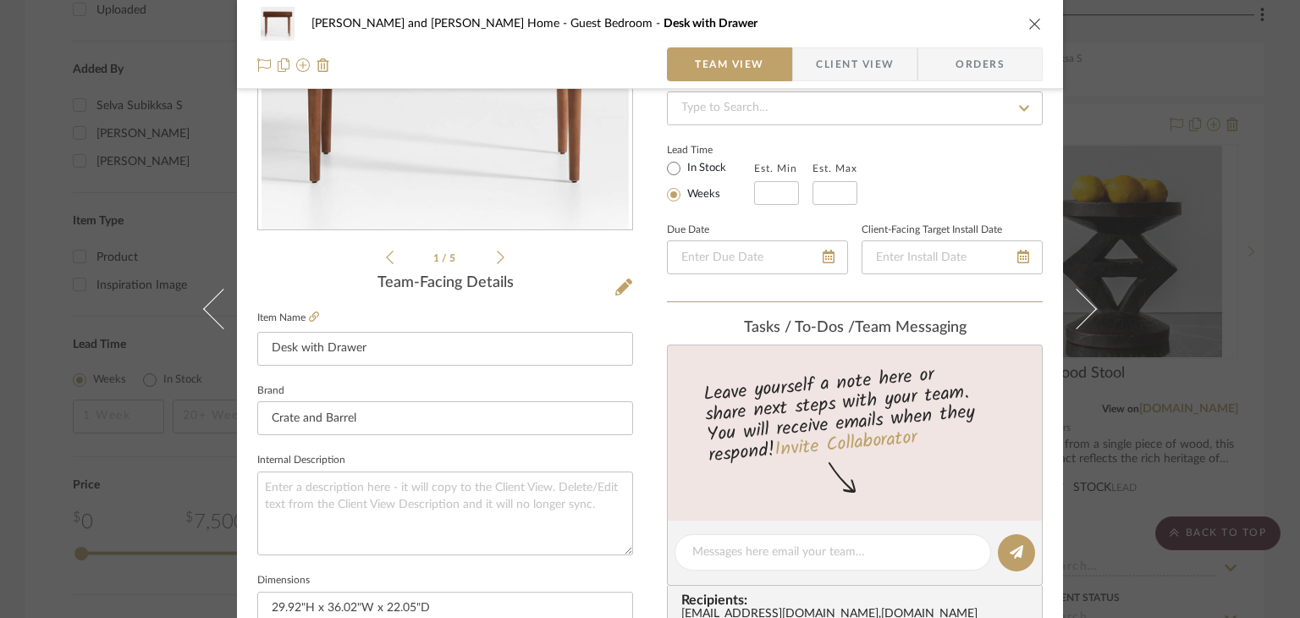
scroll to position [339, 0]
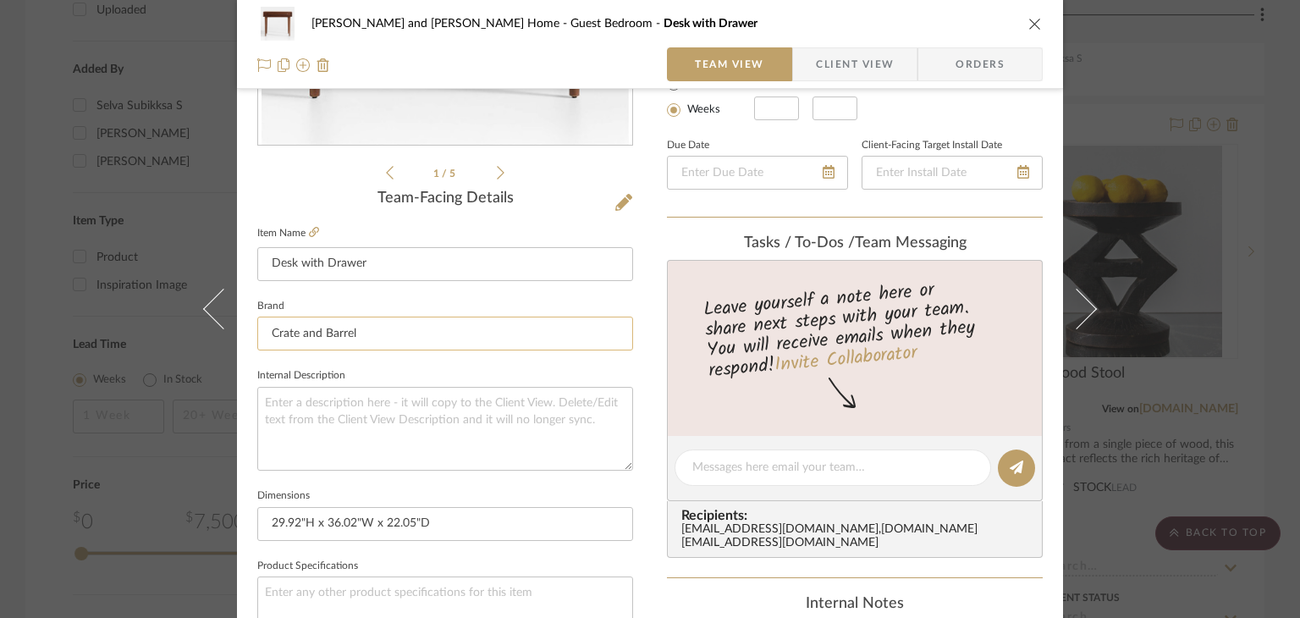
click at [366, 329] on input "Crate and Barrel" at bounding box center [445, 334] width 376 height 34
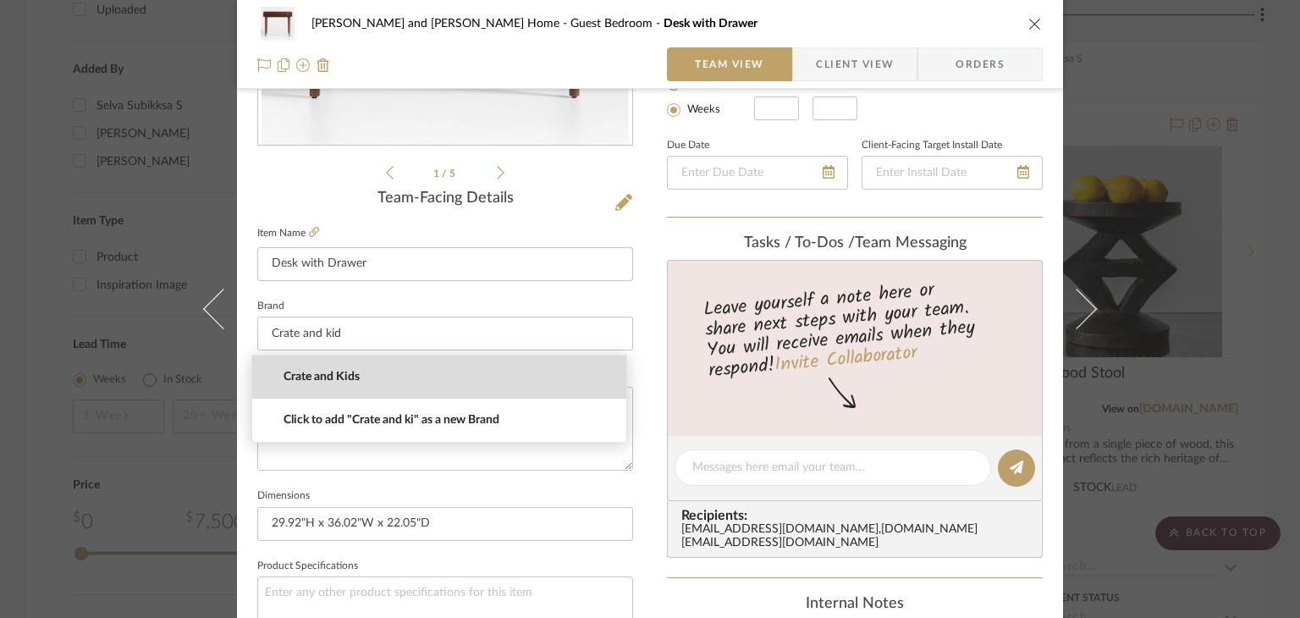
click at [377, 368] on mat-option "Crate and Kids" at bounding box center [439, 376] width 374 height 43
type input "Crate and Kids"
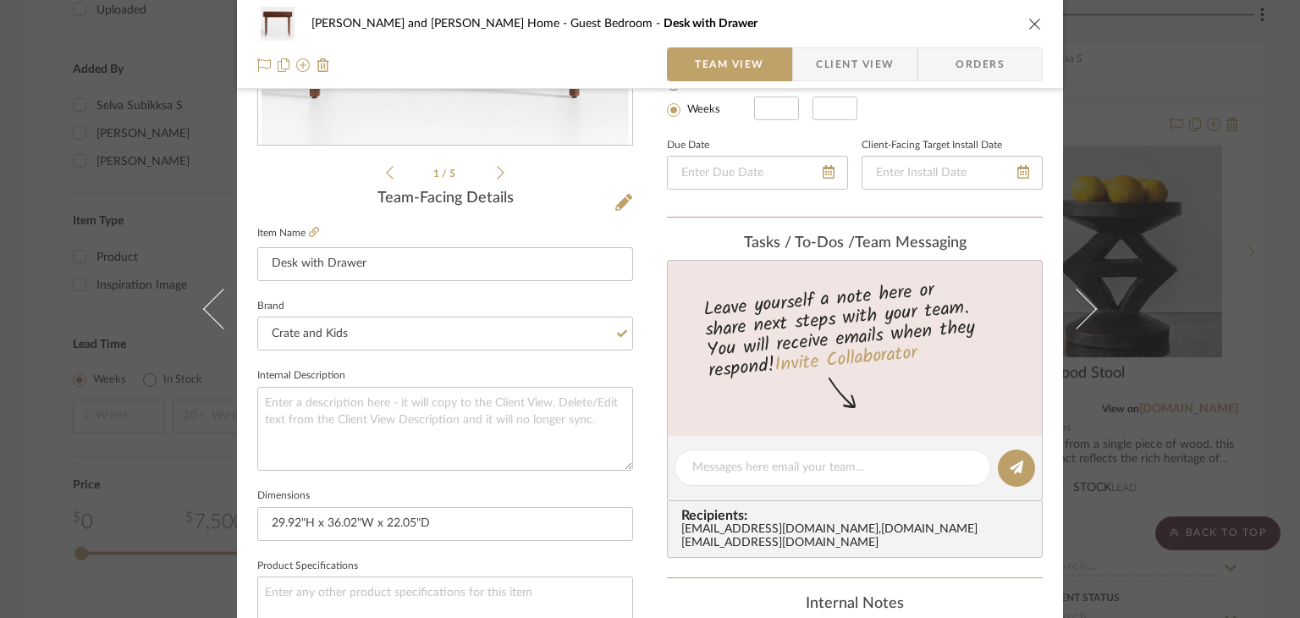
click at [1219, 333] on div "Sharika and Ashish Home Guest Bedroom Desk with Drawer Team View Client View Or…" at bounding box center [650, 309] width 1300 height 618
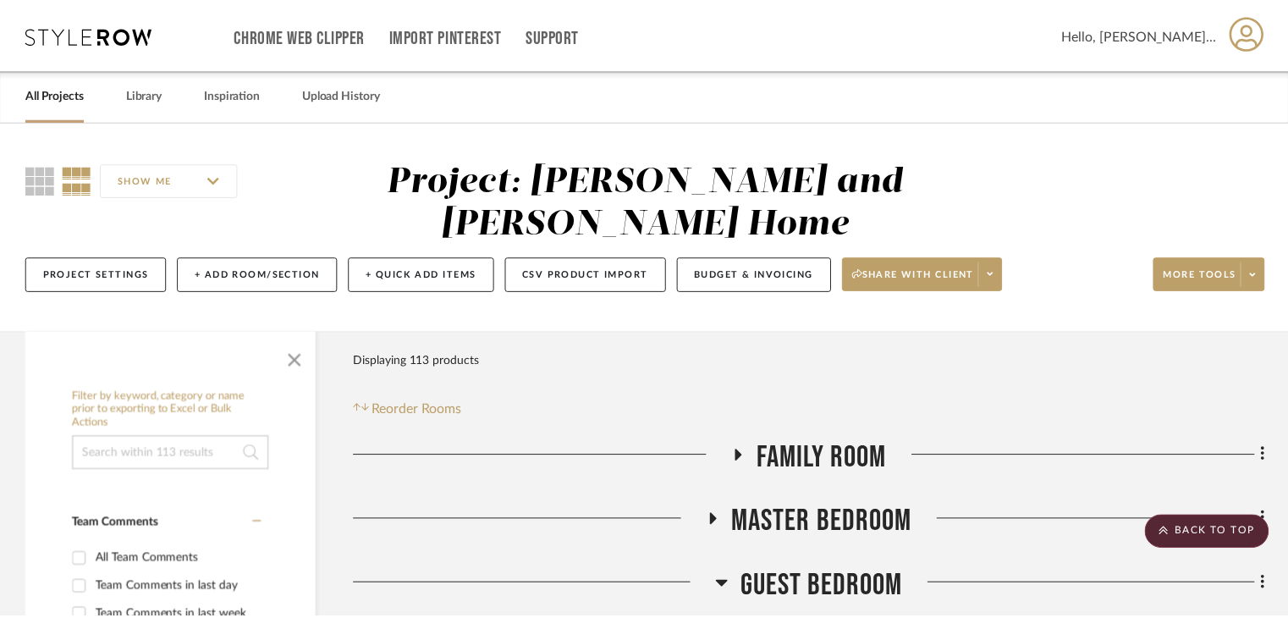
scroll to position [2031, 0]
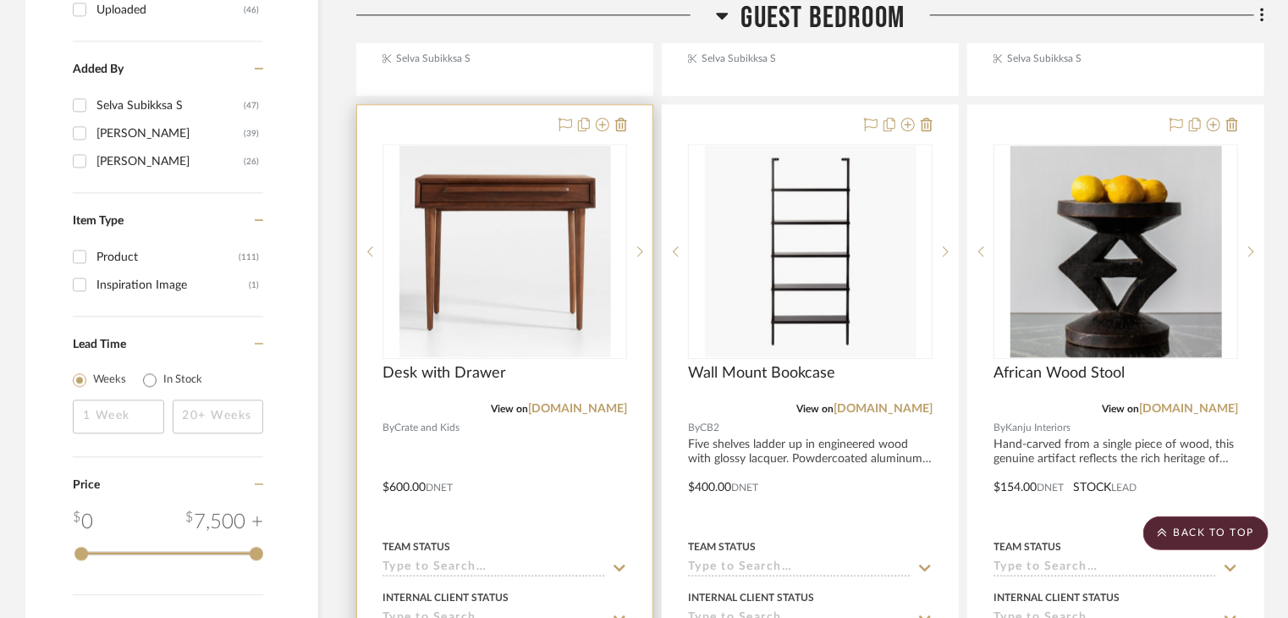
click at [562, 401] on div "View on crateandbarrel.com" at bounding box center [505, 408] width 245 height 15
click at [564, 403] on link "crateandbarrel.com" at bounding box center [577, 409] width 99 height 12
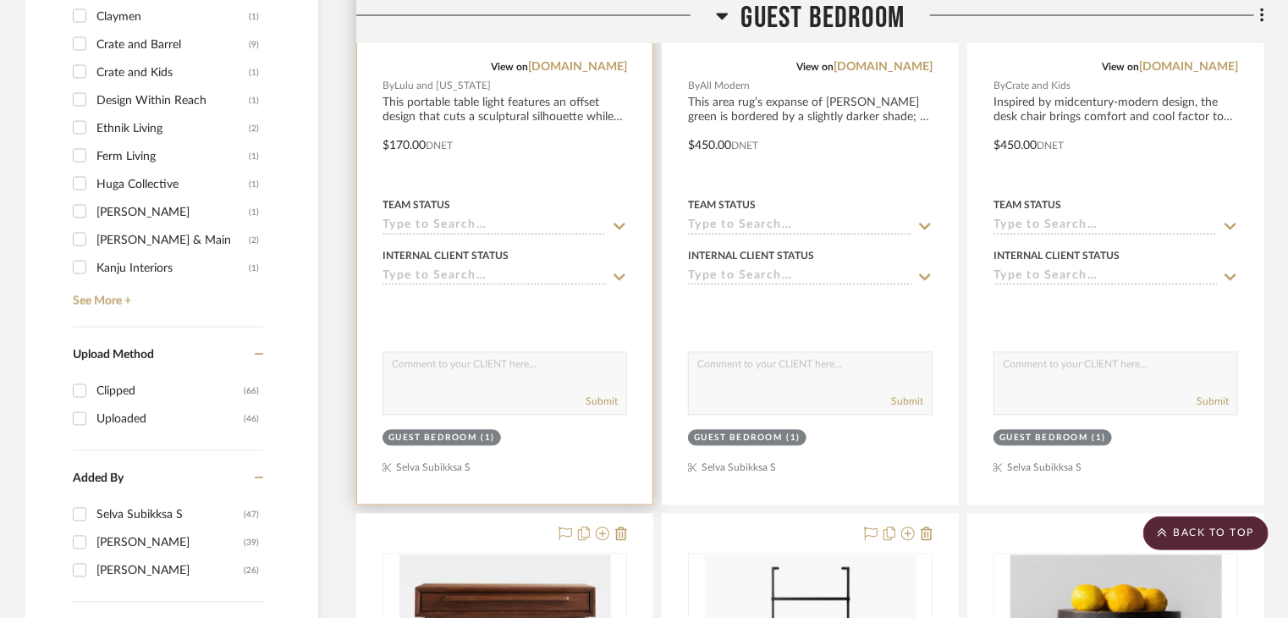
scroll to position [1439, 0]
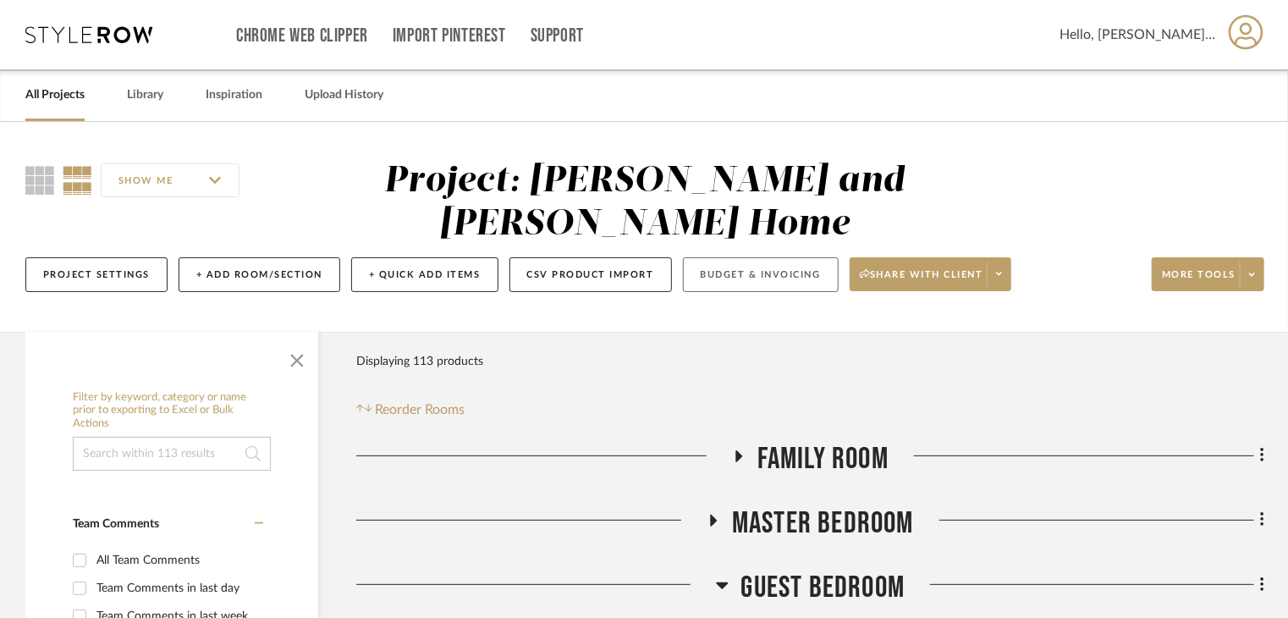
click at [707, 257] on button "Budget & Invoicing" at bounding box center [761, 274] width 156 height 35
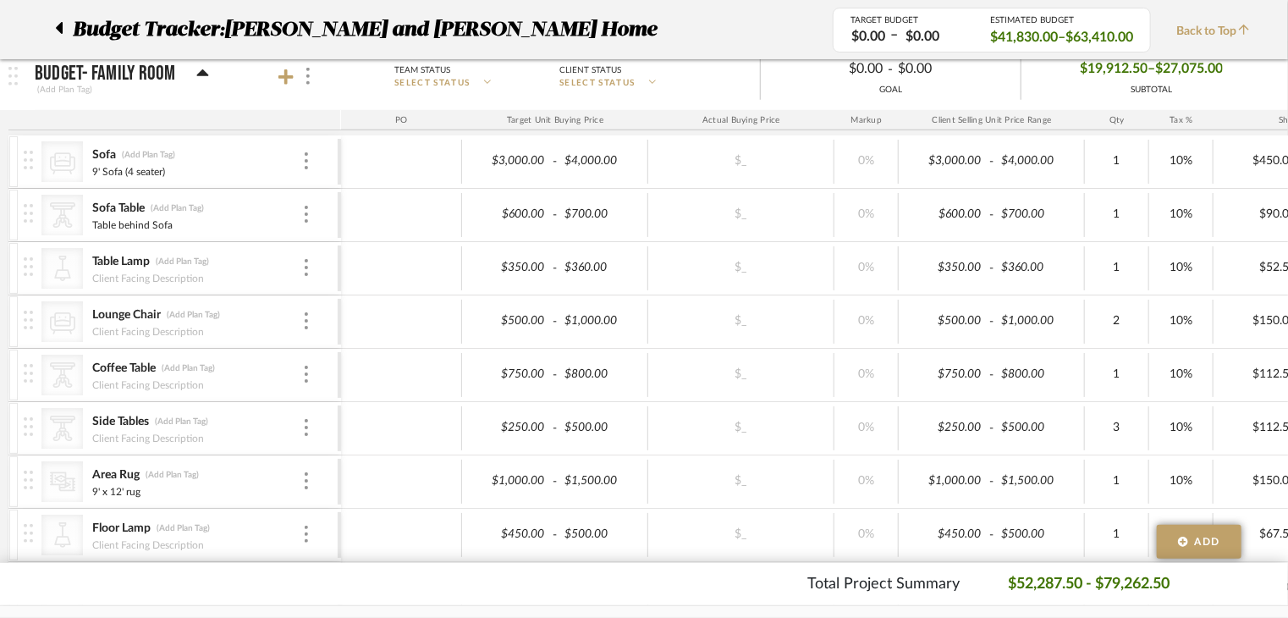
scroll to position [592, 0]
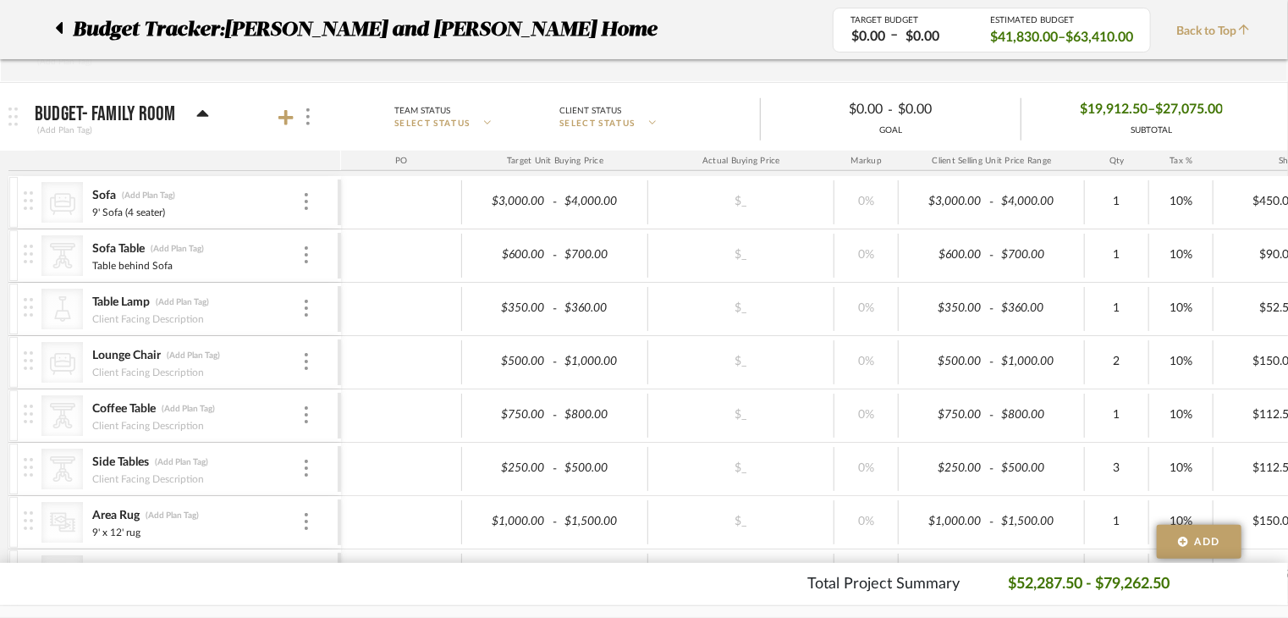
click at [199, 113] on icon at bounding box center [202, 113] width 12 height 7
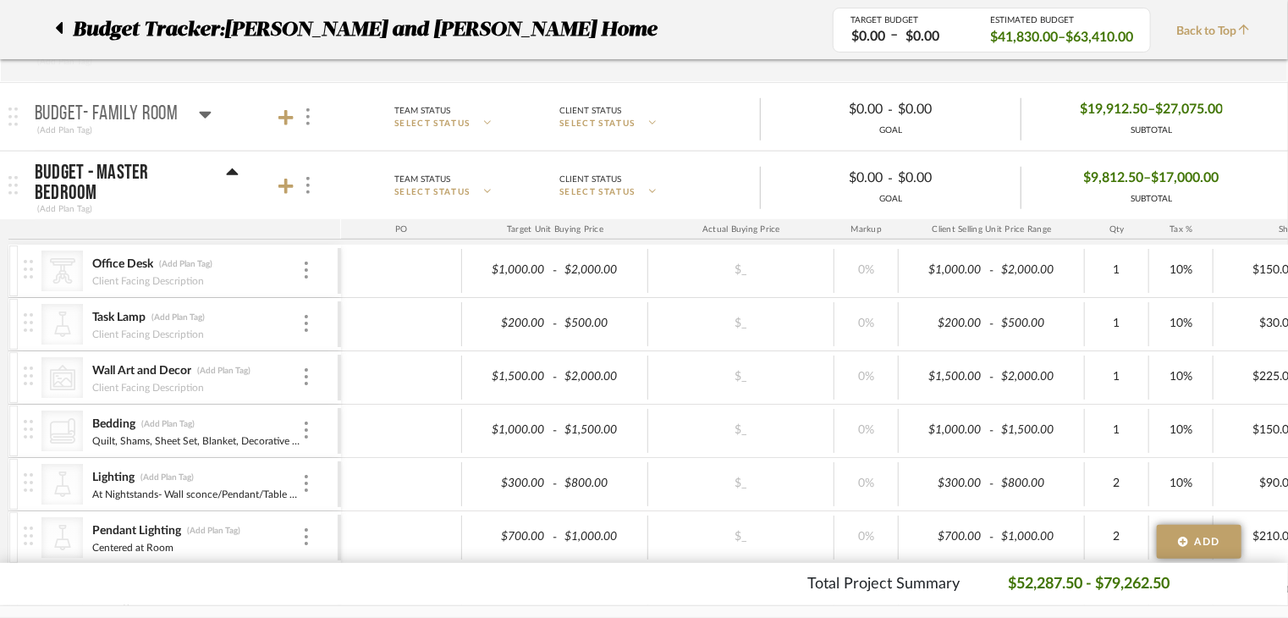
click at [234, 169] on icon at bounding box center [233, 171] width 12 height 7
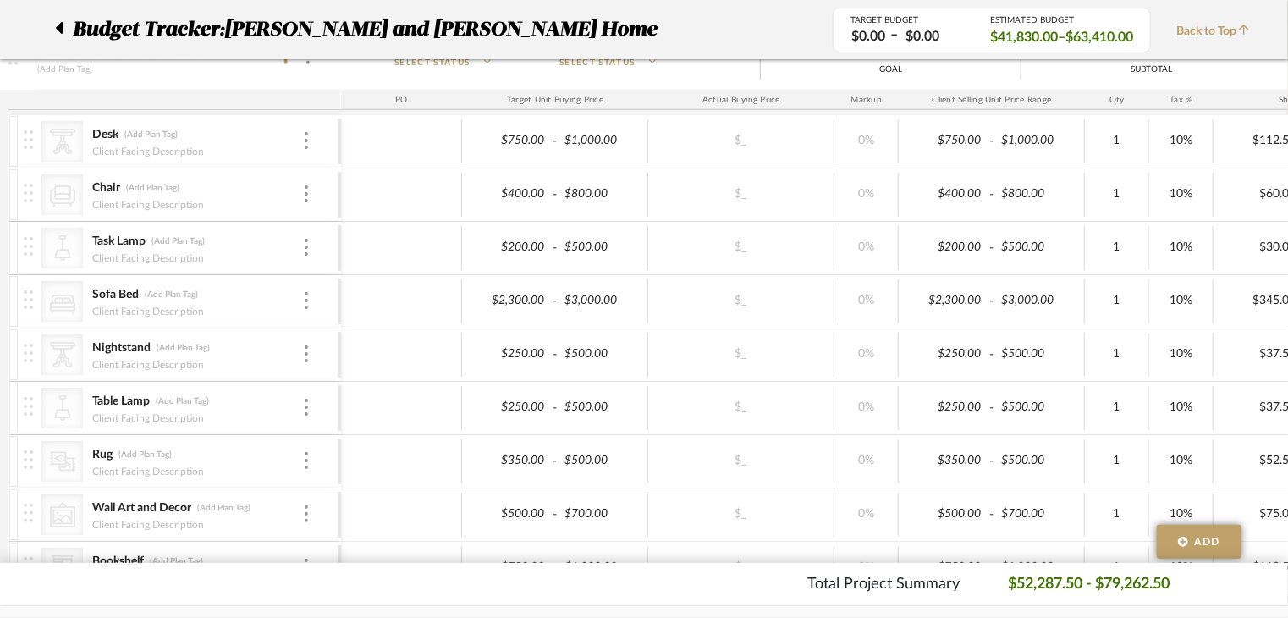
scroll to position [762, 0]
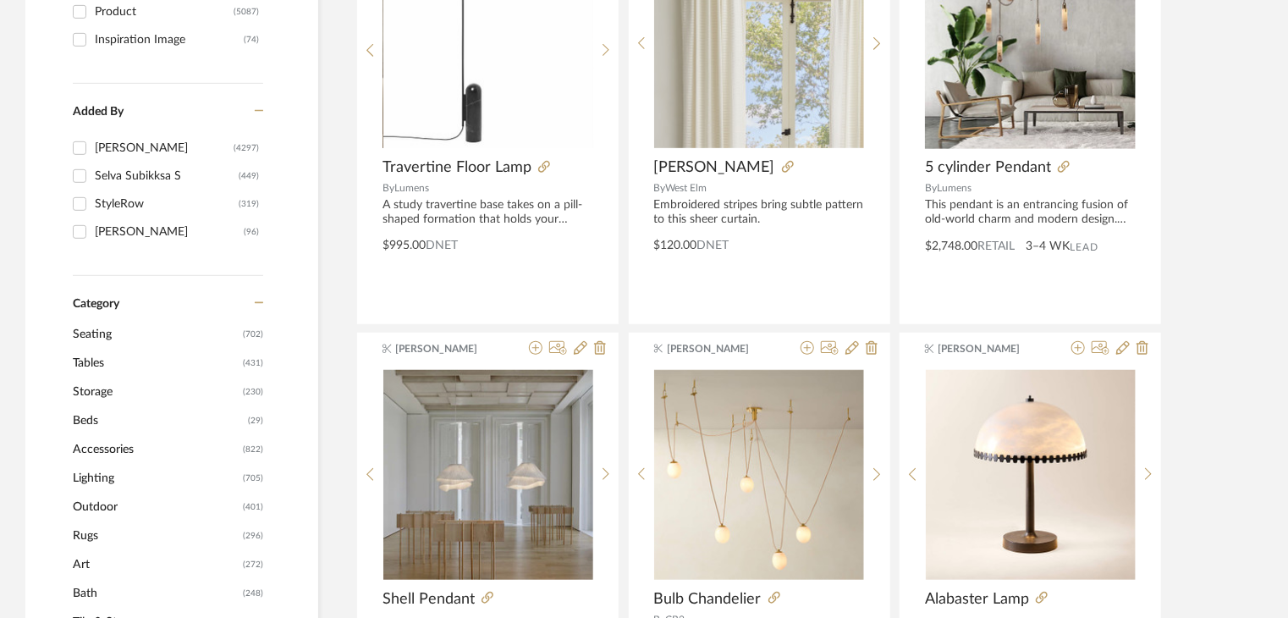
click at [129, 335] on span "Seating" at bounding box center [156, 334] width 166 height 29
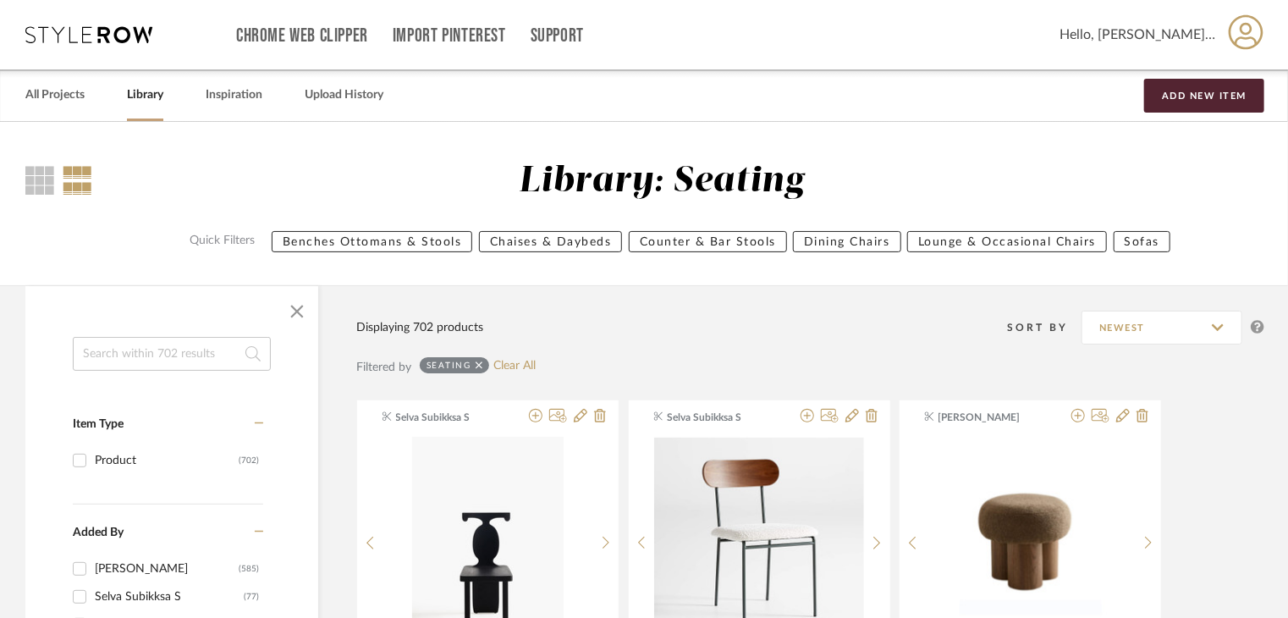
click at [192, 357] on input at bounding box center [172, 354] width 198 height 34
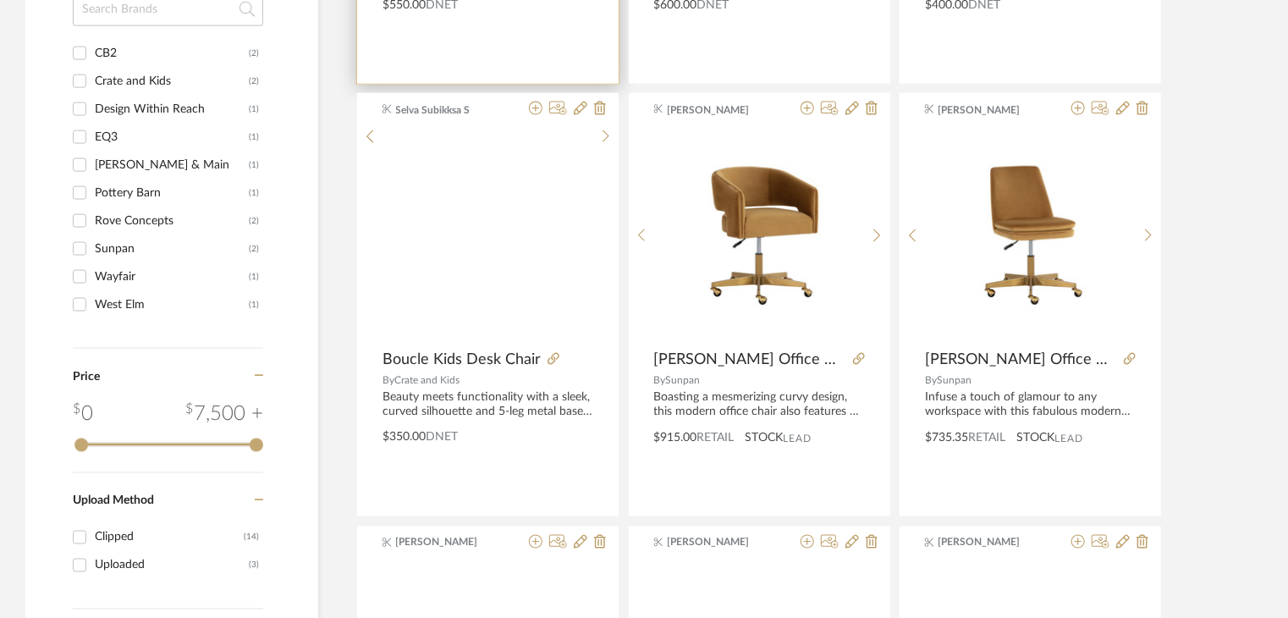
scroll to position [1185, 0]
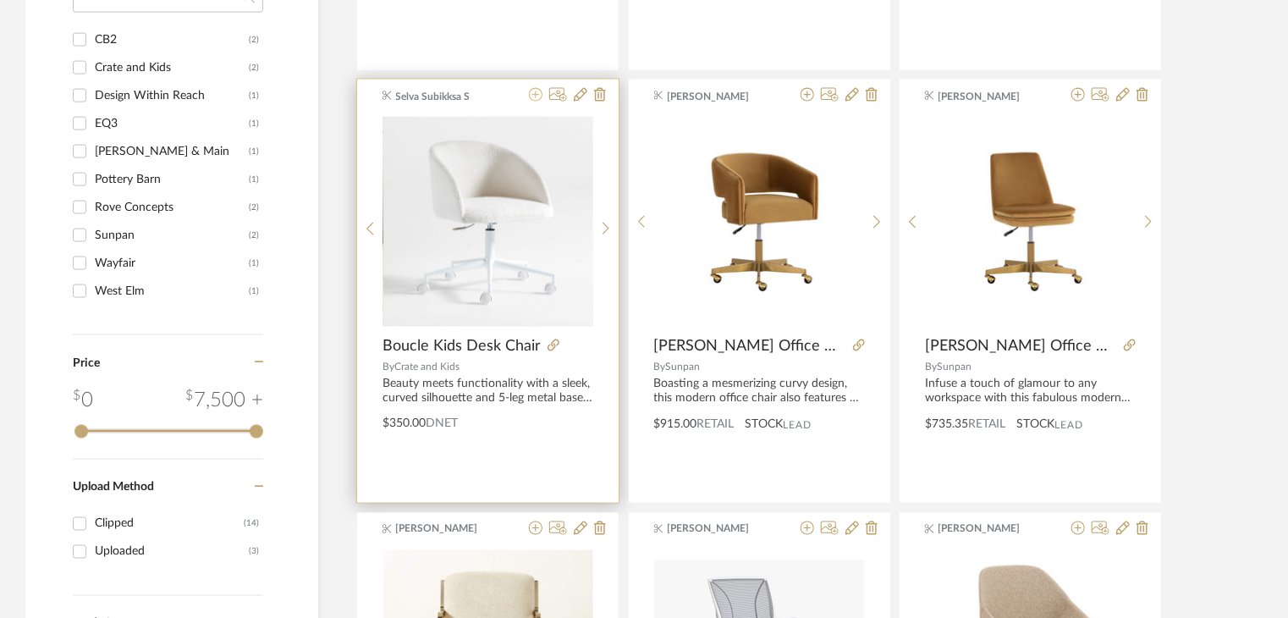
type input "office"
click at [541, 102] on fa-icon at bounding box center [536, 96] width 14 height 14
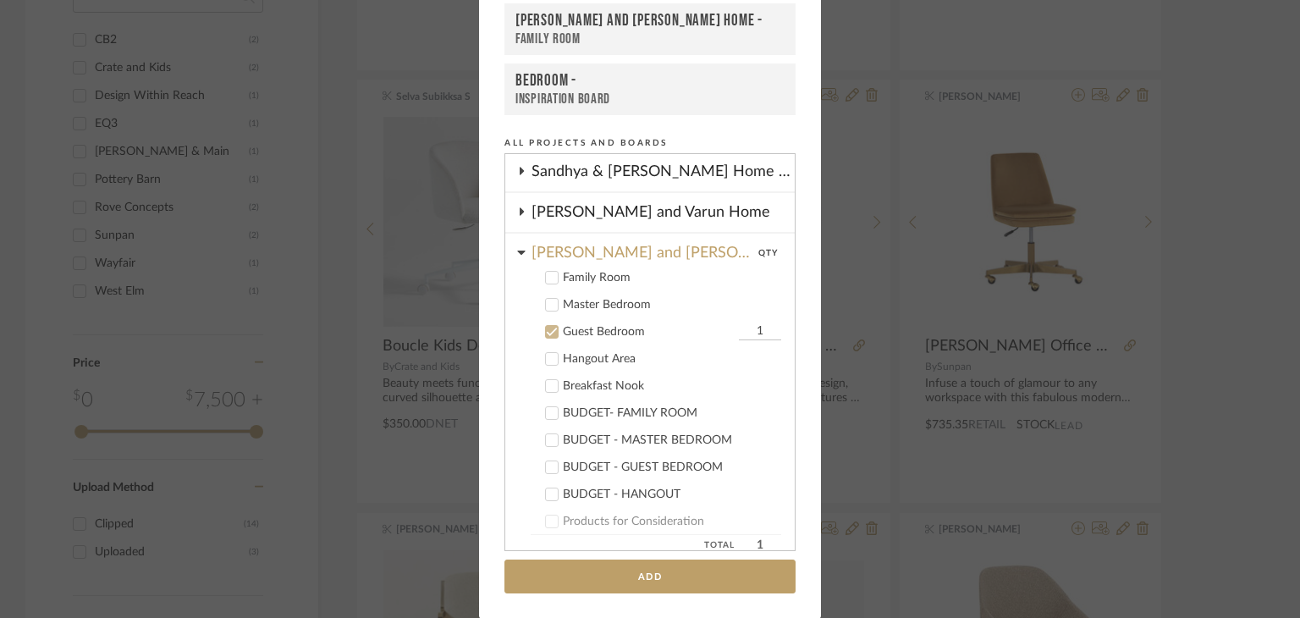
scroll to position [316, 0]
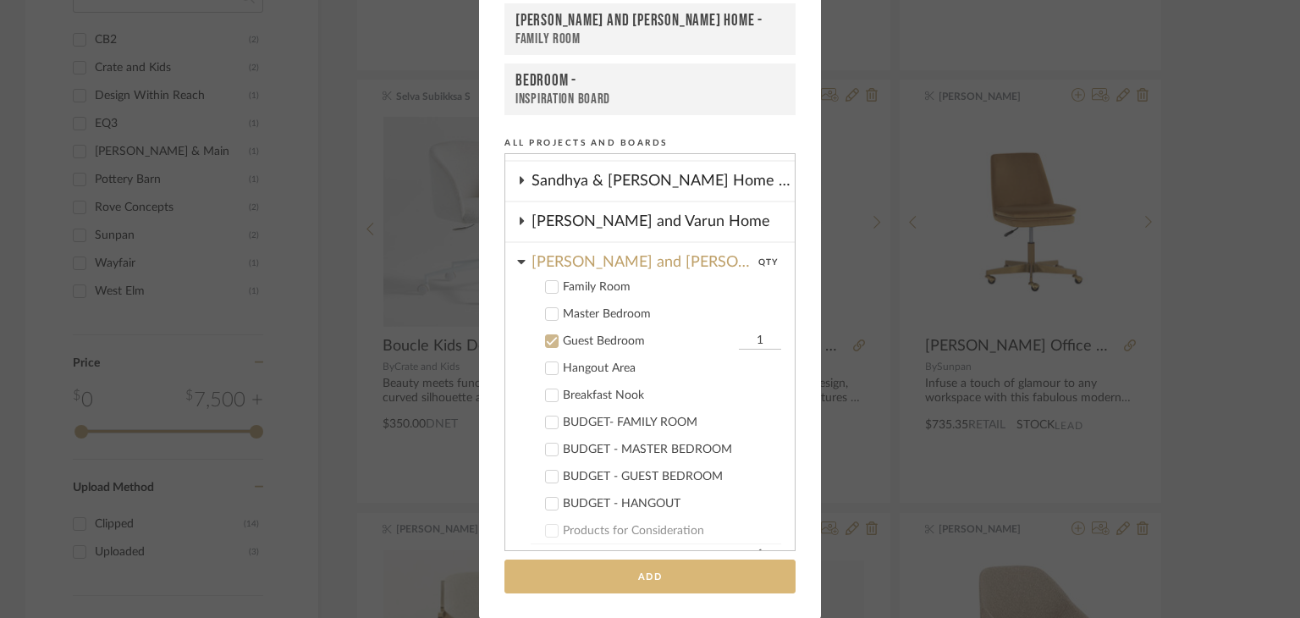
click at [670, 581] on button "Add" at bounding box center [649, 576] width 291 height 35
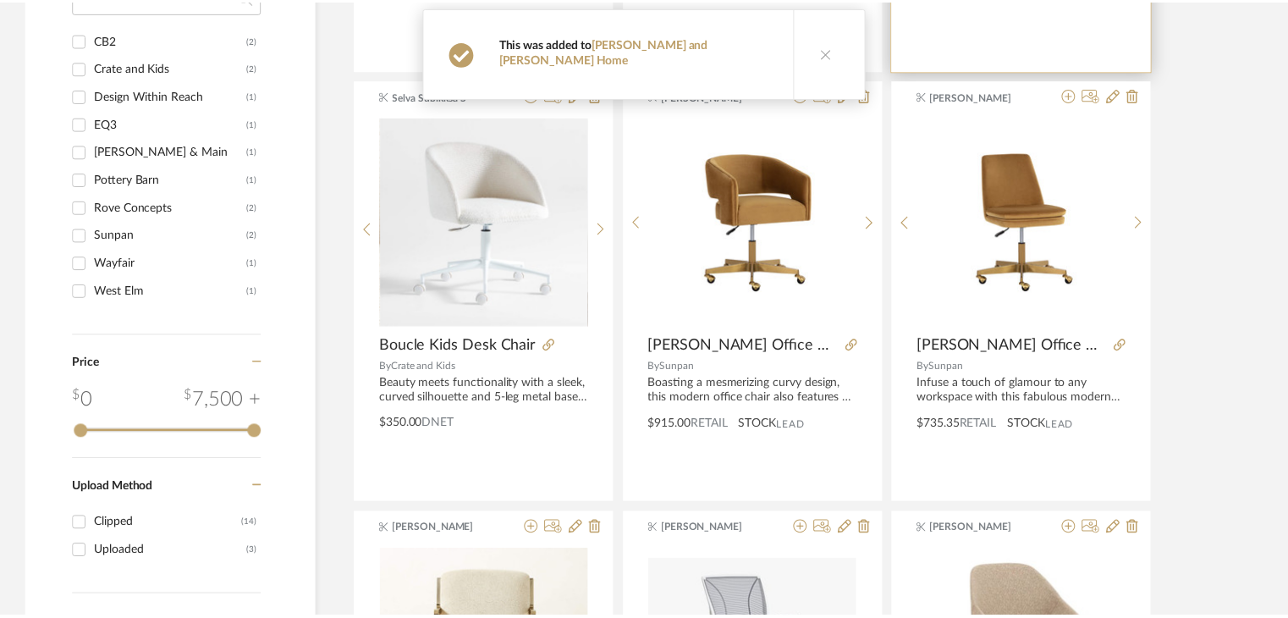
scroll to position [1185, 0]
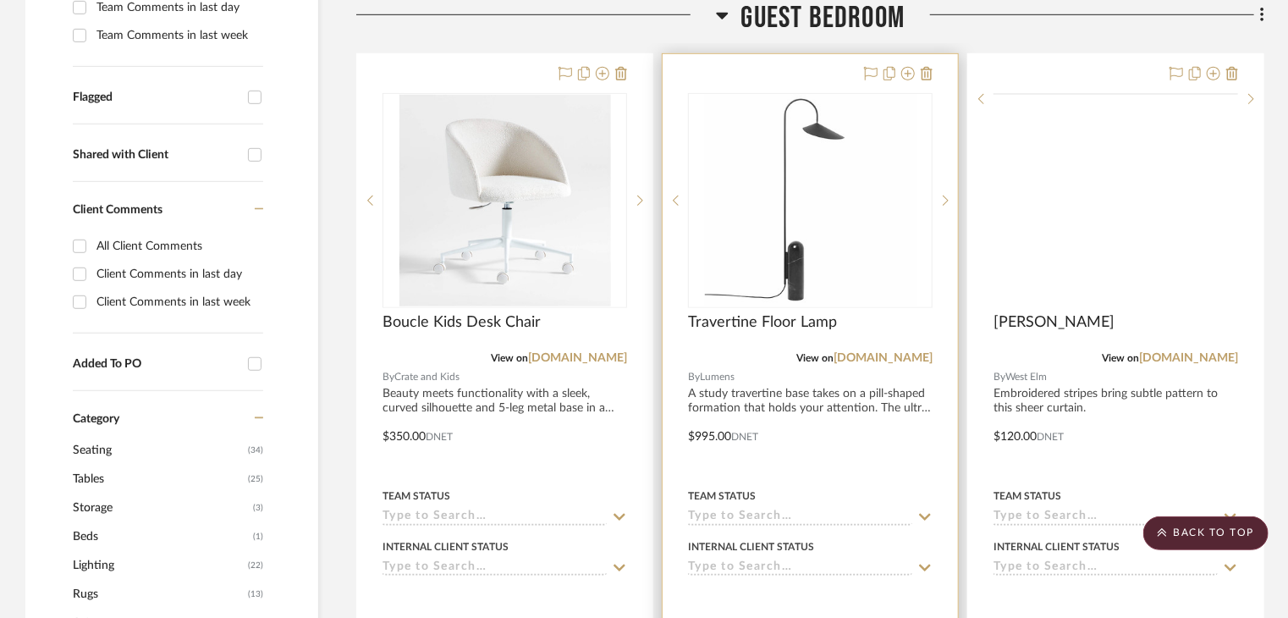
scroll to position [580, 0]
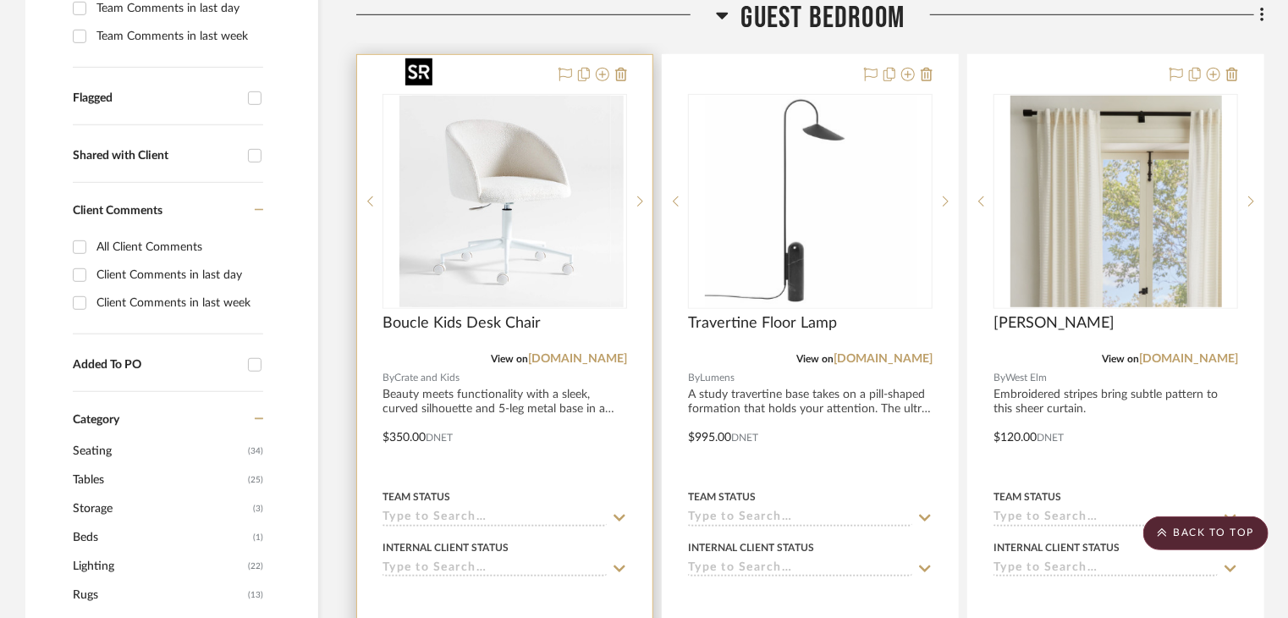
click at [469, 203] on div at bounding box center [505, 201] width 245 height 215
click at [445, 314] on span "Boucle Kids Desk Chair" at bounding box center [462, 323] width 158 height 19
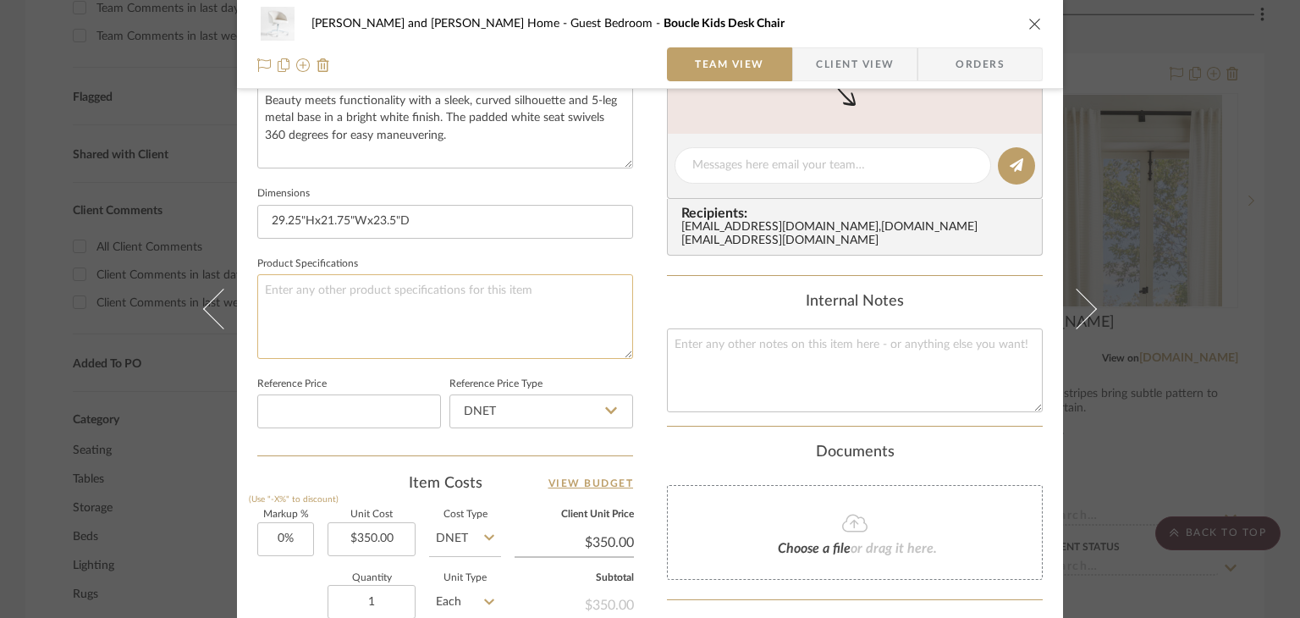
scroll to position [677, 0]
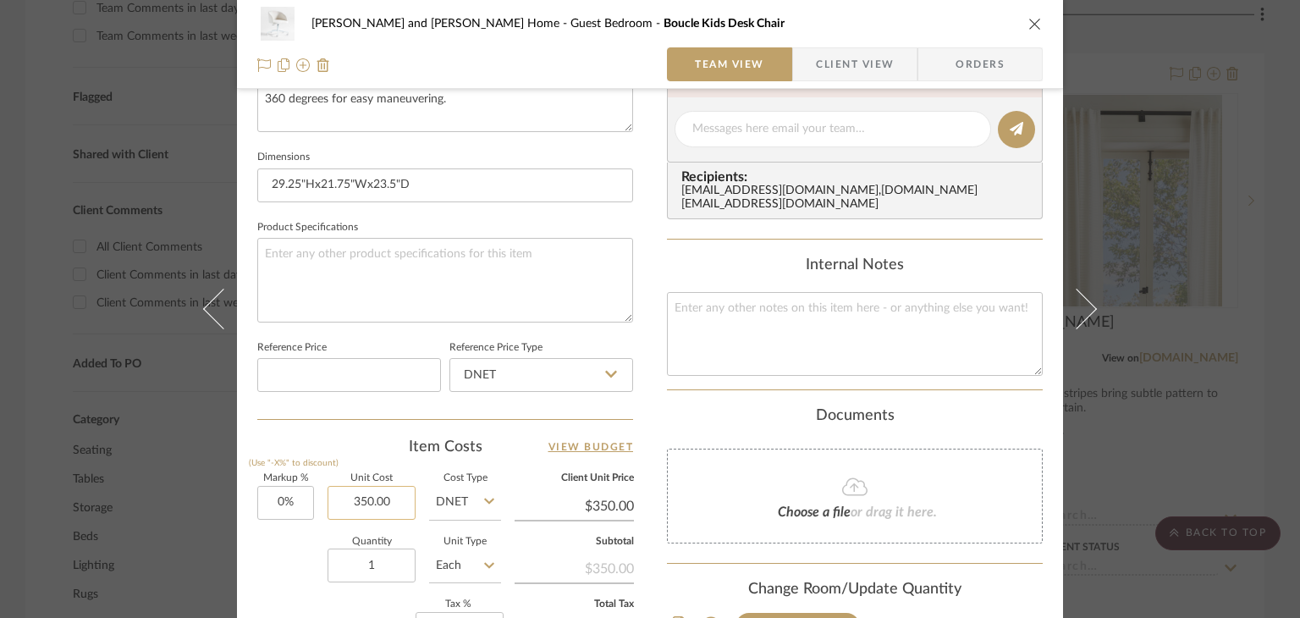
click at [369, 504] on input "350.00" at bounding box center [372, 503] width 88 height 34
type input "$400.00"
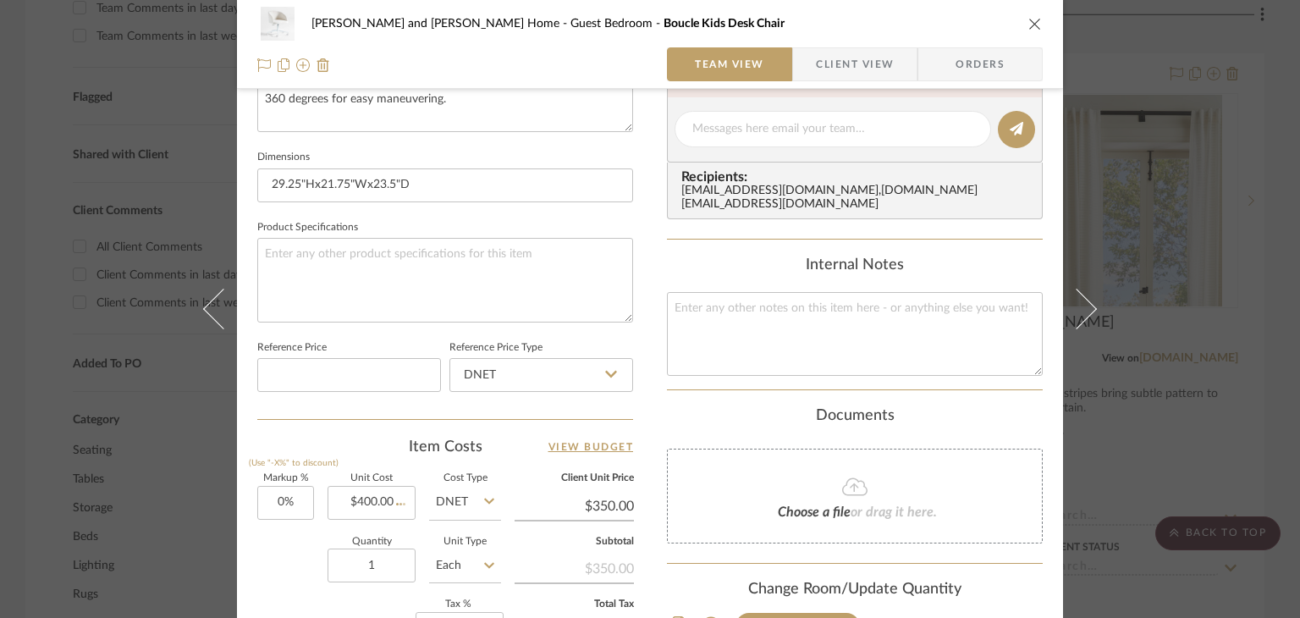
type input "$60.00"
click at [1192, 302] on div "[PERSON_NAME] and [PERSON_NAME] Home Guest Bedroom Boucle Kids Desk Chair Team …" at bounding box center [650, 309] width 1300 height 618
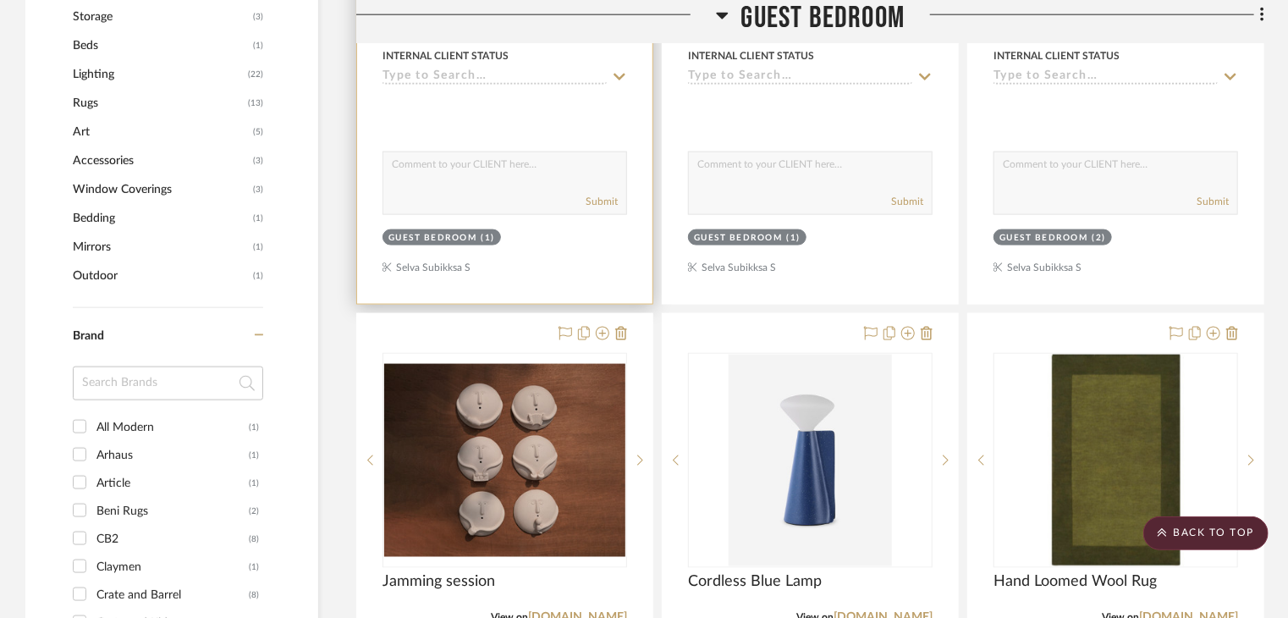
scroll to position [1172, 0]
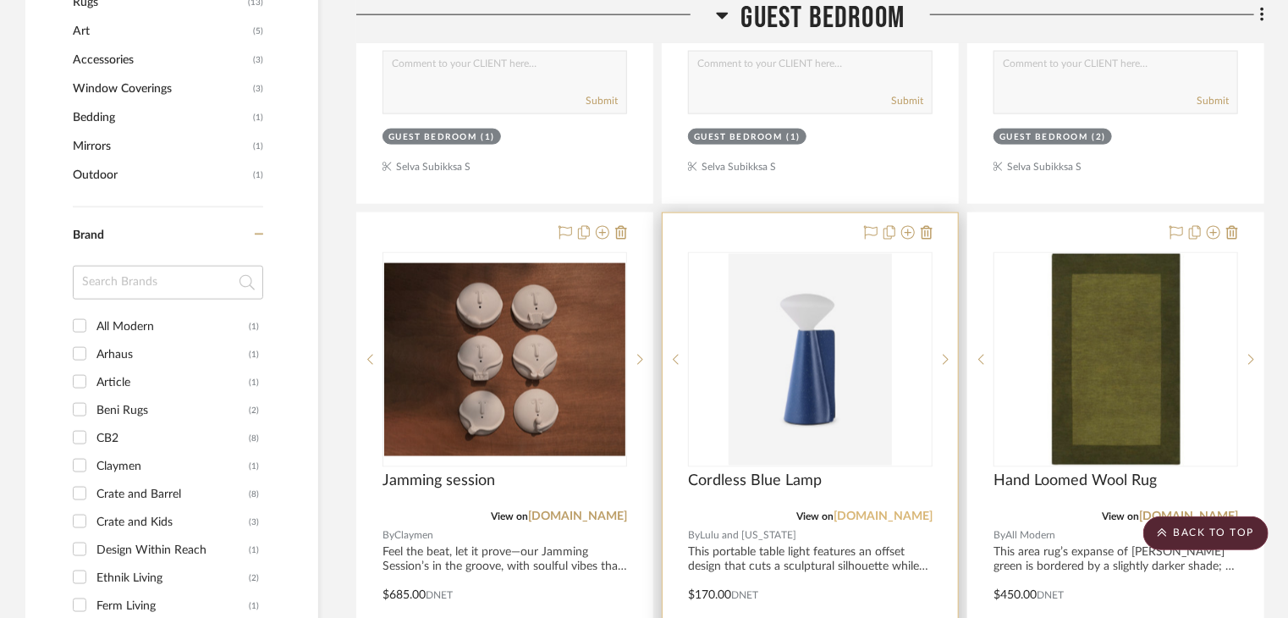
click at [895, 511] on link "[DOMAIN_NAME]" at bounding box center [883, 517] width 99 height 12
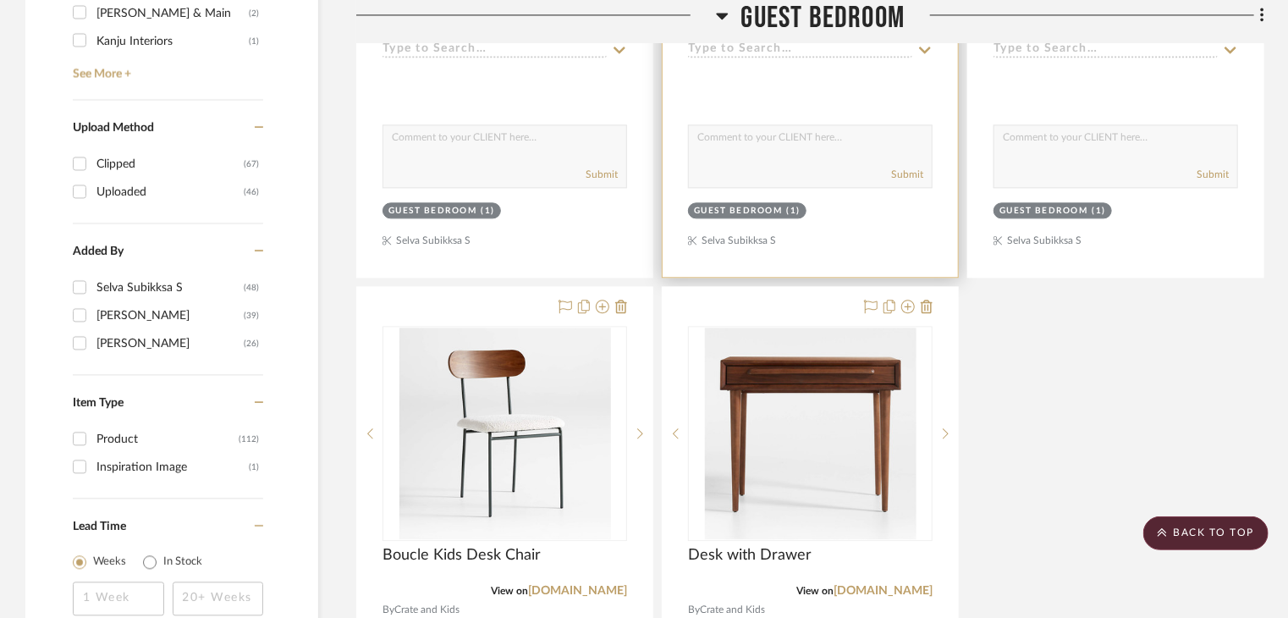
scroll to position [2526, 0]
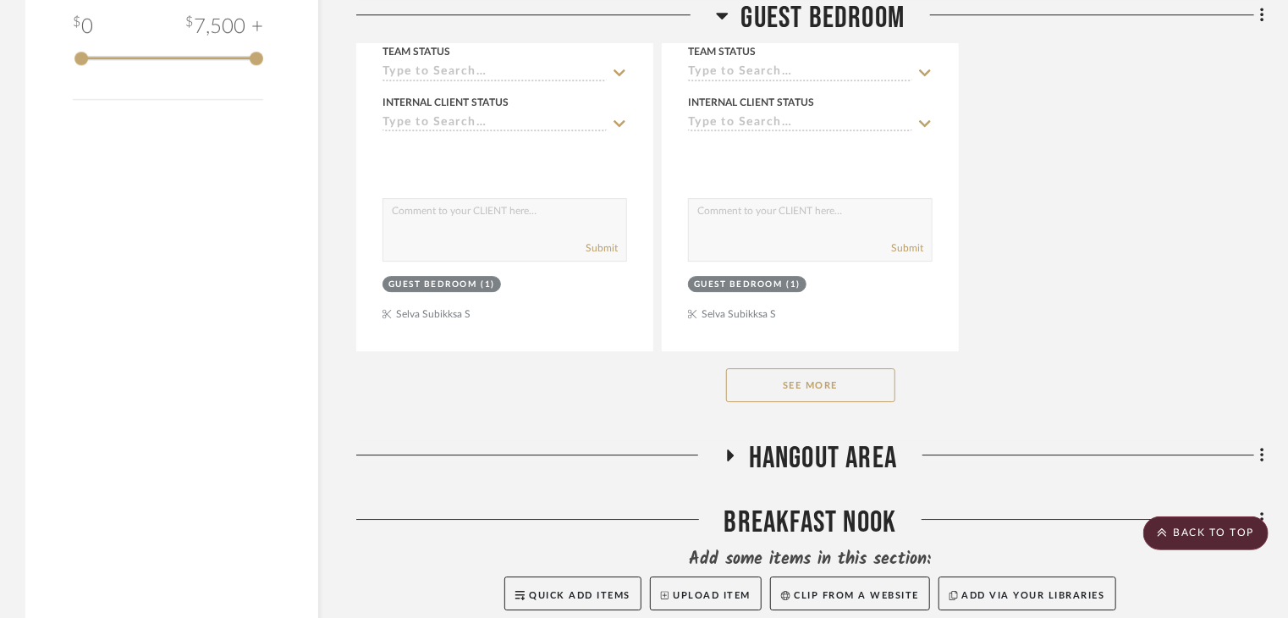
click at [829, 368] on button "See More" at bounding box center [810, 385] width 169 height 34
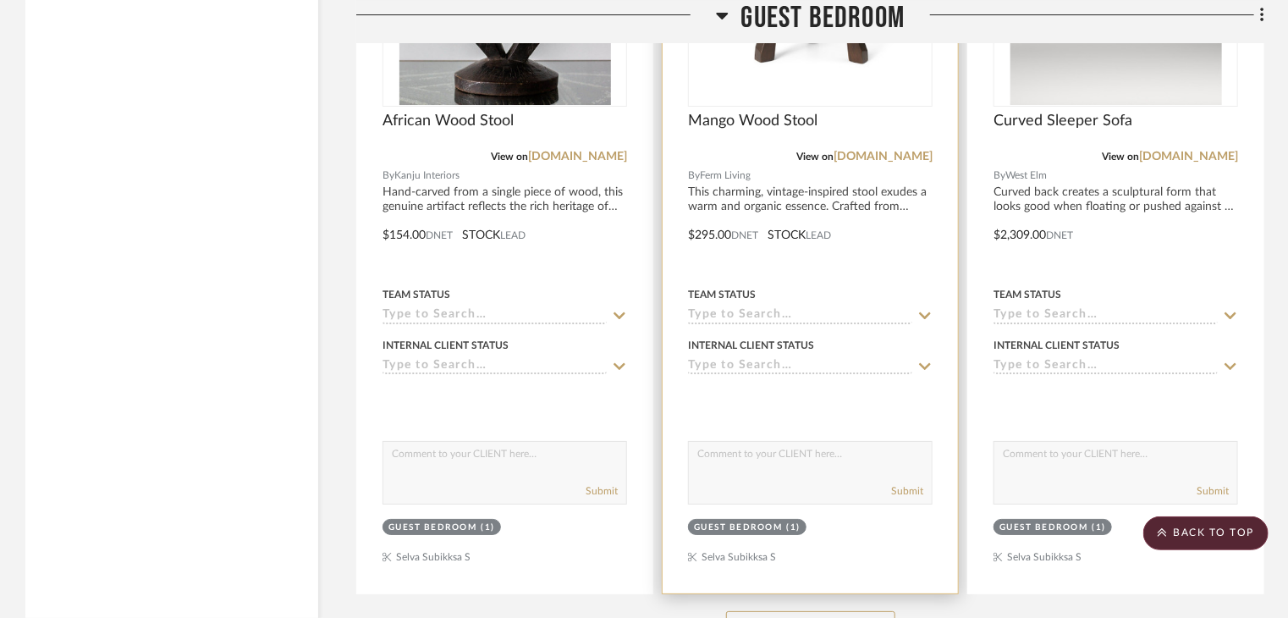
scroll to position [2949, 0]
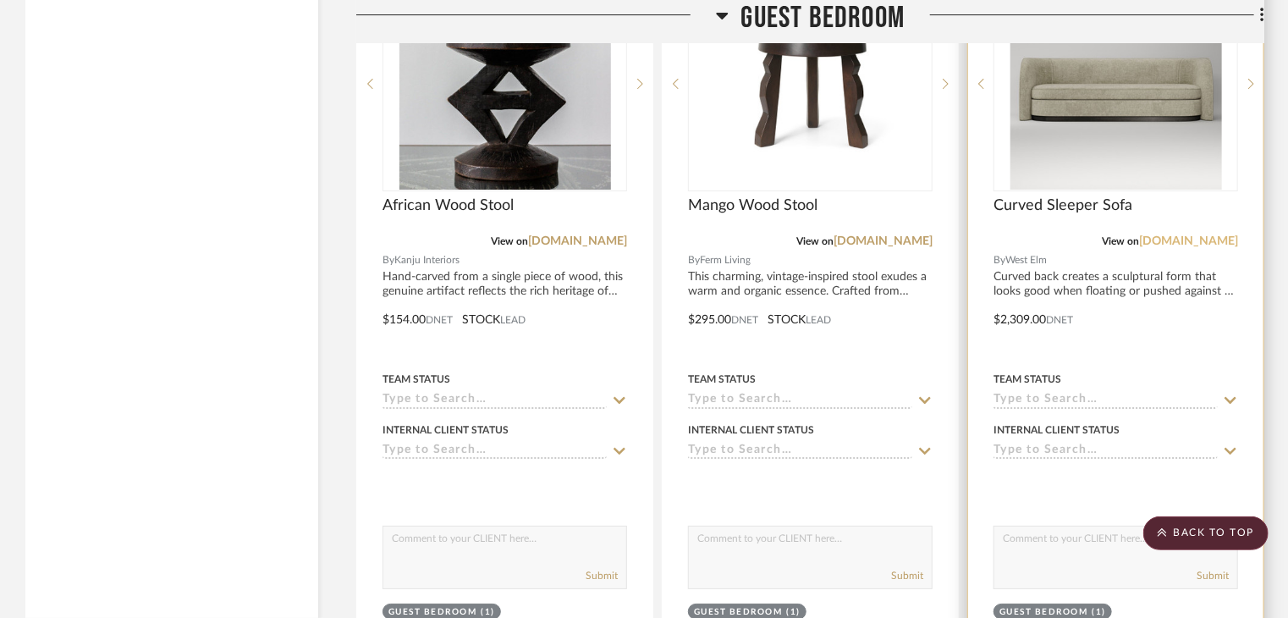
click at [1203, 235] on link "[DOMAIN_NAME]" at bounding box center [1188, 241] width 99 height 12
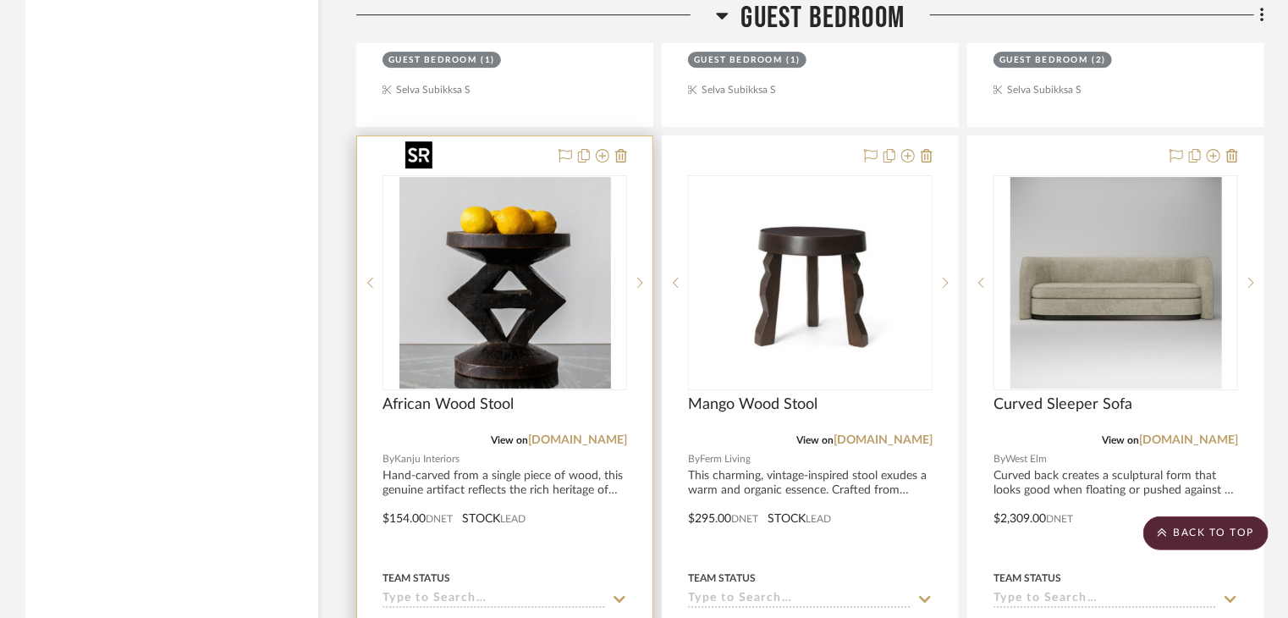
scroll to position [2780, 0]
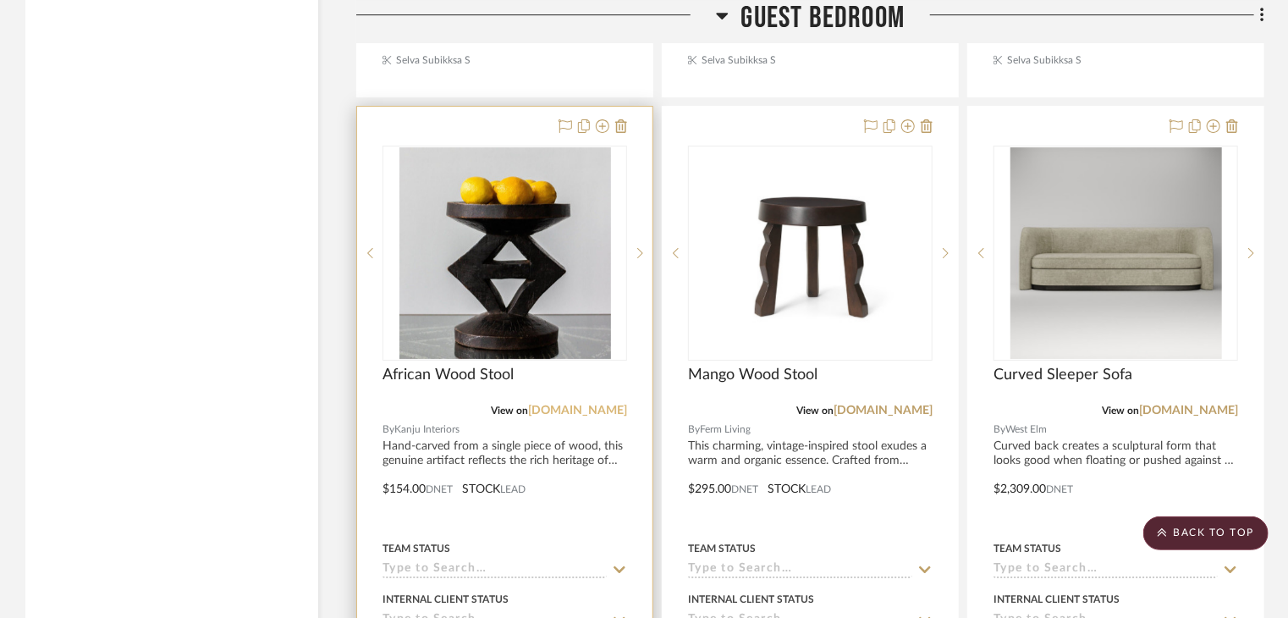
click at [592, 405] on link "[DOMAIN_NAME]" at bounding box center [577, 411] width 99 height 12
click at [623, 119] on icon at bounding box center [621, 126] width 12 height 14
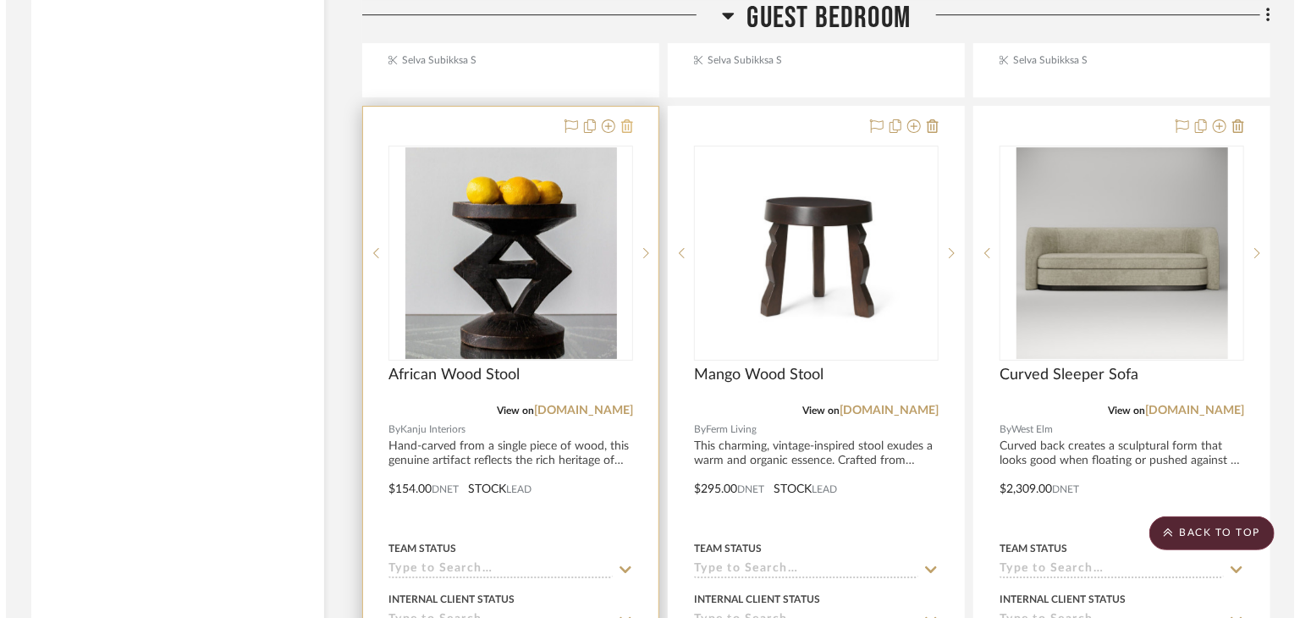
scroll to position [0, 0]
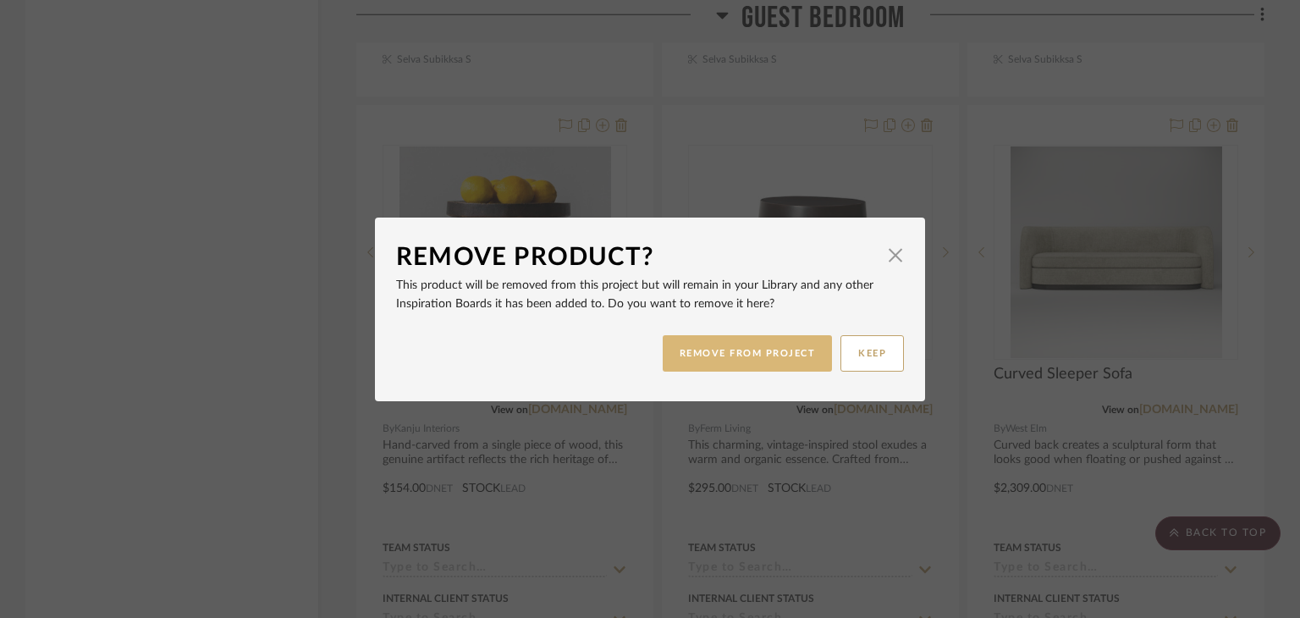
click at [779, 354] on button "REMOVE FROM PROJECT" at bounding box center [748, 353] width 170 height 36
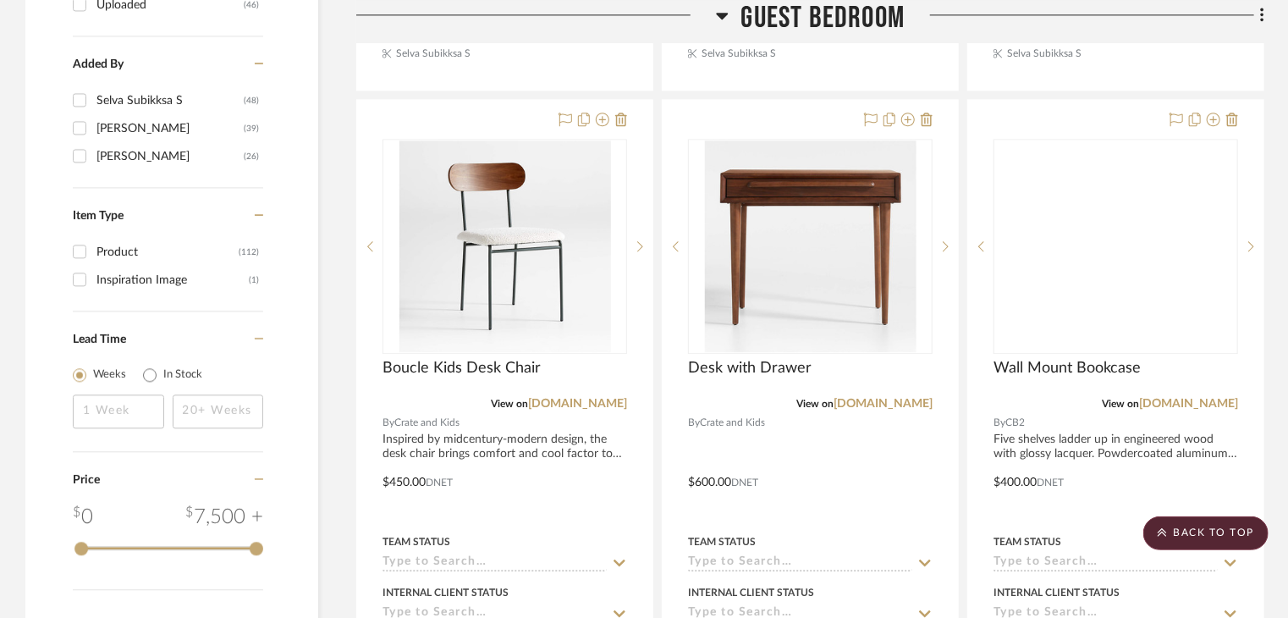
scroll to position [2018, 0]
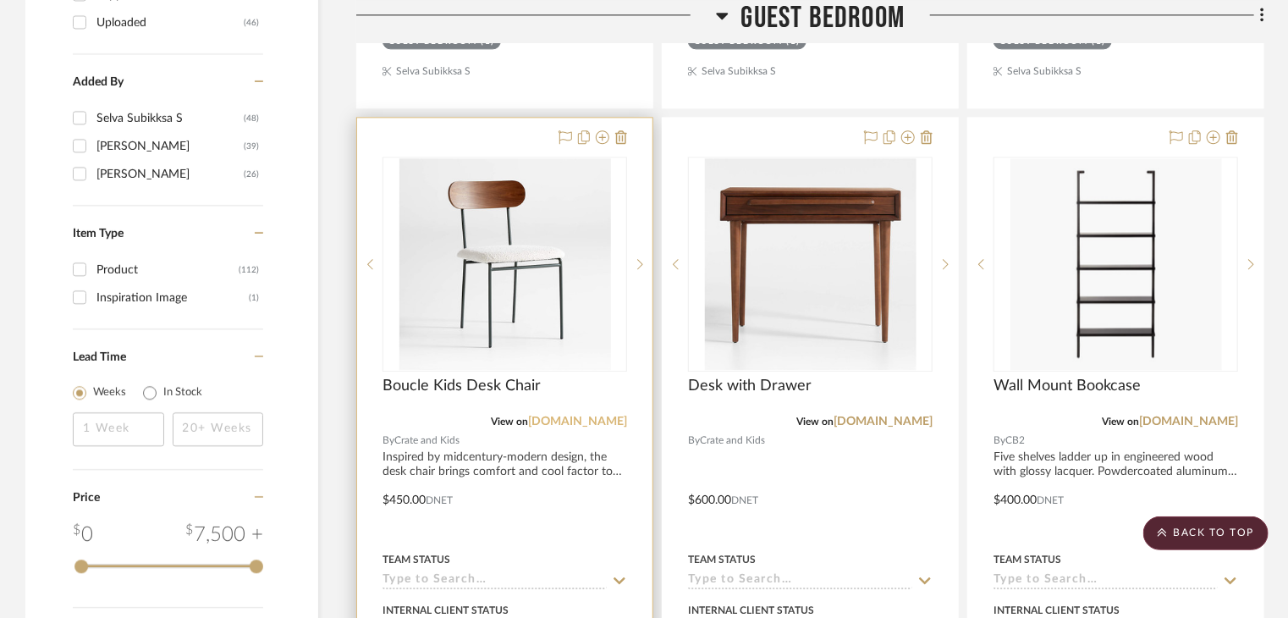
click at [582, 416] on link "[DOMAIN_NAME]" at bounding box center [577, 422] width 99 height 12
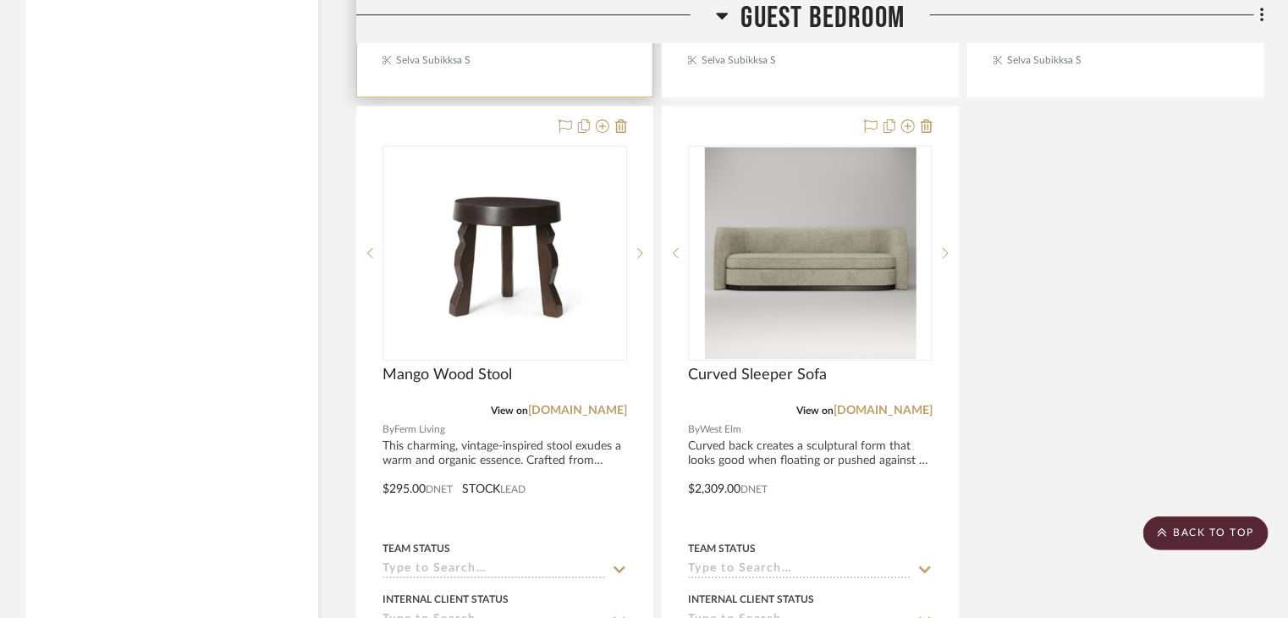
scroll to position [2949, 0]
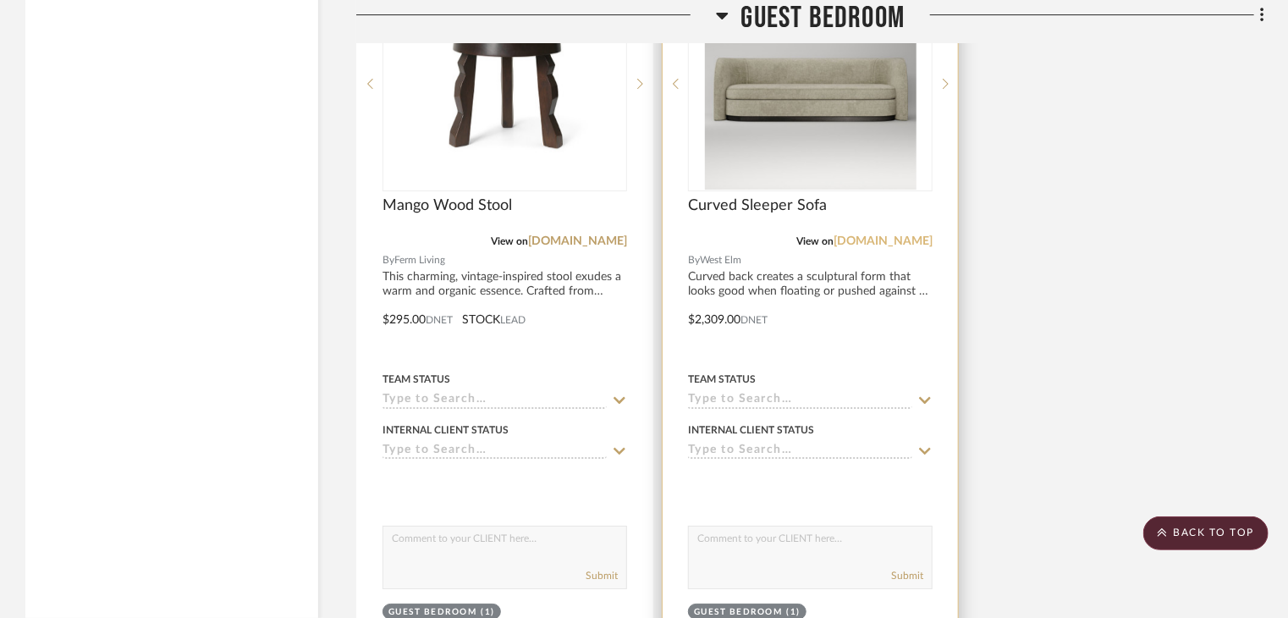
click at [911, 235] on link "[DOMAIN_NAME]" at bounding box center [883, 241] width 99 height 12
